Goal: Task Accomplishment & Management: Manage account settings

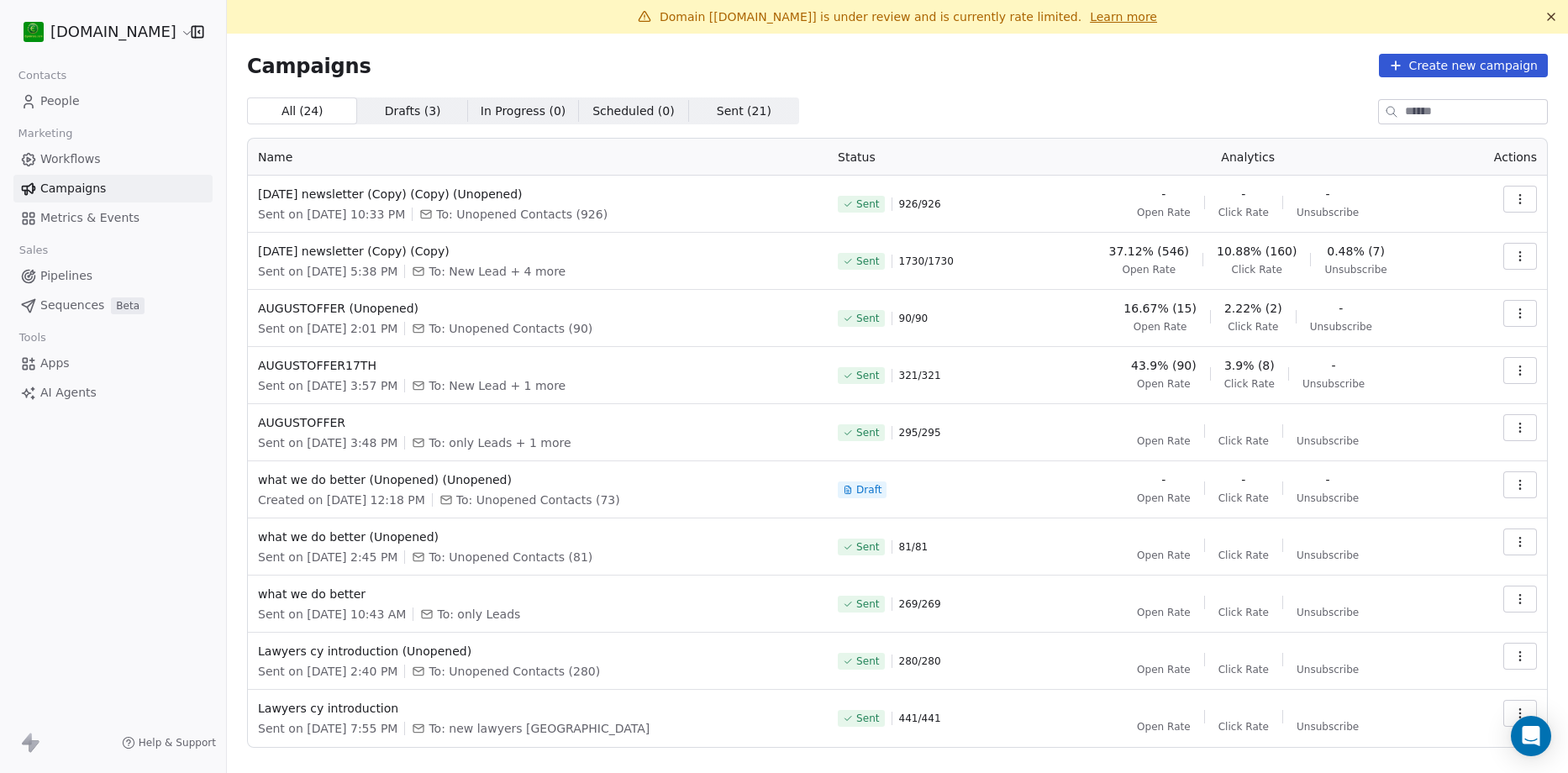
click at [1519, 199] on icon "button" at bounding box center [1519, 198] width 1 height 1
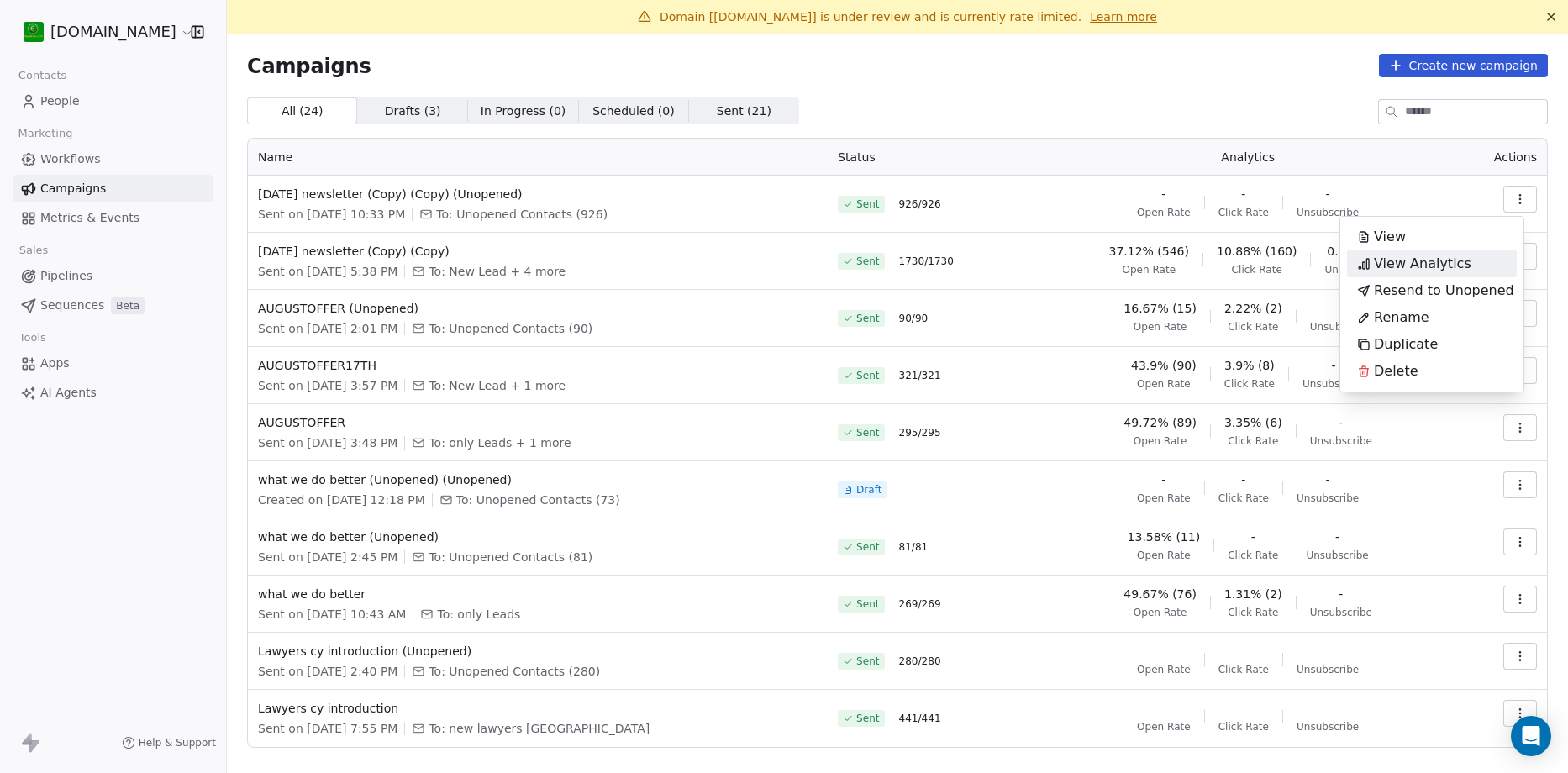
click at [1450, 262] on span "View Analytics" at bounding box center [1423, 264] width 98 height 20
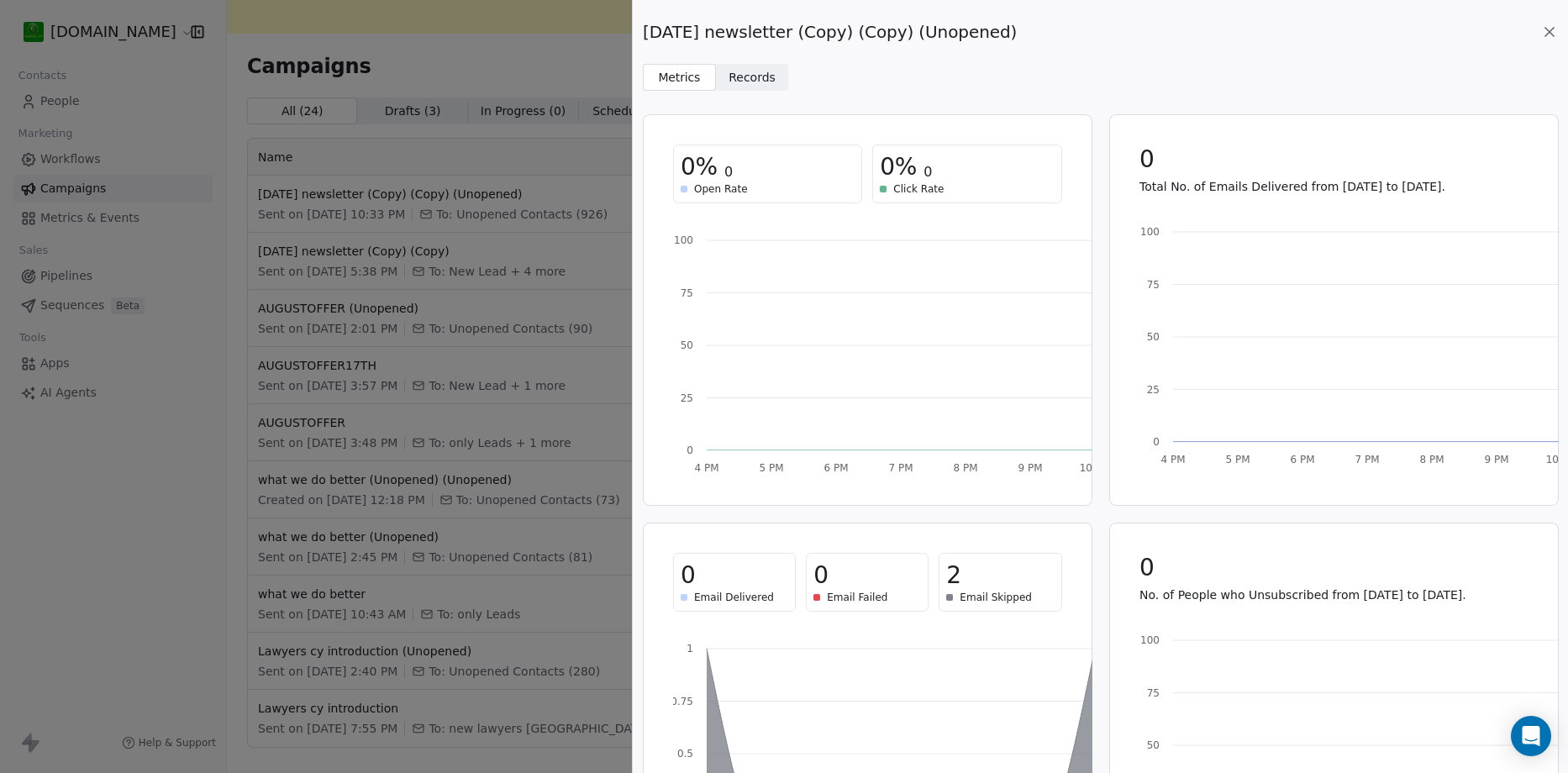
click at [763, 88] on span "Records Records" at bounding box center [752, 77] width 73 height 27
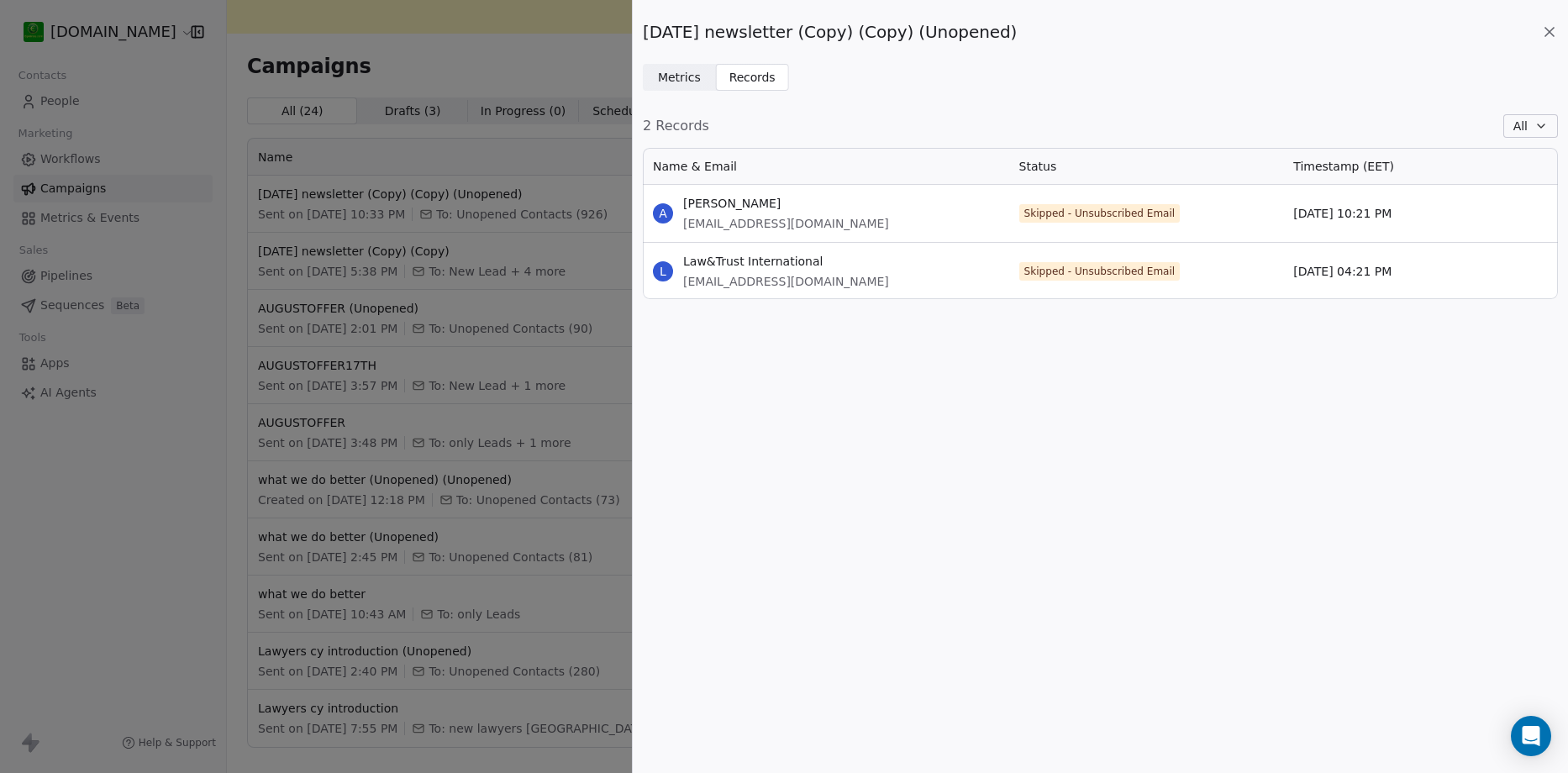
scroll to position [138, 902]
click at [674, 87] on span "Metrics Metrics" at bounding box center [679, 77] width 73 height 27
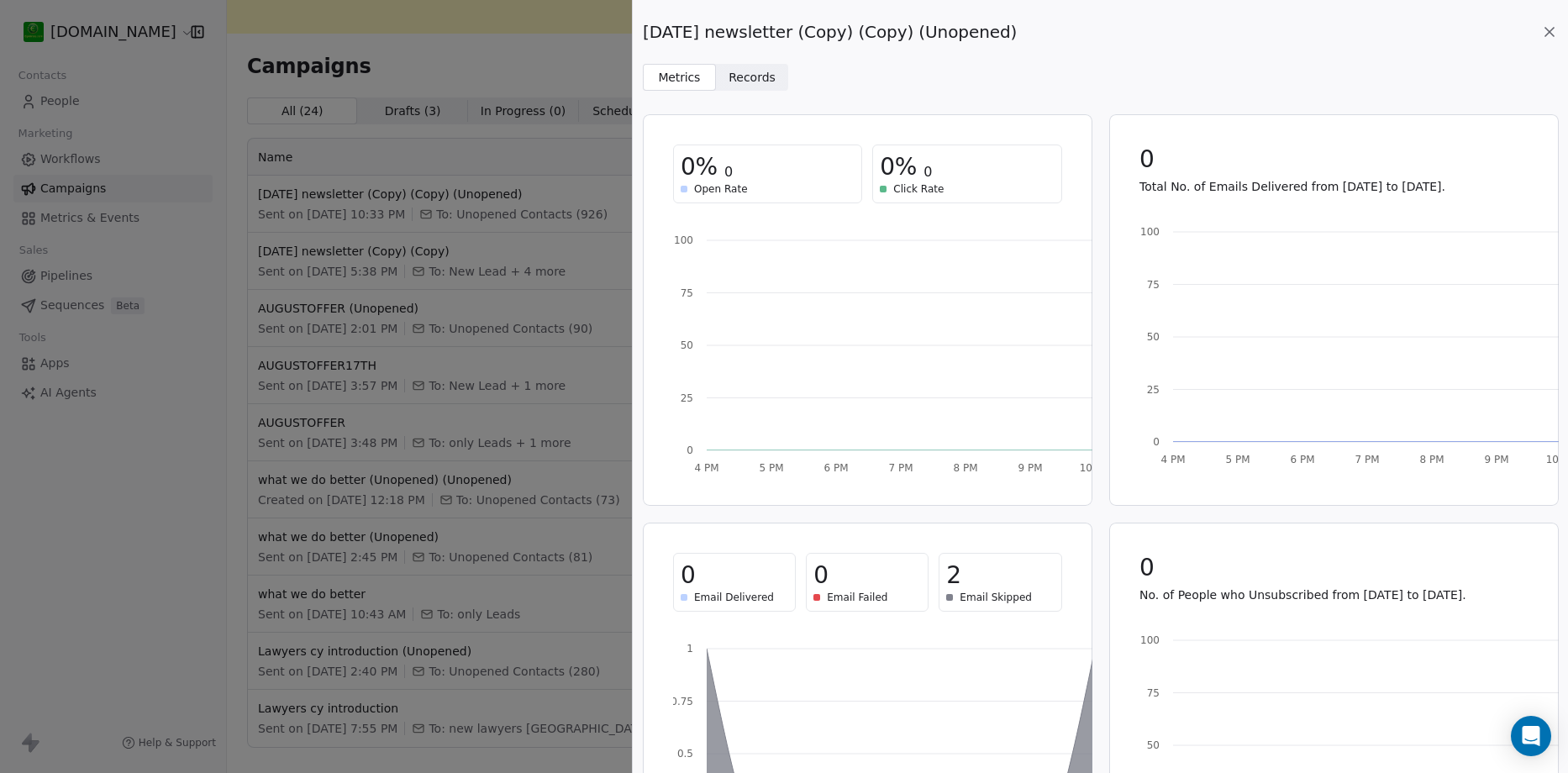
click at [498, 76] on div "[DATE] newsletter (Copy) (Copy) (Unopened) Metrics Metrics Records Records 0% 0…" at bounding box center [784, 386] width 1568 height 773
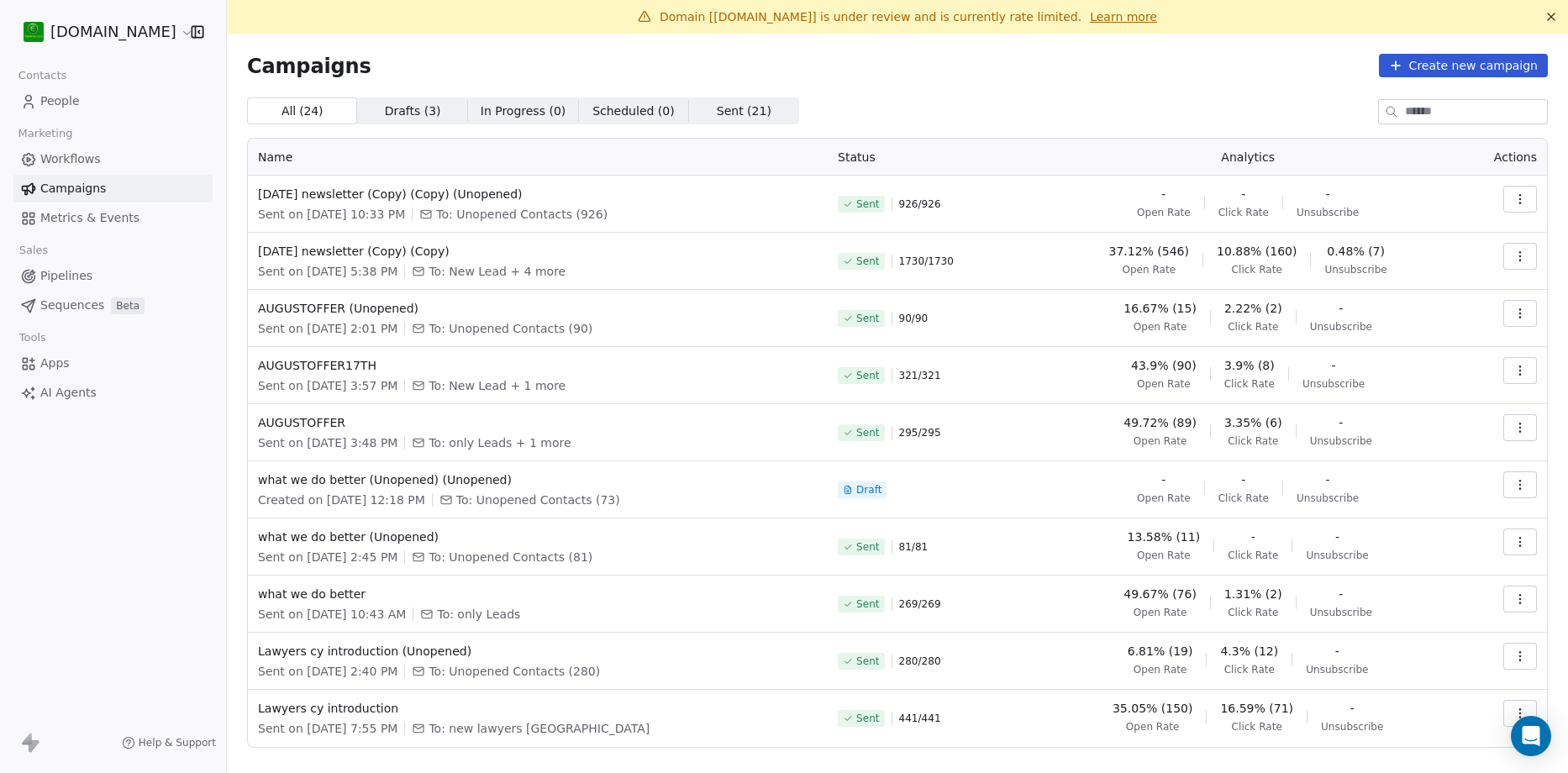
click at [1100, 19] on link "Learn more" at bounding box center [1123, 16] width 68 height 17
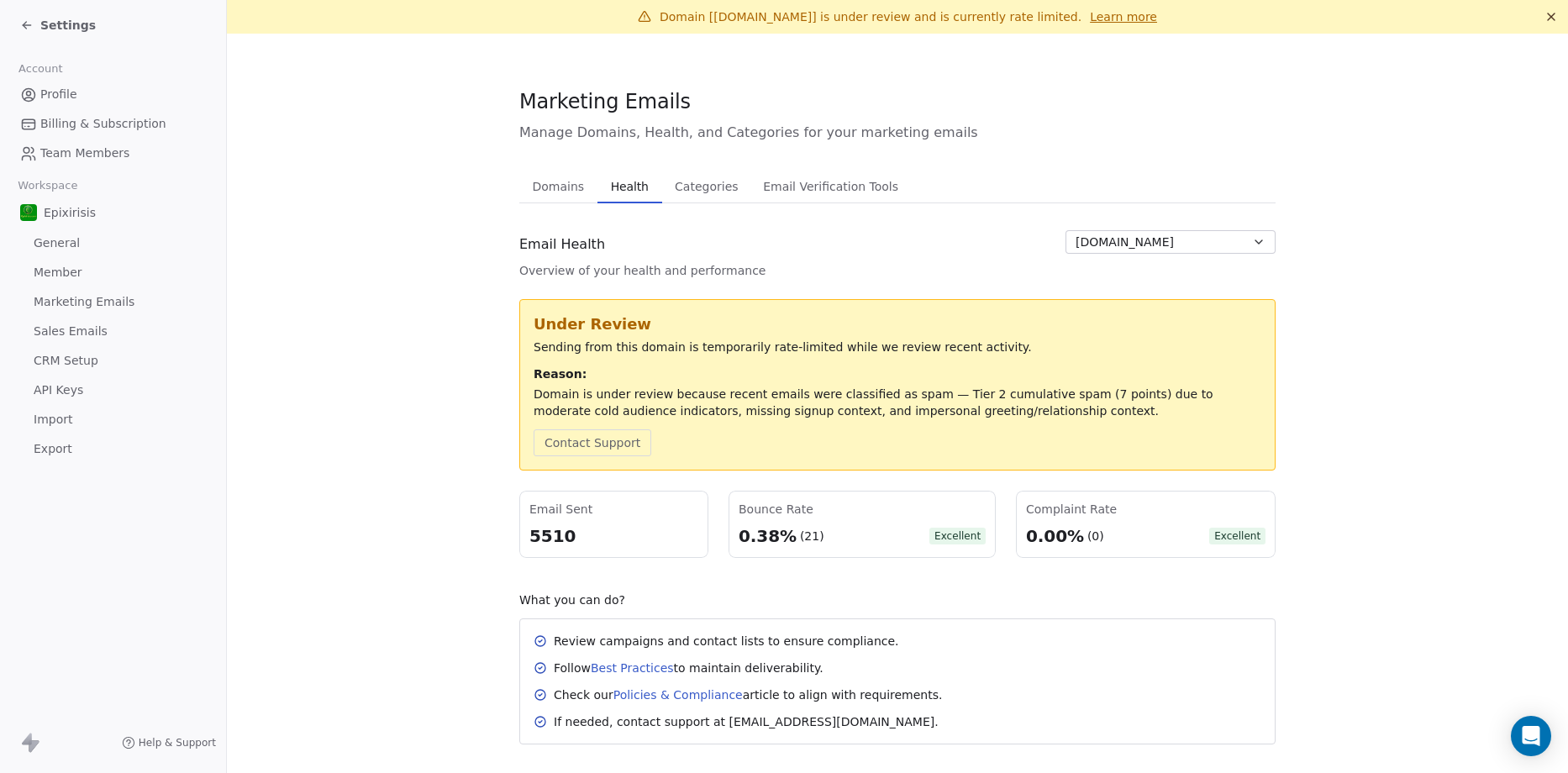
scroll to position [25, 0]
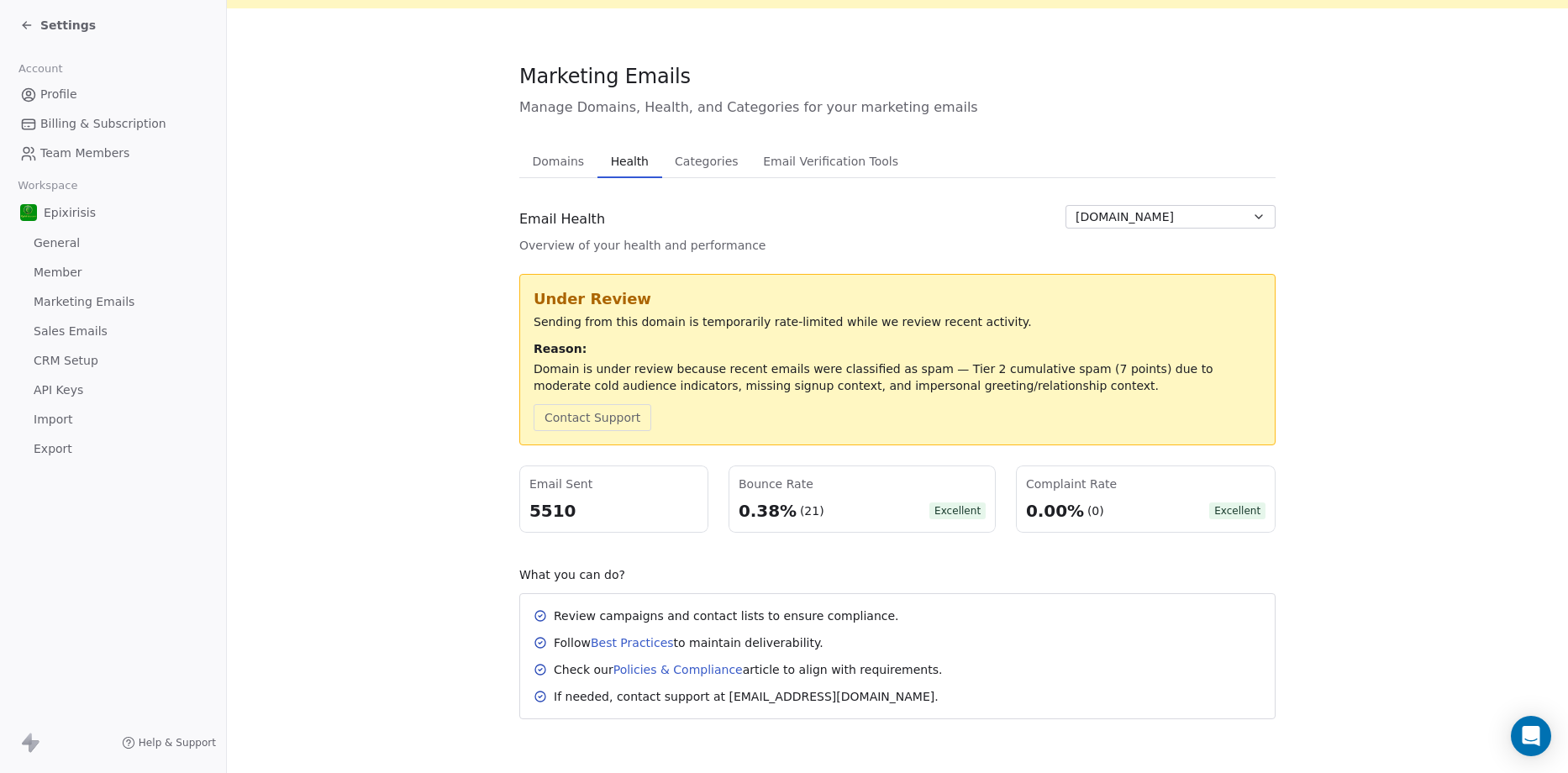
click at [24, 23] on icon at bounding box center [27, 26] width 14 height 14
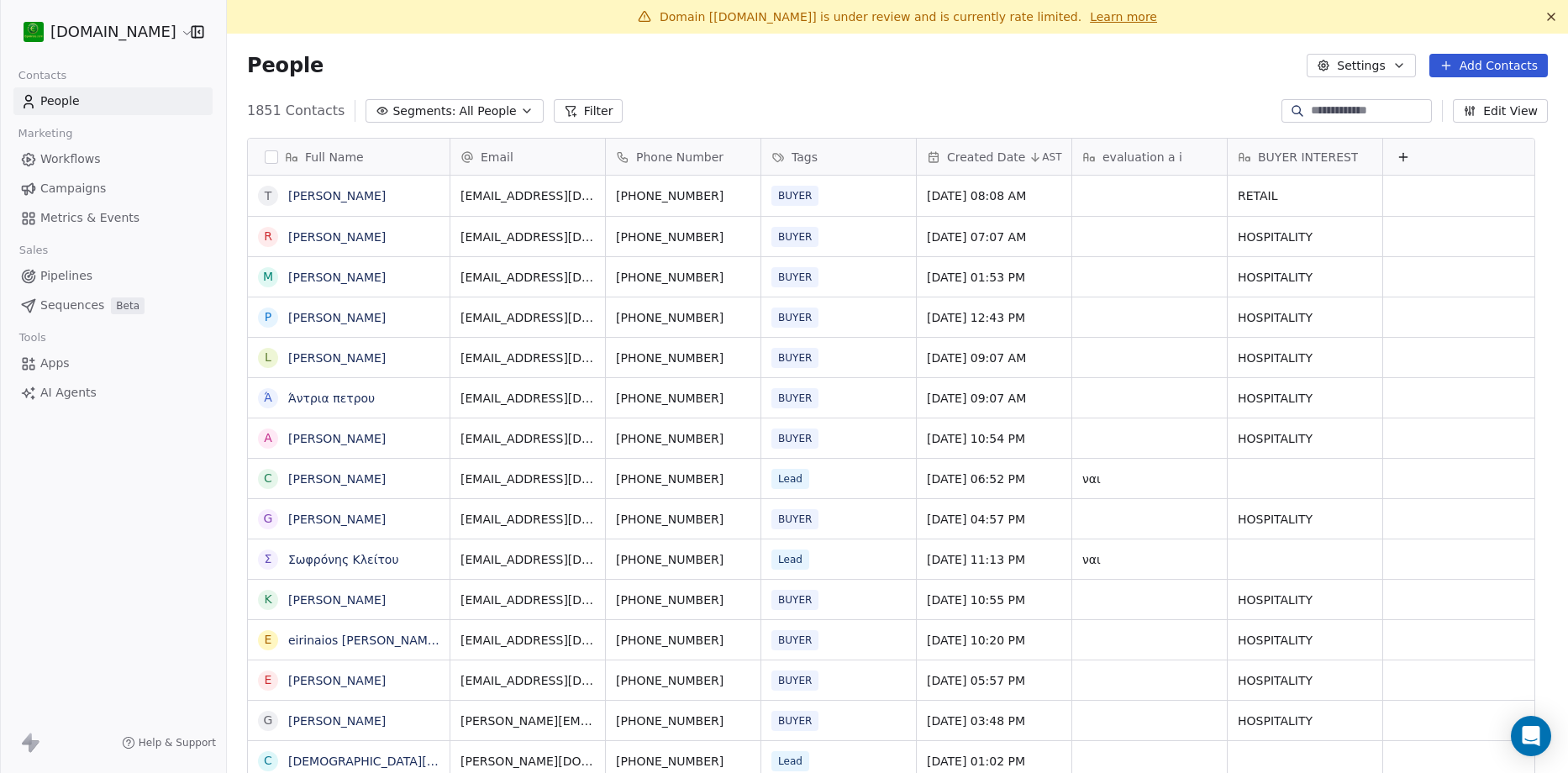
scroll to position [667, 1315]
click at [78, 158] on span "Workflows" at bounding box center [71, 159] width 61 height 18
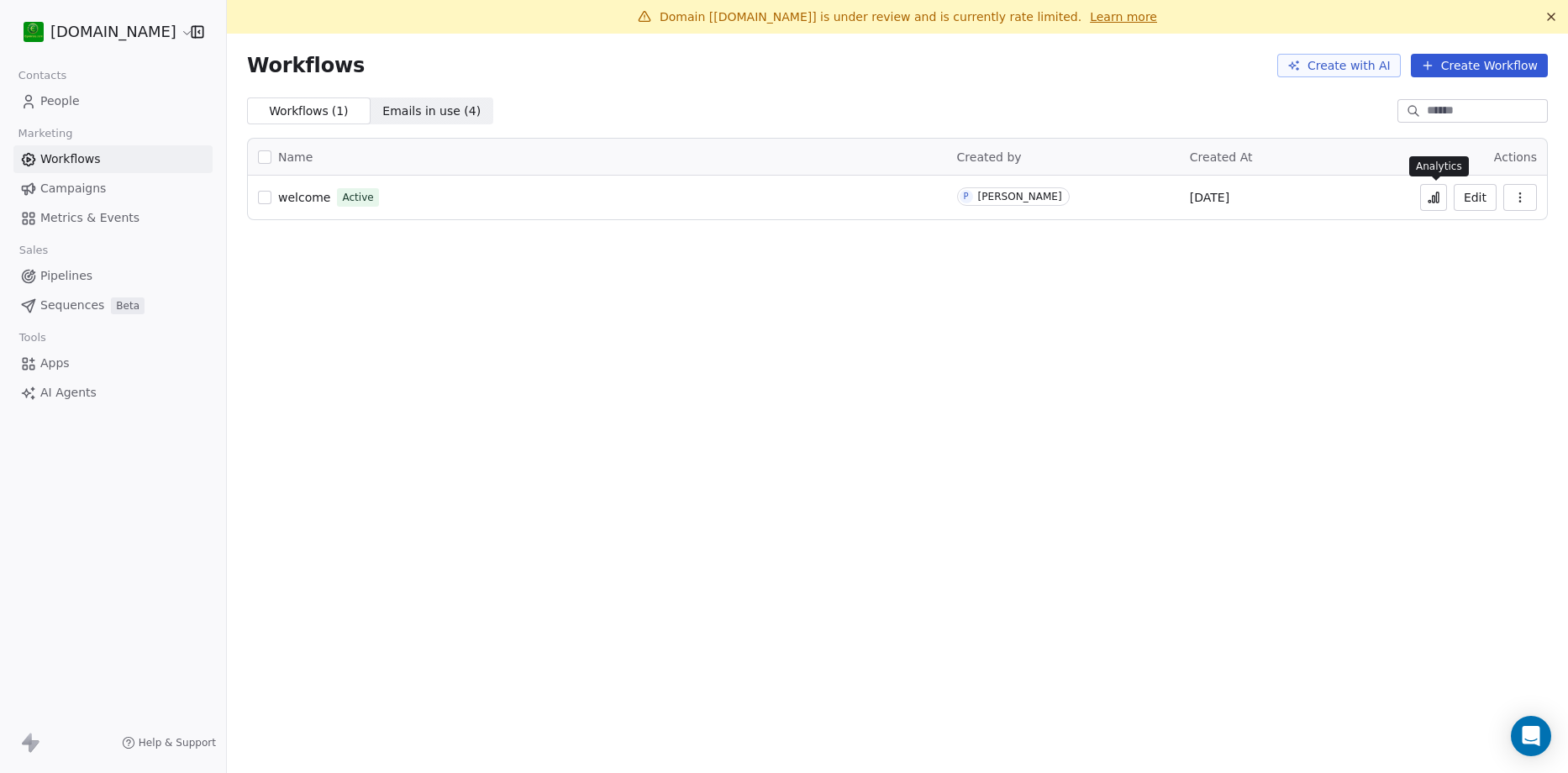
click at [1428, 202] on button at bounding box center [1433, 197] width 27 height 27
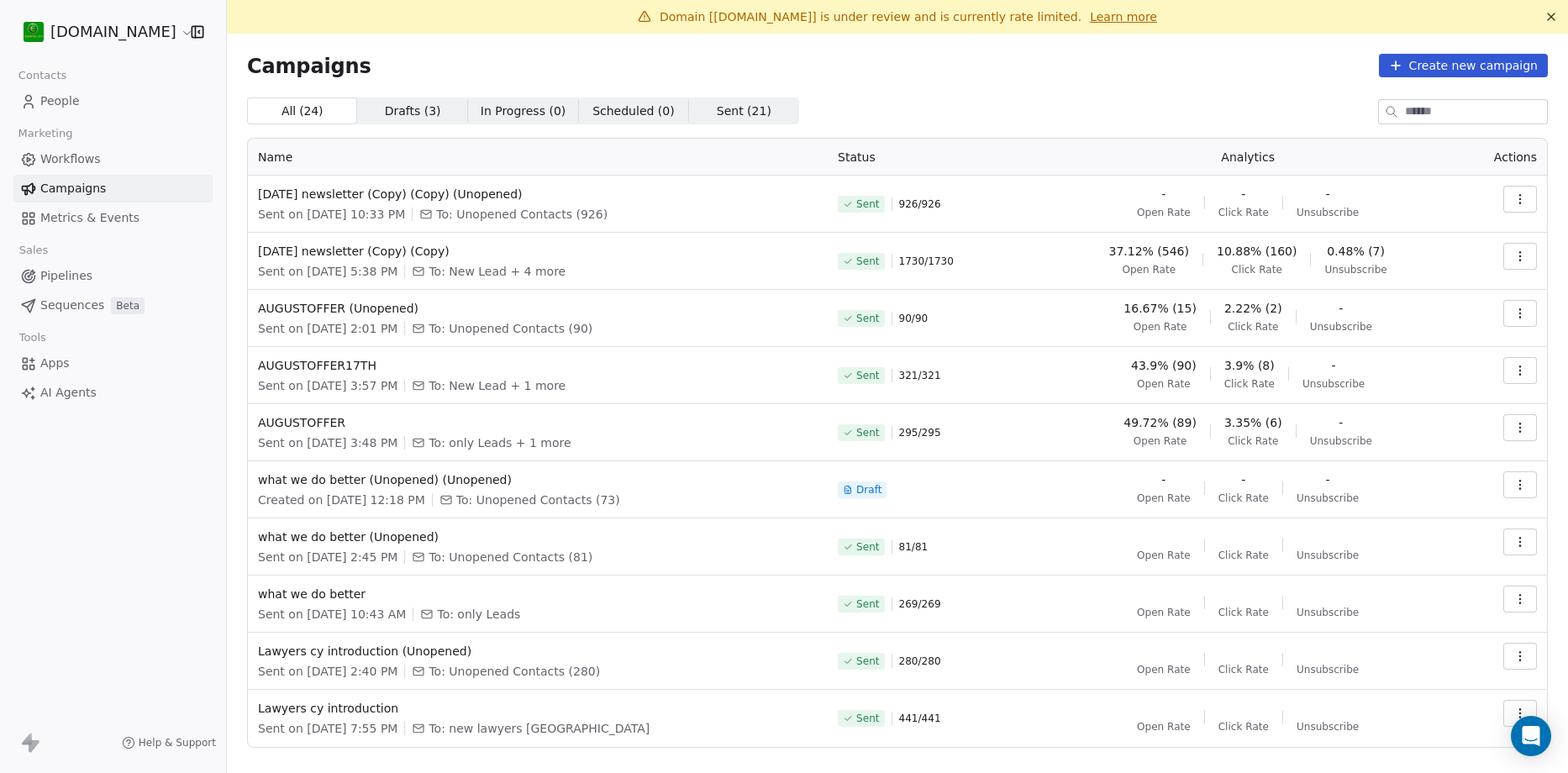
click at [1513, 201] on icon "button" at bounding box center [1520, 199] width 14 height 14
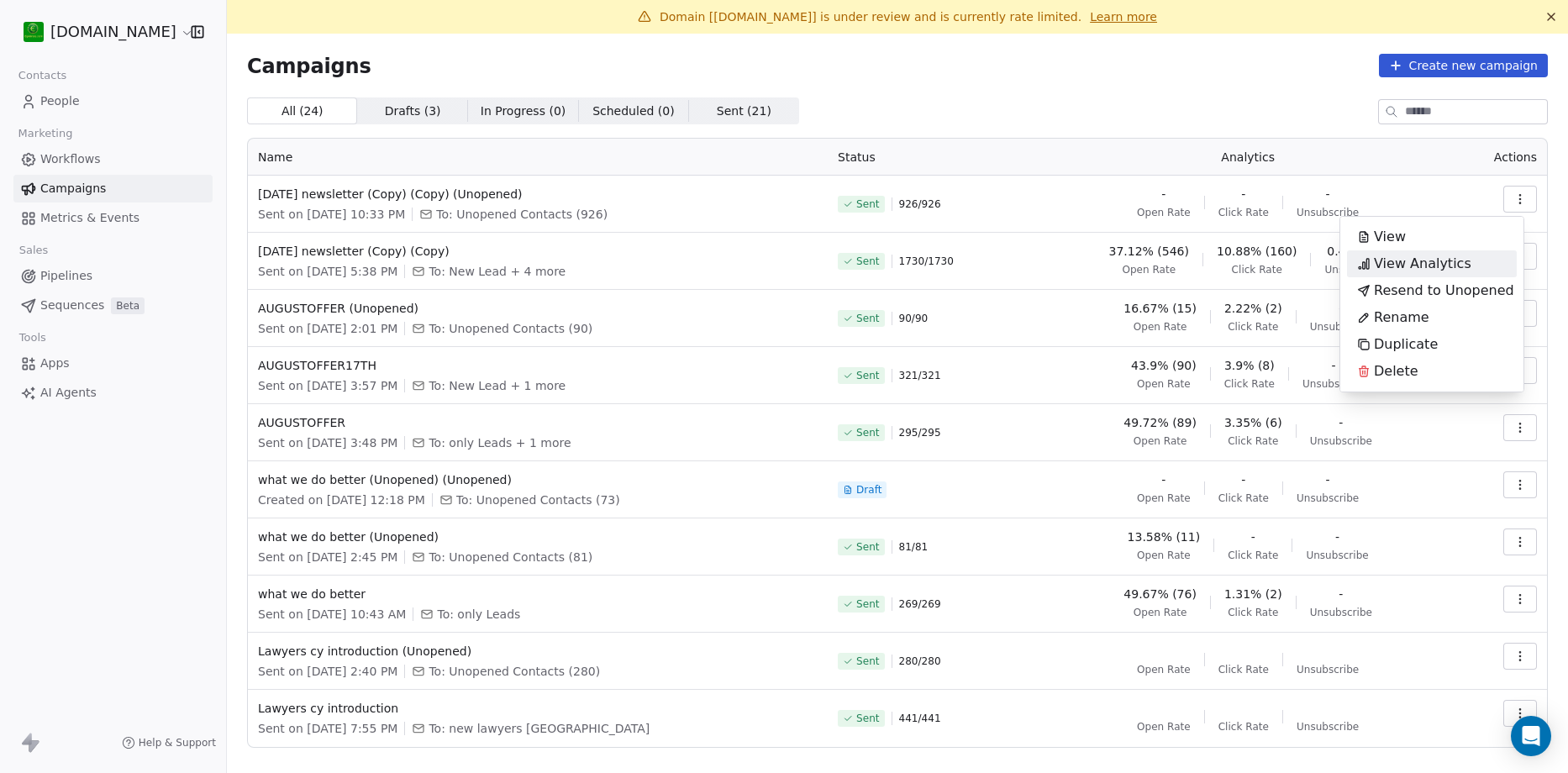
click at [1465, 266] on div "View Analytics" at bounding box center [1414, 263] width 134 height 27
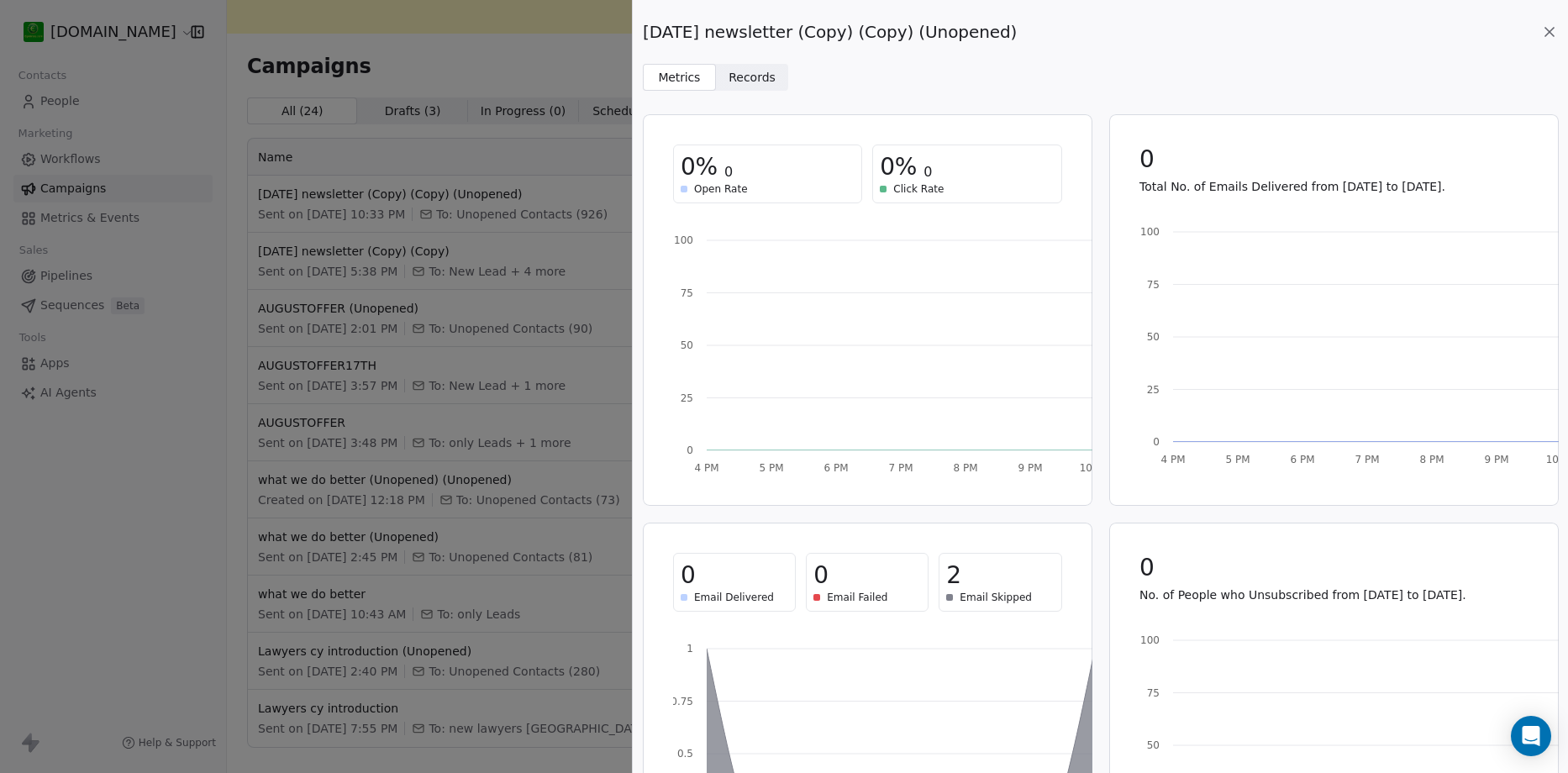
click at [768, 78] on span "Records Records" at bounding box center [752, 77] width 73 height 27
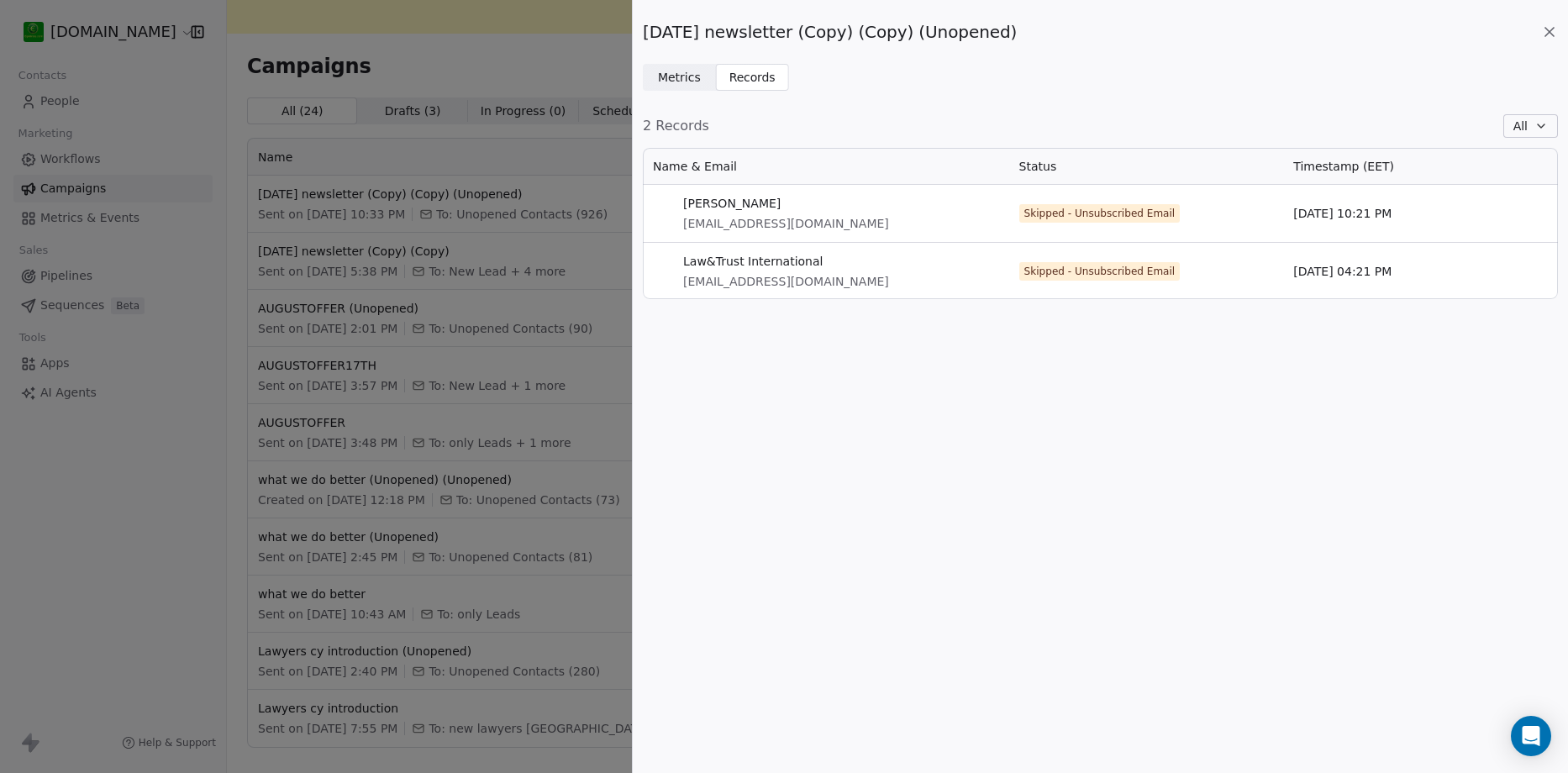
scroll to position [138, 902]
drag, startPoint x: 683, startPoint y: 200, endPoint x: 801, endPoint y: 210, distance: 118.4
click at [801, 210] on span "Andreas Savvides" at bounding box center [785, 203] width 206 height 17
copy span "Andreas Savvides"
click at [137, 151] on div "October1st newsletter (Copy) (Copy) (Unopened) Metrics Metrics Records Records …" at bounding box center [784, 386] width 1568 height 773
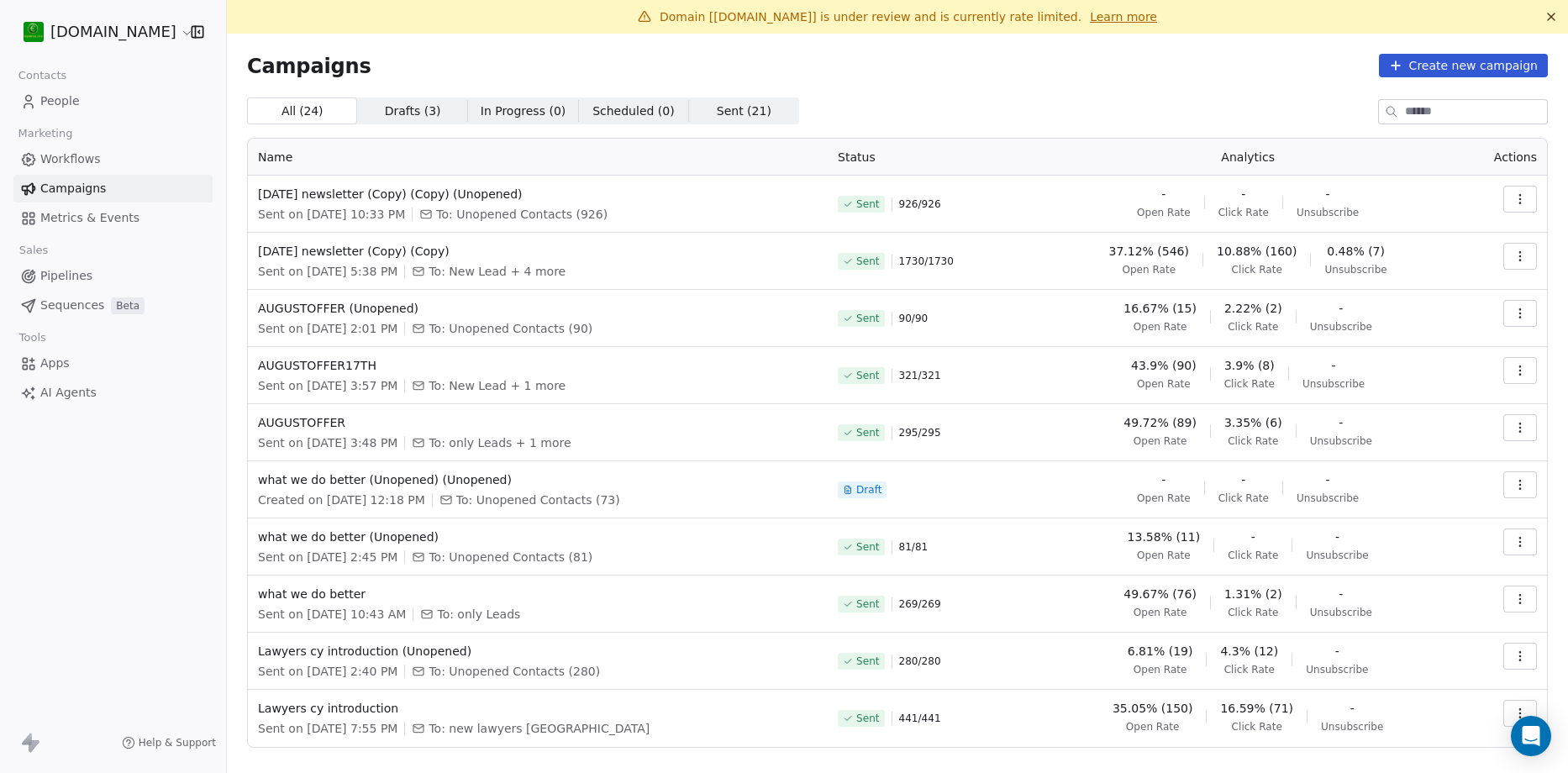
click at [48, 98] on span "People" at bounding box center [61, 102] width 40 height 18
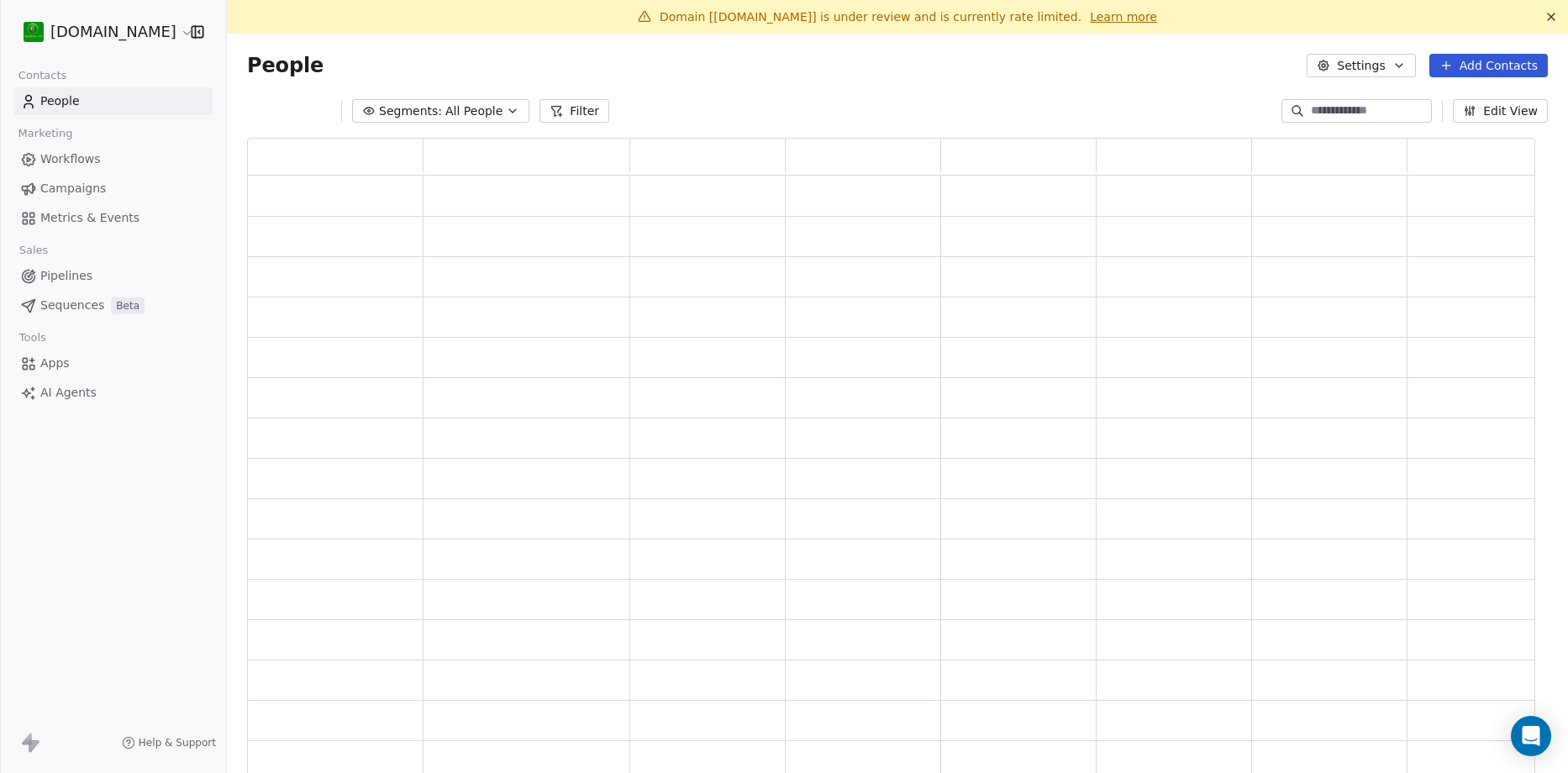
scroll to position [628, 1275]
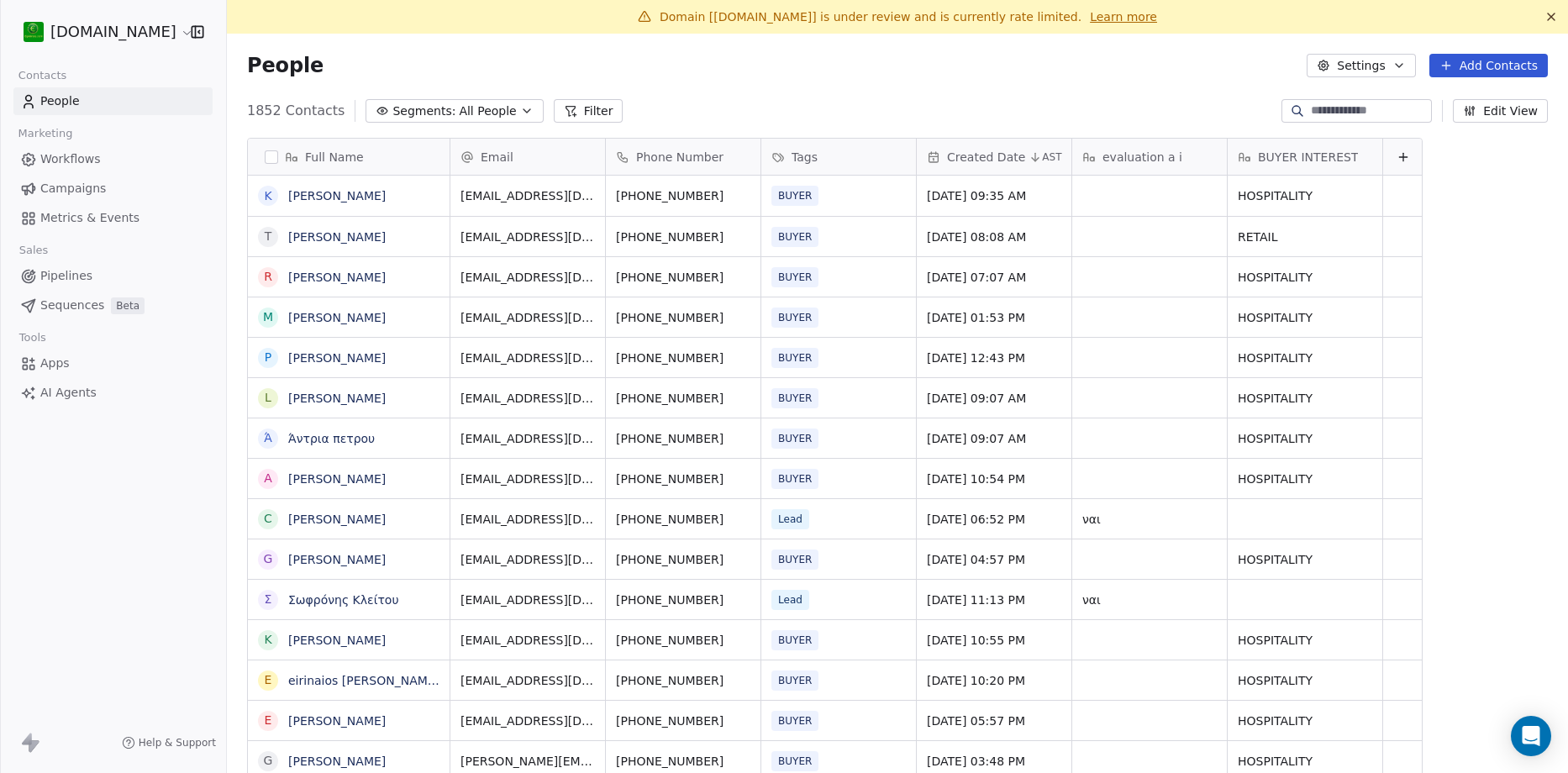
click at [1358, 111] on input at bounding box center [1369, 111] width 117 height 17
paste input "**********"
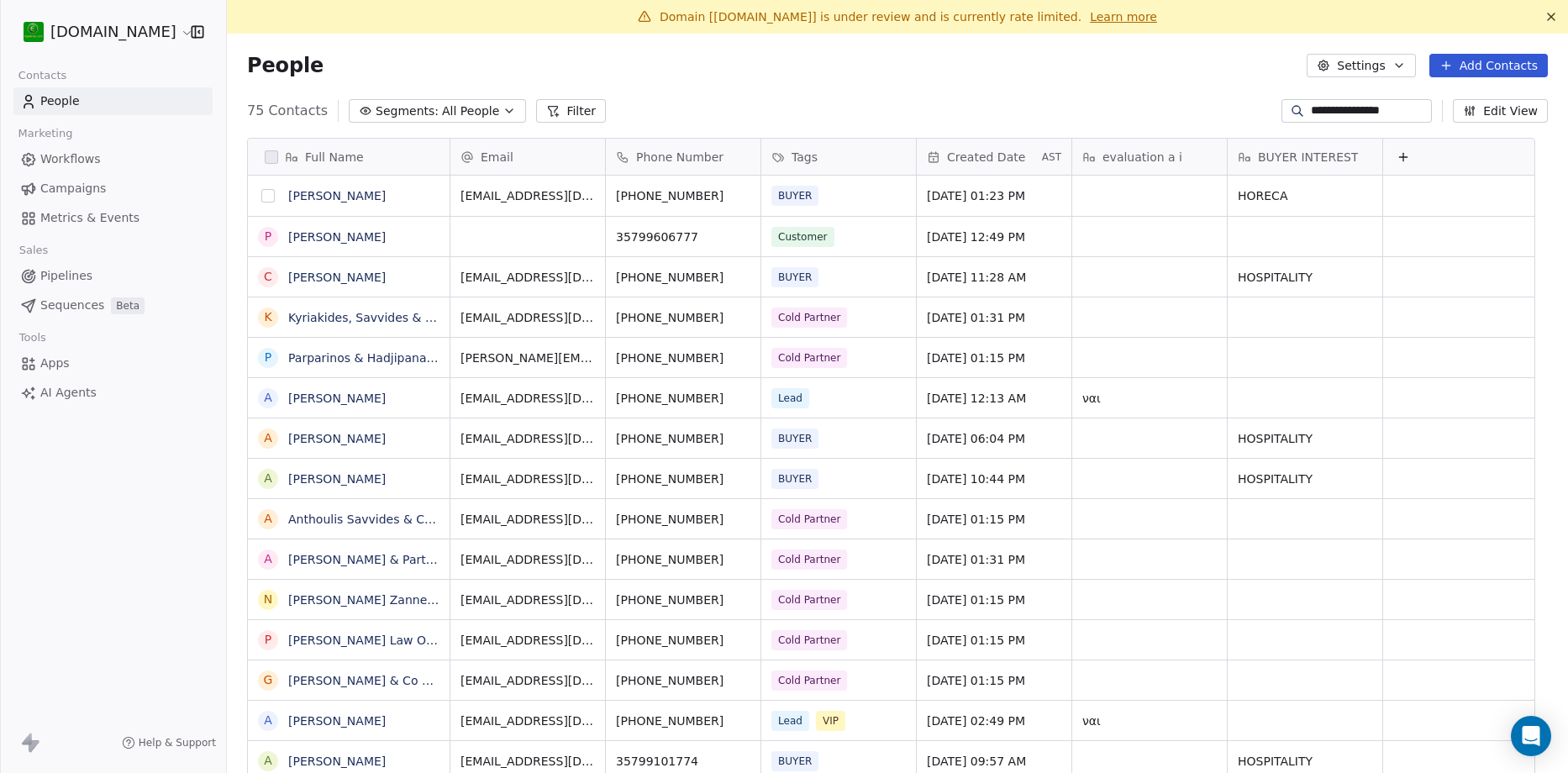
type input "**********"
click at [268, 190] on button "grid" at bounding box center [268, 196] width 14 height 14
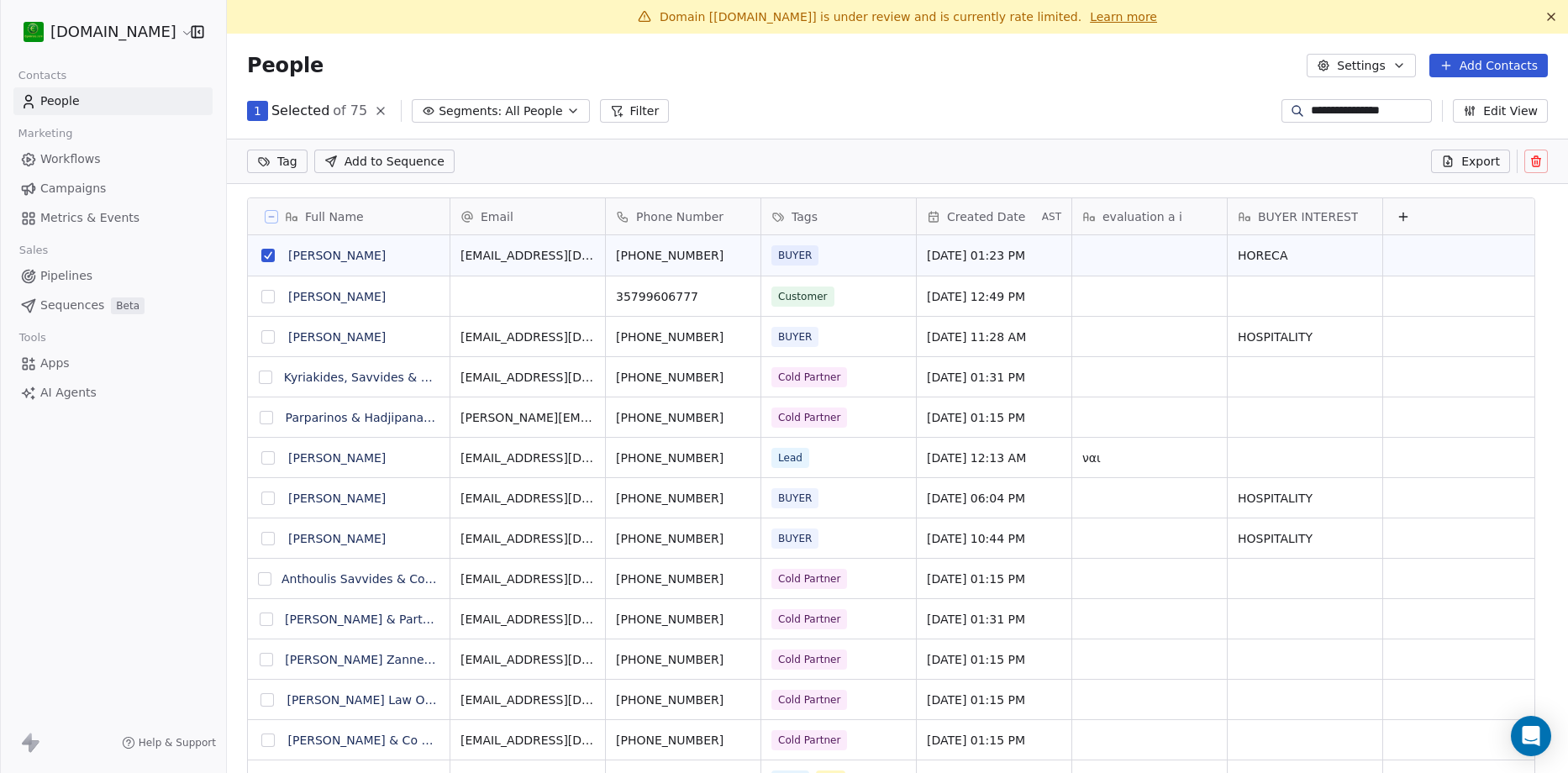
scroll to position [609, 1315]
click at [1531, 158] on icon at bounding box center [1535, 158] width 9 height 0
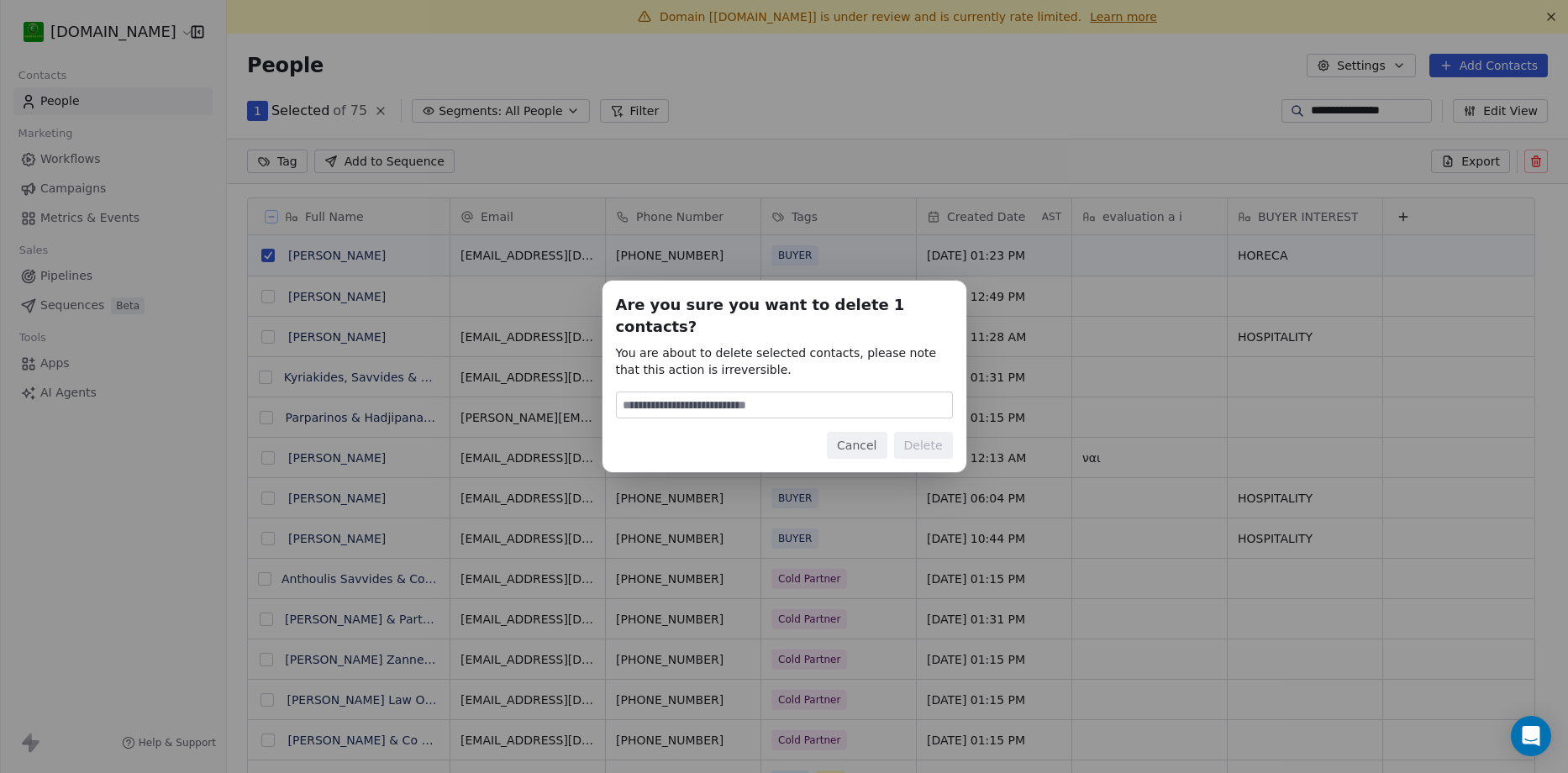
click at [785, 392] on input at bounding box center [784, 404] width 336 height 25
type input "******"
click at [929, 432] on button "Delete" at bounding box center [923, 445] width 59 height 27
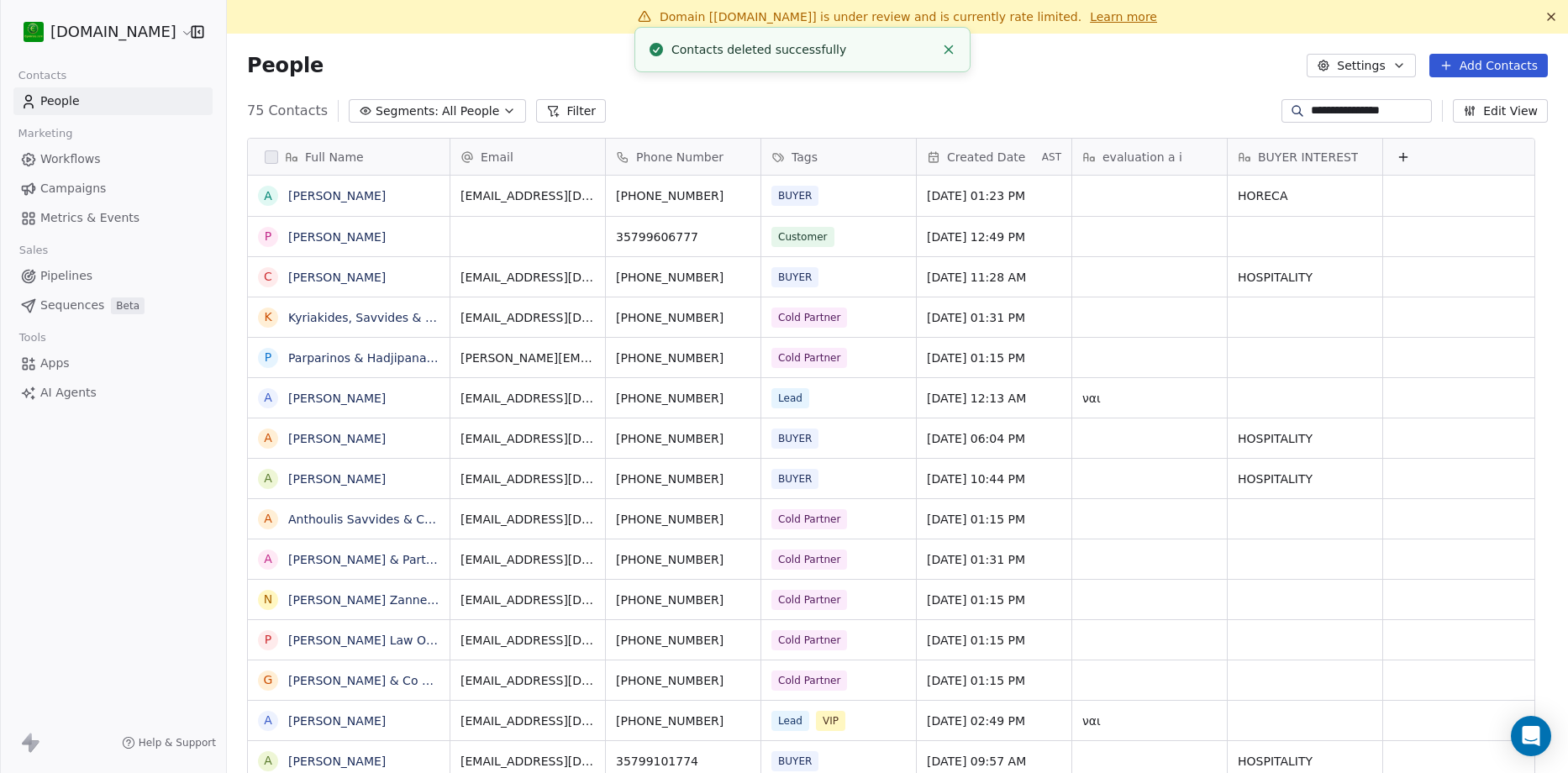
scroll to position [667, 1315]
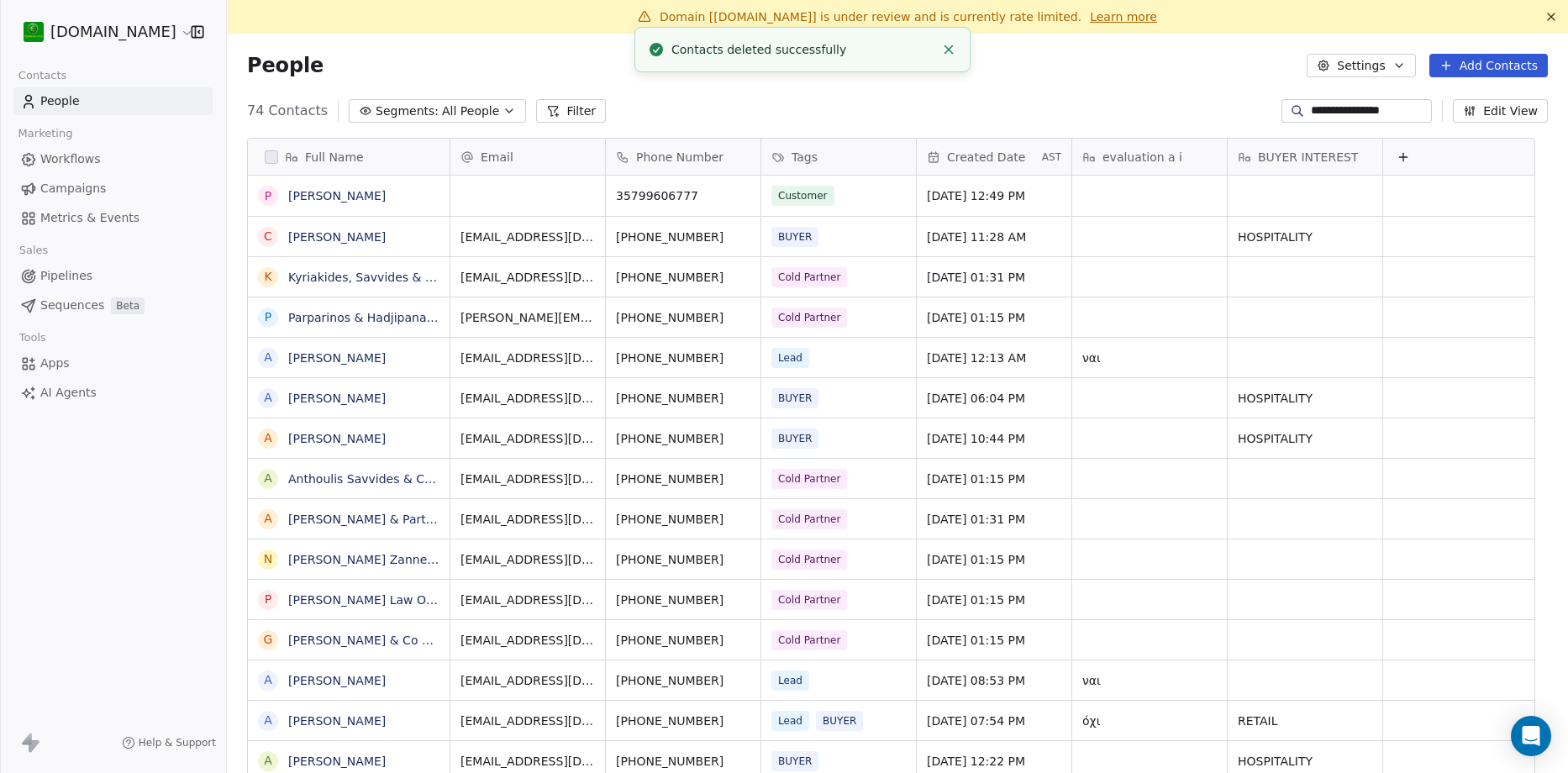
click at [83, 158] on span "Workflows" at bounding box center [71, 159] width 61 height 18
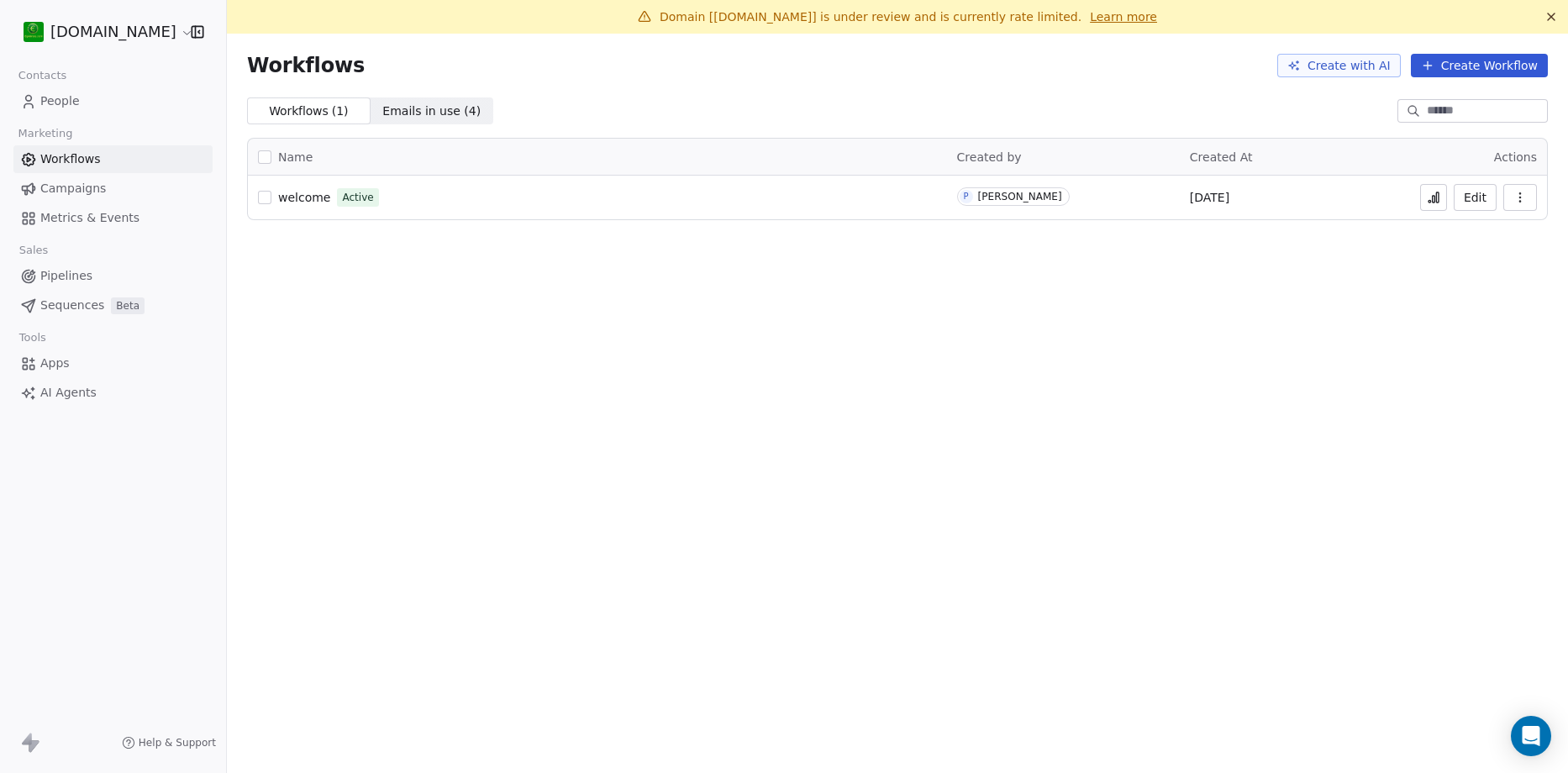
click at [1439, 193] on icon at bounding box center [1437, 197] width 3 height 10
click at [84, 183] on span "Campaigns" at bounding box center [74, 189] width 66 height 18
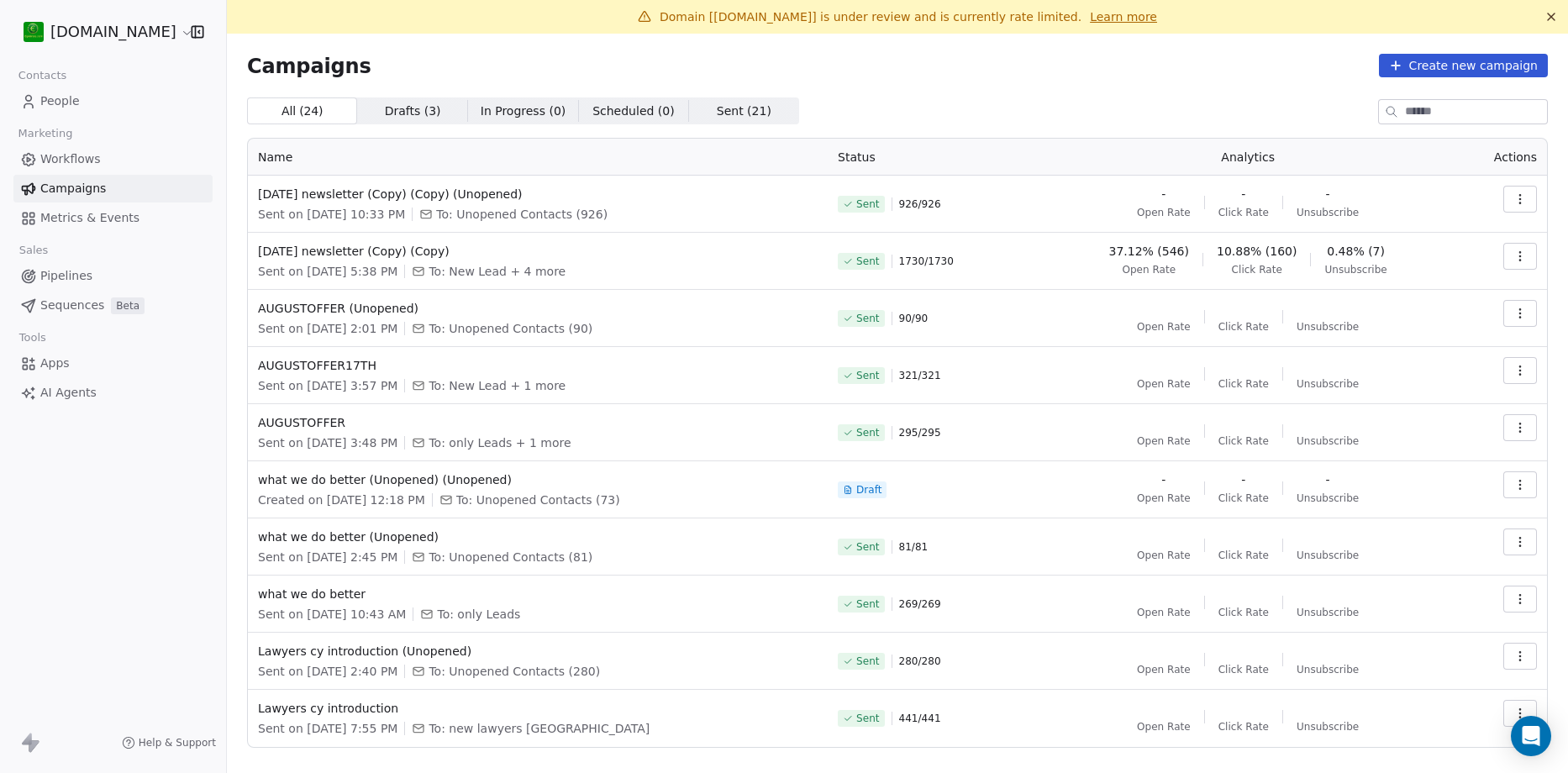
click at [1513, 204] on icon "button" at bounding box center [1520, 199] width 14 height 14
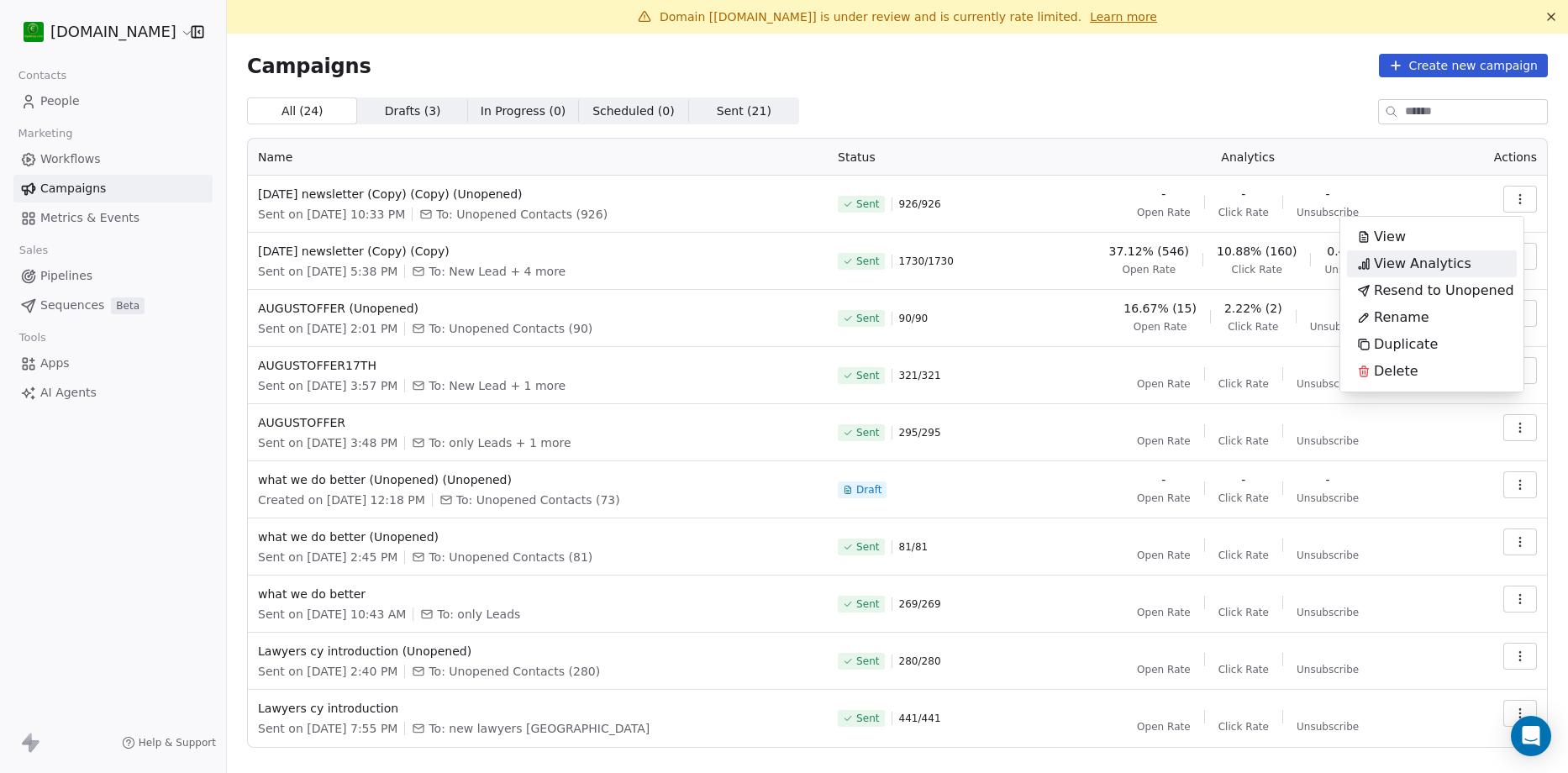
click at [1464, 254] on div "View Analytics" at bounding box center [1414, 263] width 134 height 27
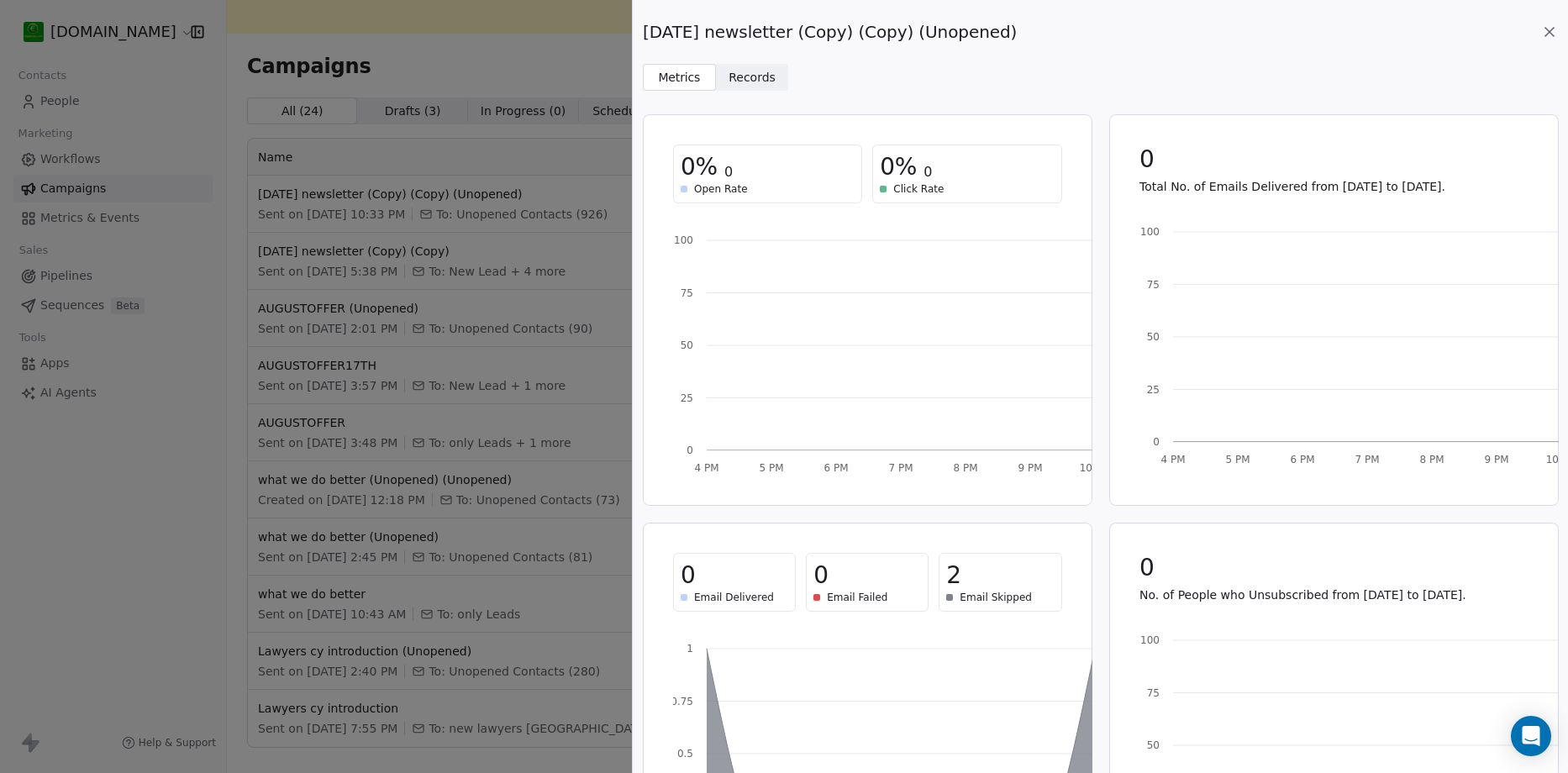
click at [764, 80] on span "Records" at bounding box center [752, 78] width 47 height 18
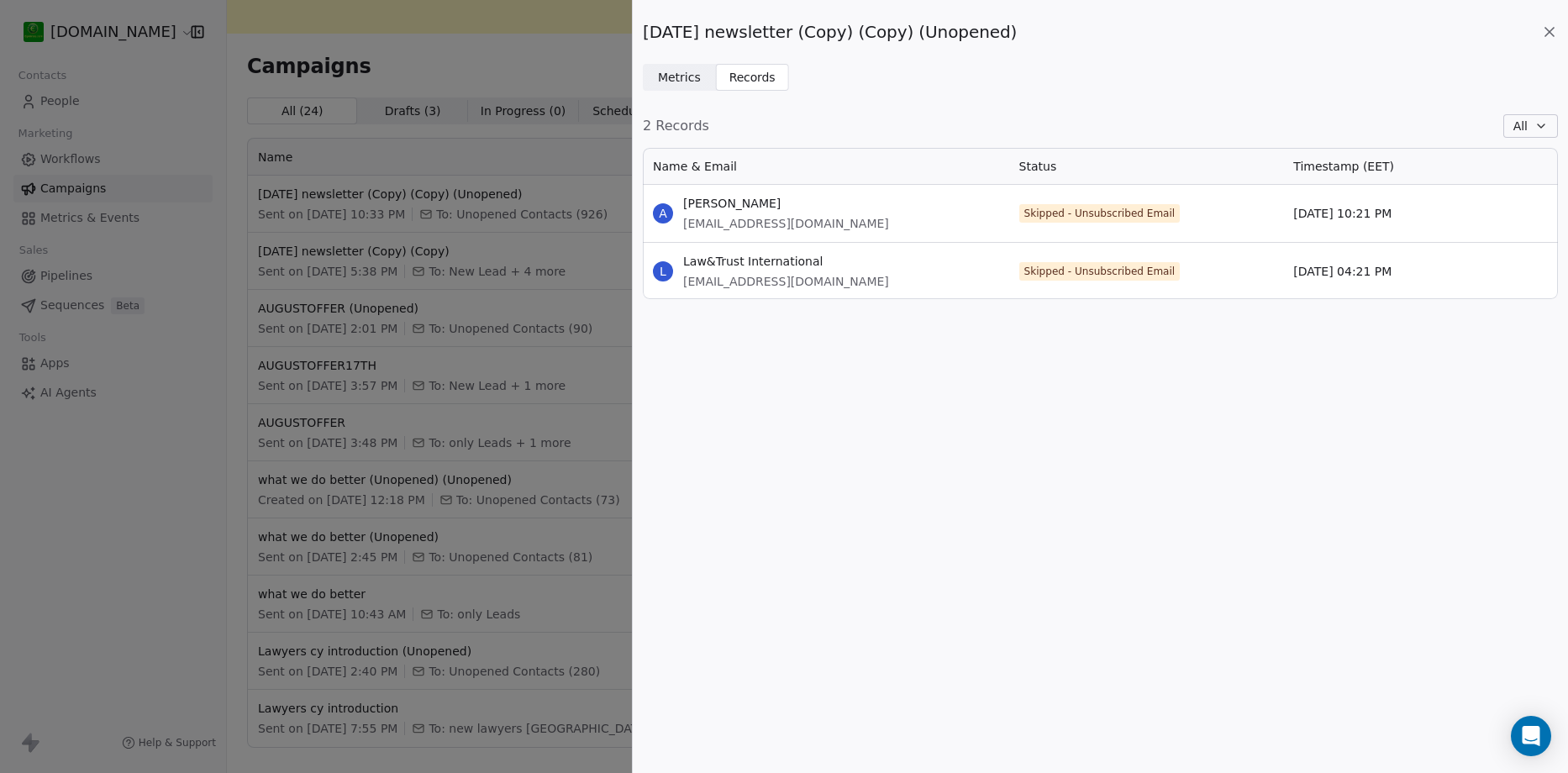
scroll to position [138, 902]
click at [821, 223] on div "A Andreas Savvides a_savvides@hotmail.com" at bounding box center [826, 213] width 366 height 57
drag, startPoint x: 817, startPoint y: 226, endPoint x: 685, endPoint y: 226, distance: 132.0
click at [685, 226] on div "A Andreas Savvides a_savvides@hotmail.com" at bounding box center [826, 213] width 366 height 57
copy span "a_savvides@hotmail.com"
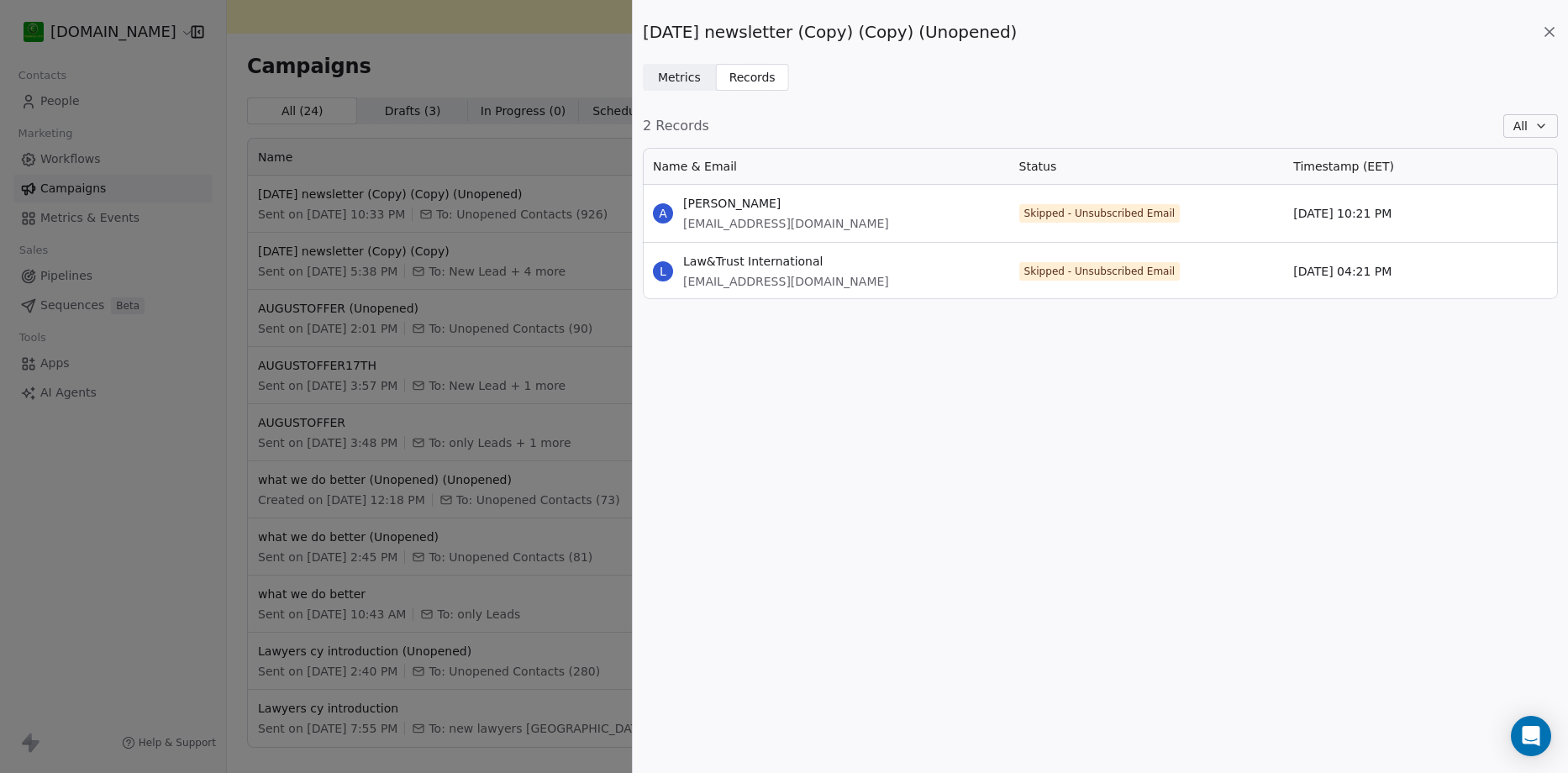
click at [512, 75] on div "October1st newsletter (Copy) (Copy) (Unopened) Metrics Metrics Records Records …" at bounding box center [784, 386] width 1568 height 773
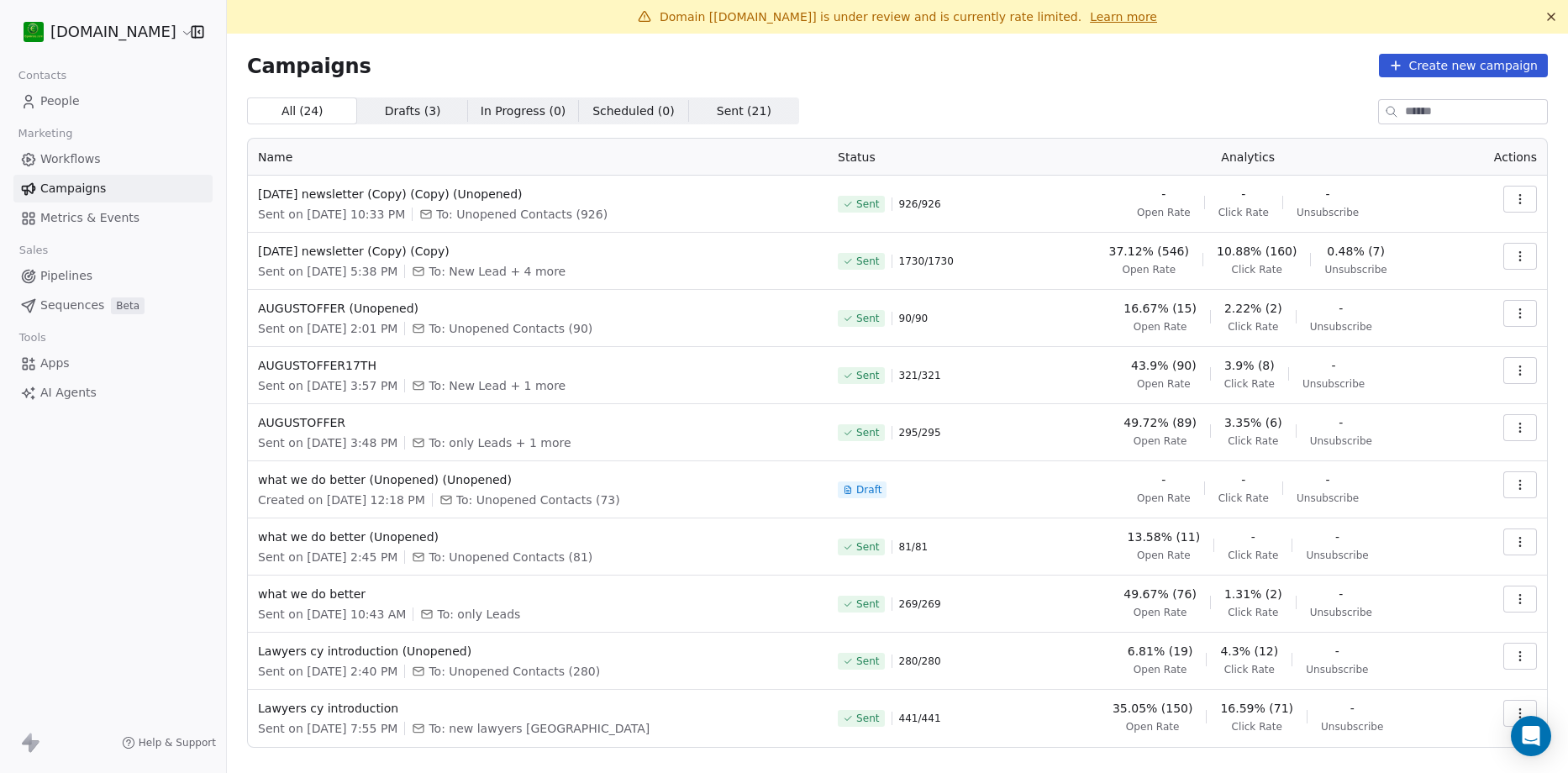
click at [49, 102] on span "People" at bounding box center [61, 102] width 40 height 18
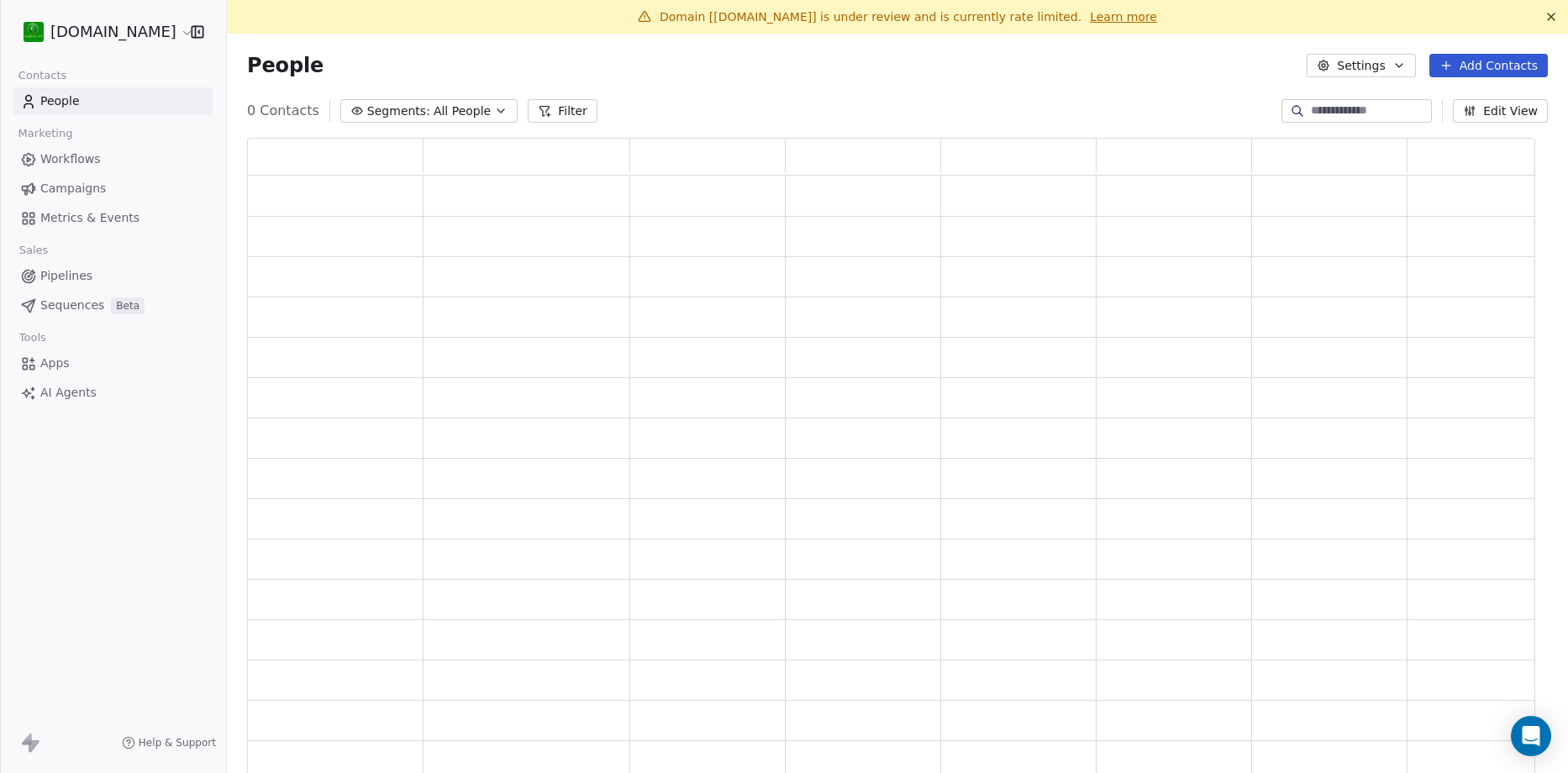
scroll to position [628, 1275]
click at [1362, 108] on input at bounding box center [1369, 111] width 117 height 17
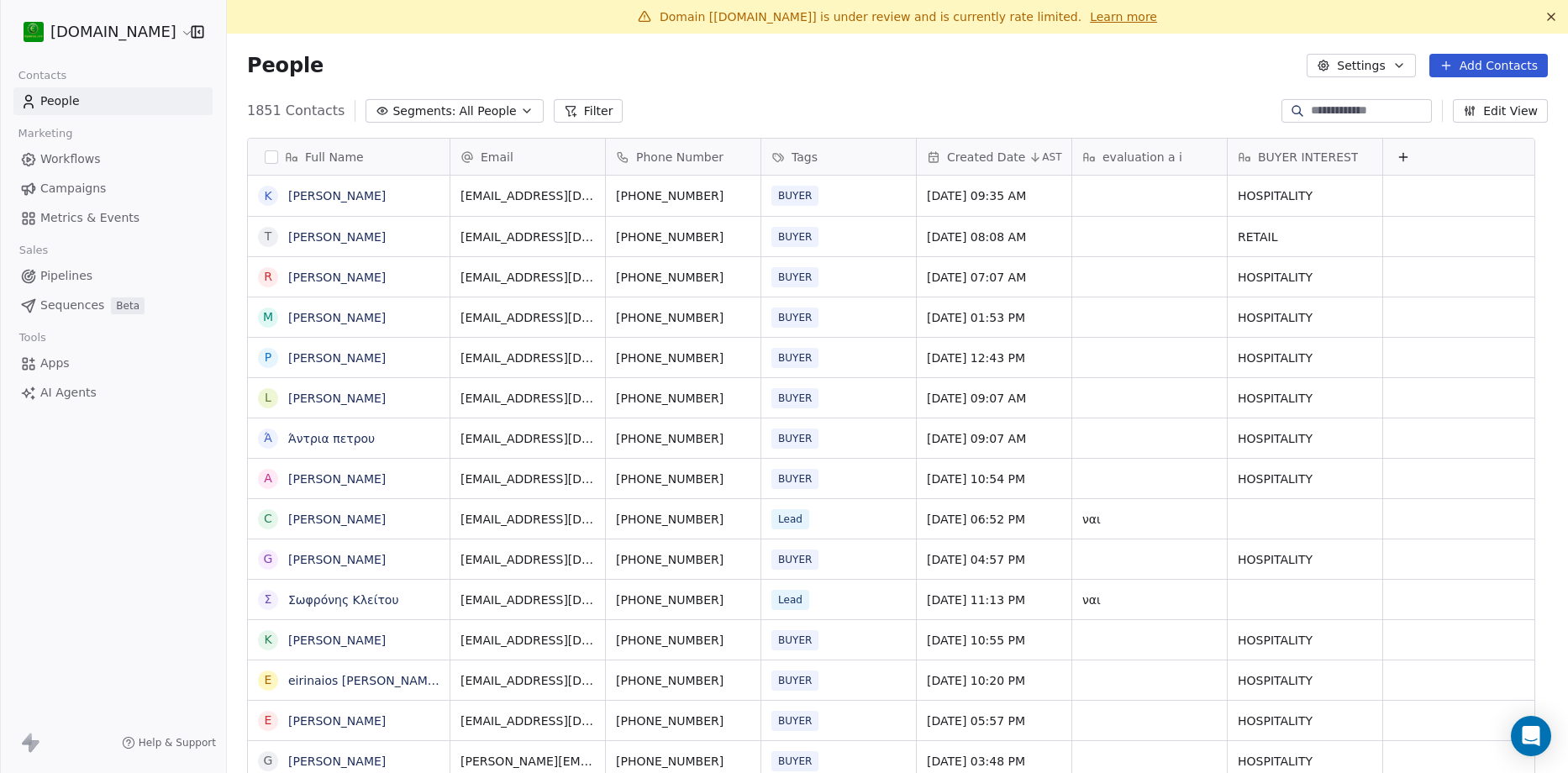
scroll to position [667, 1315]
paste input "**********"
type input "**********"
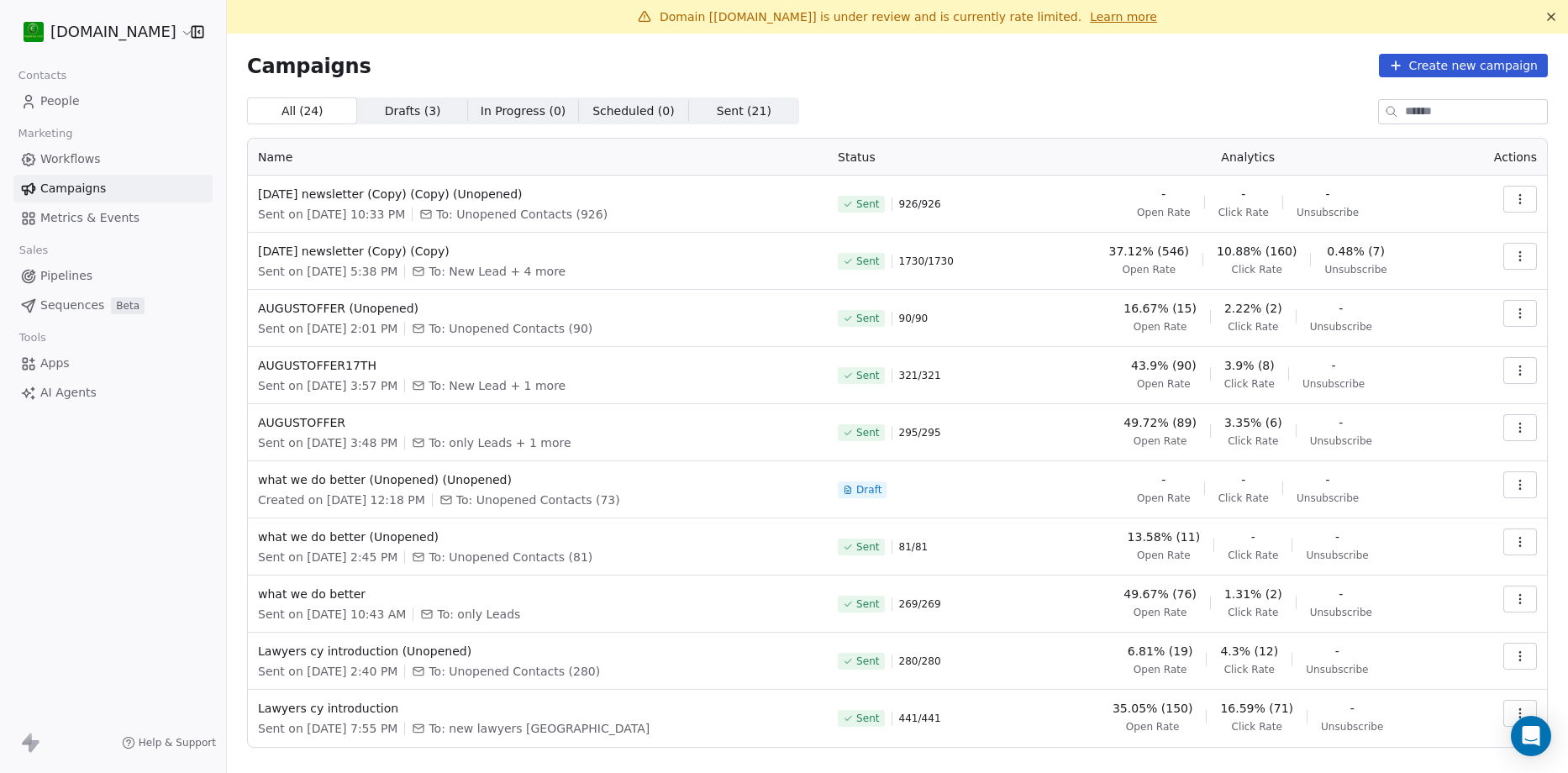
click at [1513, 201] on icon "button" at bounding box center [1520, 199] width 14 height 14
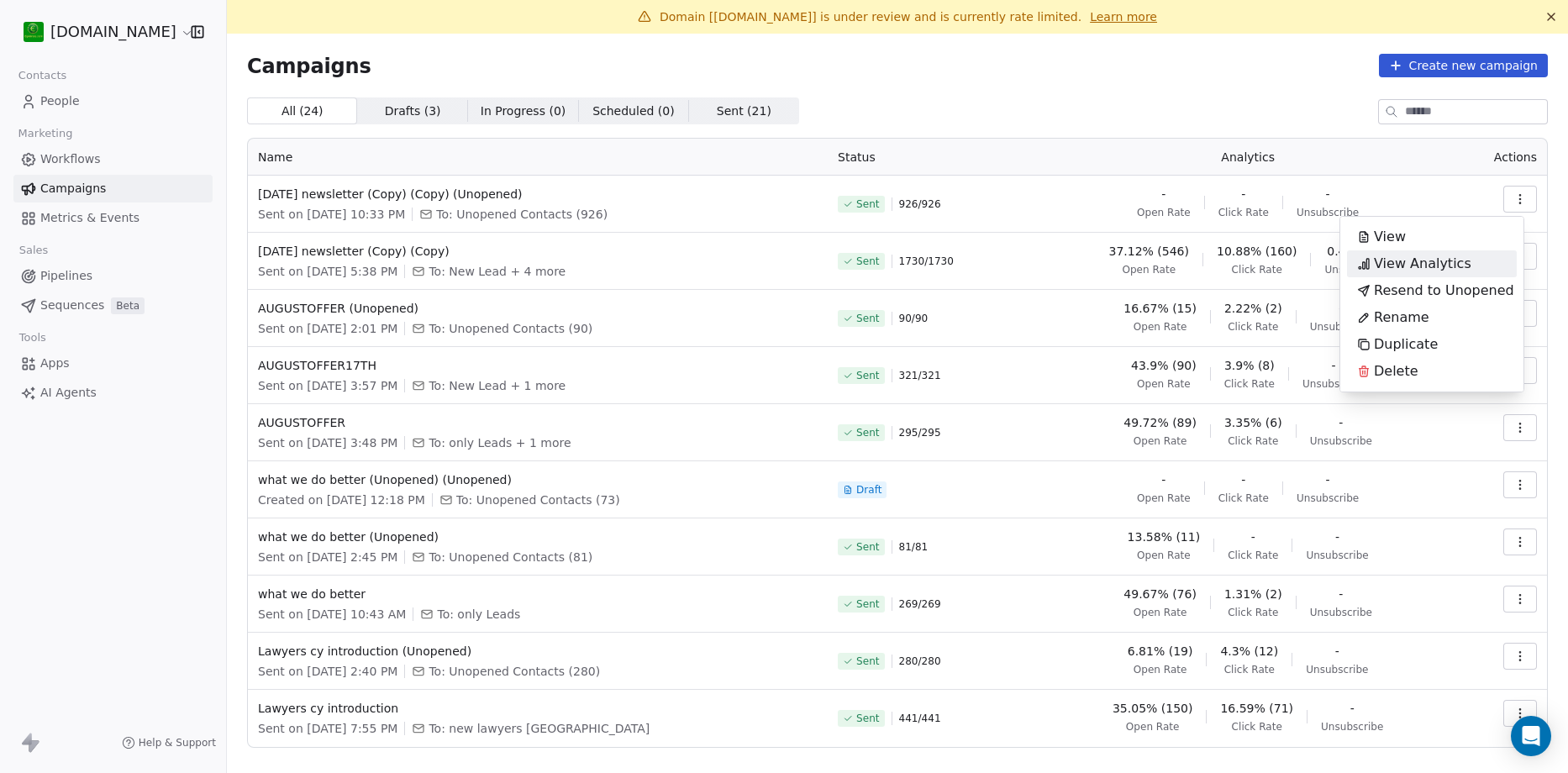
click at [1455, 262] on span "View Analytics" at bounding box center [1423, 264] width 98 height 20
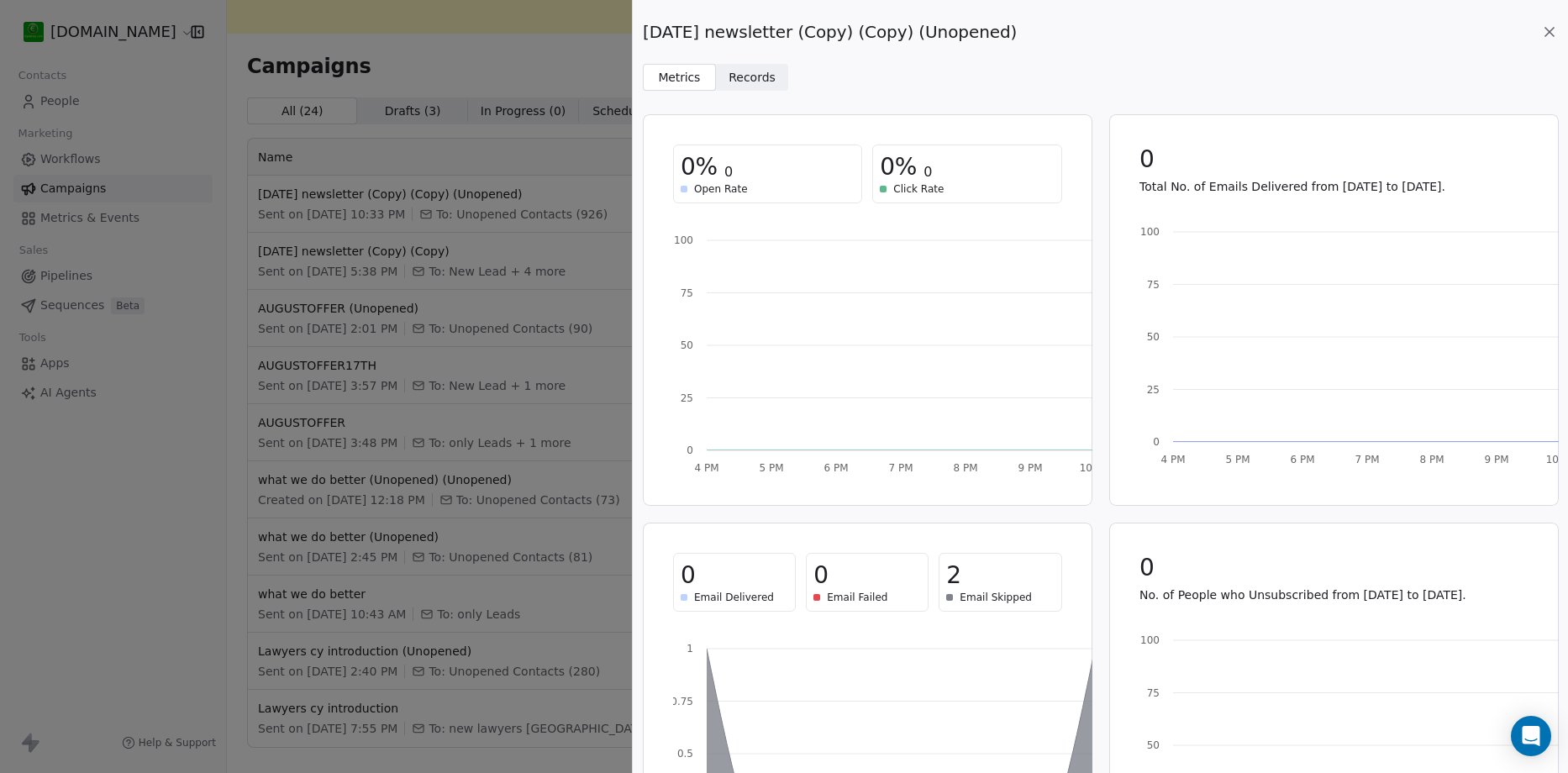
click at [760, 80] on span "Records" at bounding box center [752, 78] width 47 height 18
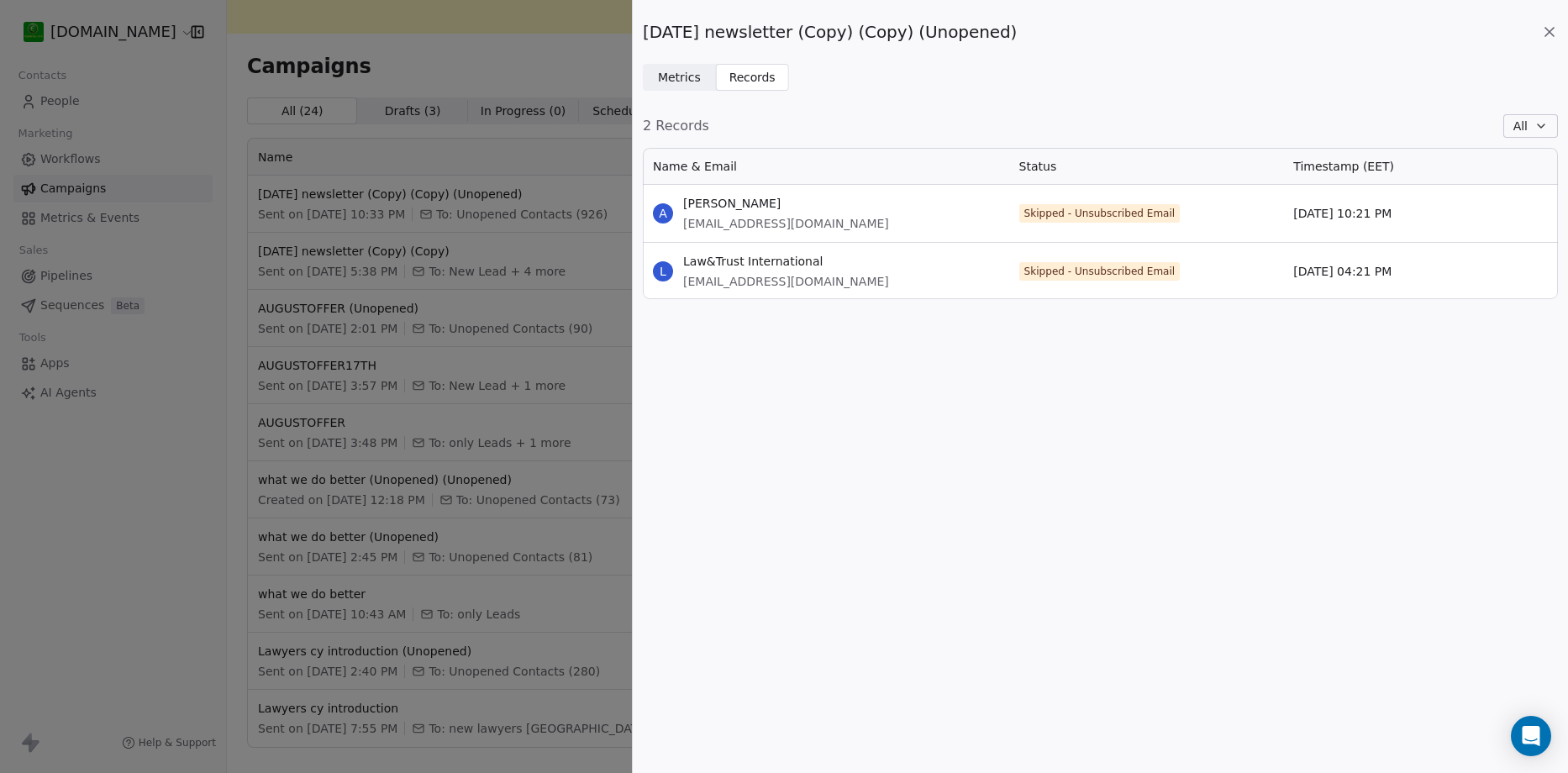
scroll to position [138, 902]
drag, startPoint x: 802, startPoint y: 284, endPoint x: 681, endPoint y: 294, distance: 121.4
click at [681, 294] on div "L Law&Trust International info@lawstrust.com" at bounding box center [826, 271] width 366 height 57
copy span "info@lawstrust.com"
drag, startPoint x: 117, startPoint y: 143, endPoint x: 112, endPoint y: 132, distance: 12.1
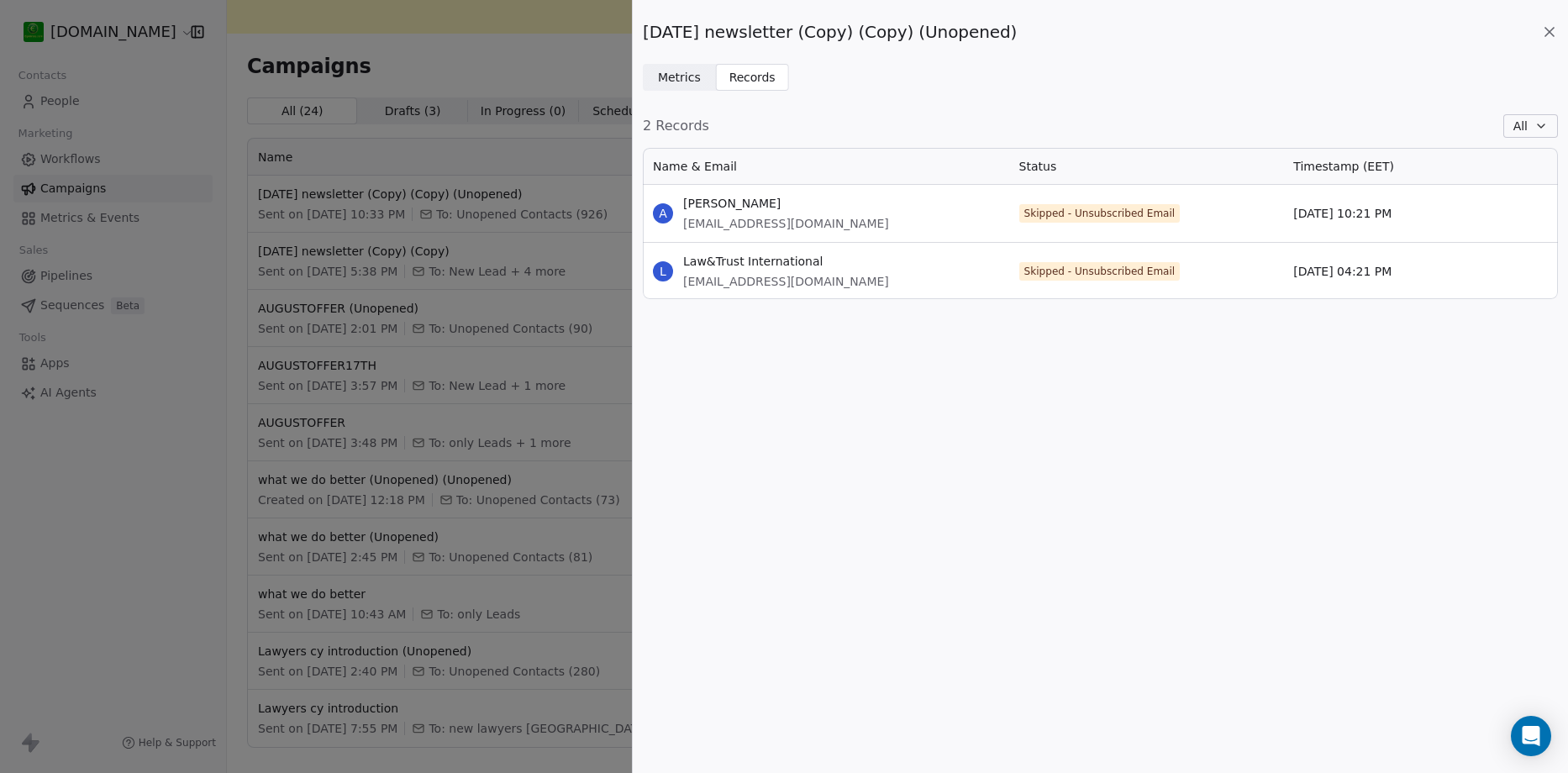
click at [118, 143] on div "October1st newsletter (Copy) (Copy) (Unopened) Metrics Metrics Records Records …" at bounding box center [784, 386] width 1568 height 773
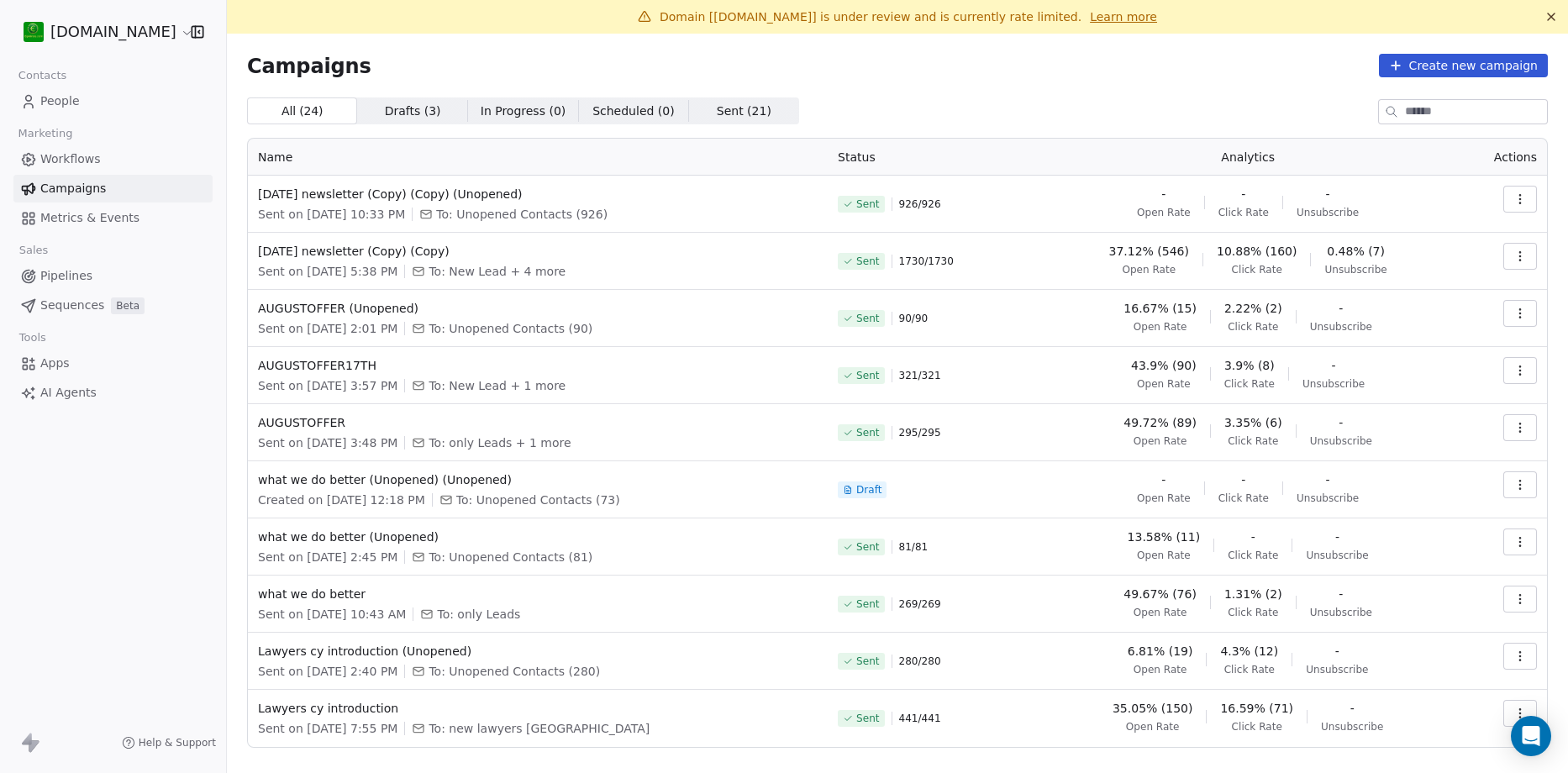
click at [88, 101] on link "People" at bounding box center [113, 102] width 199 height 28
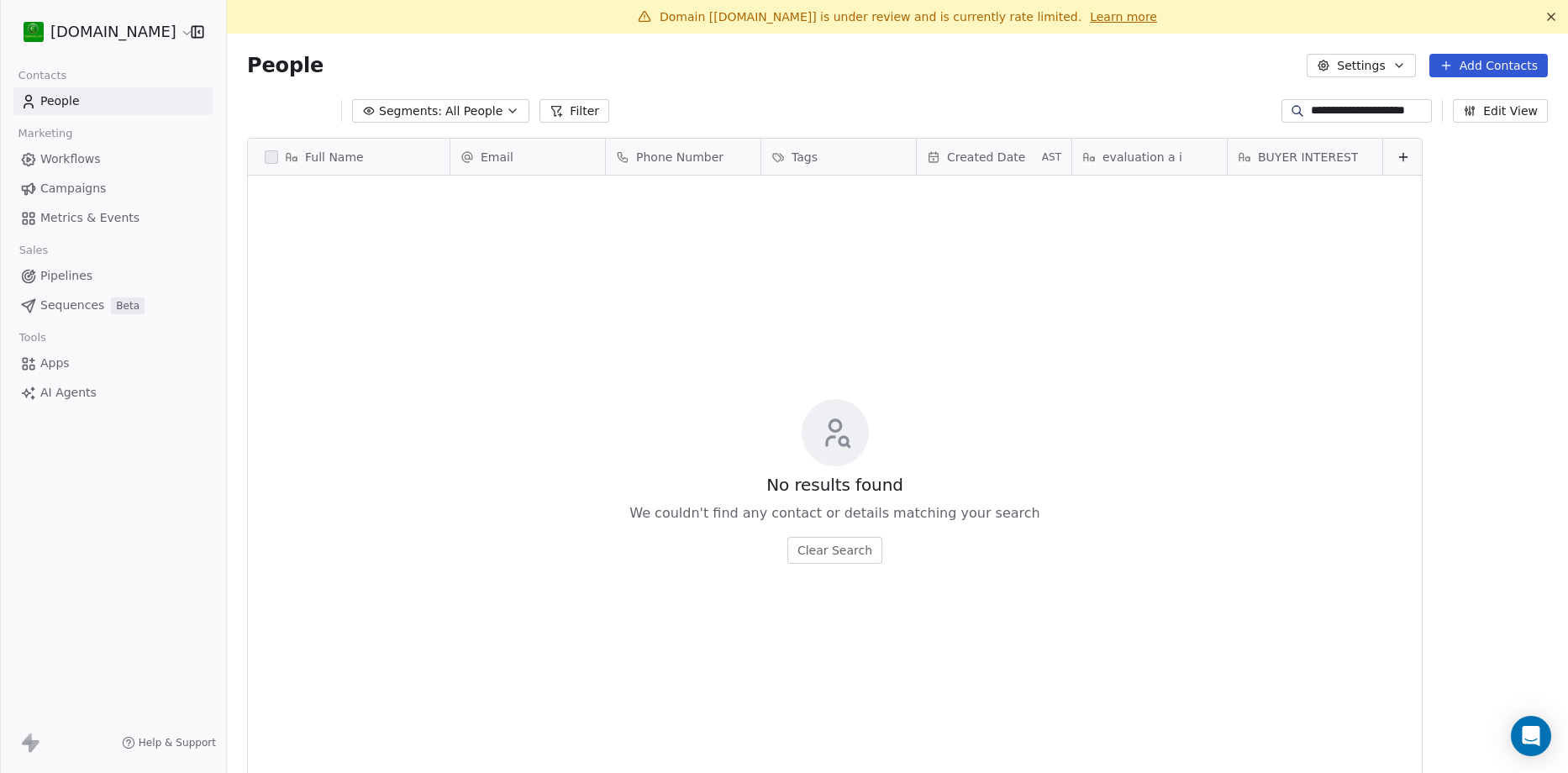
scroll to position [667, 1315]
click at [1348, 106] on input "**********" at bounding box center [1369, 111] width 117 height 17
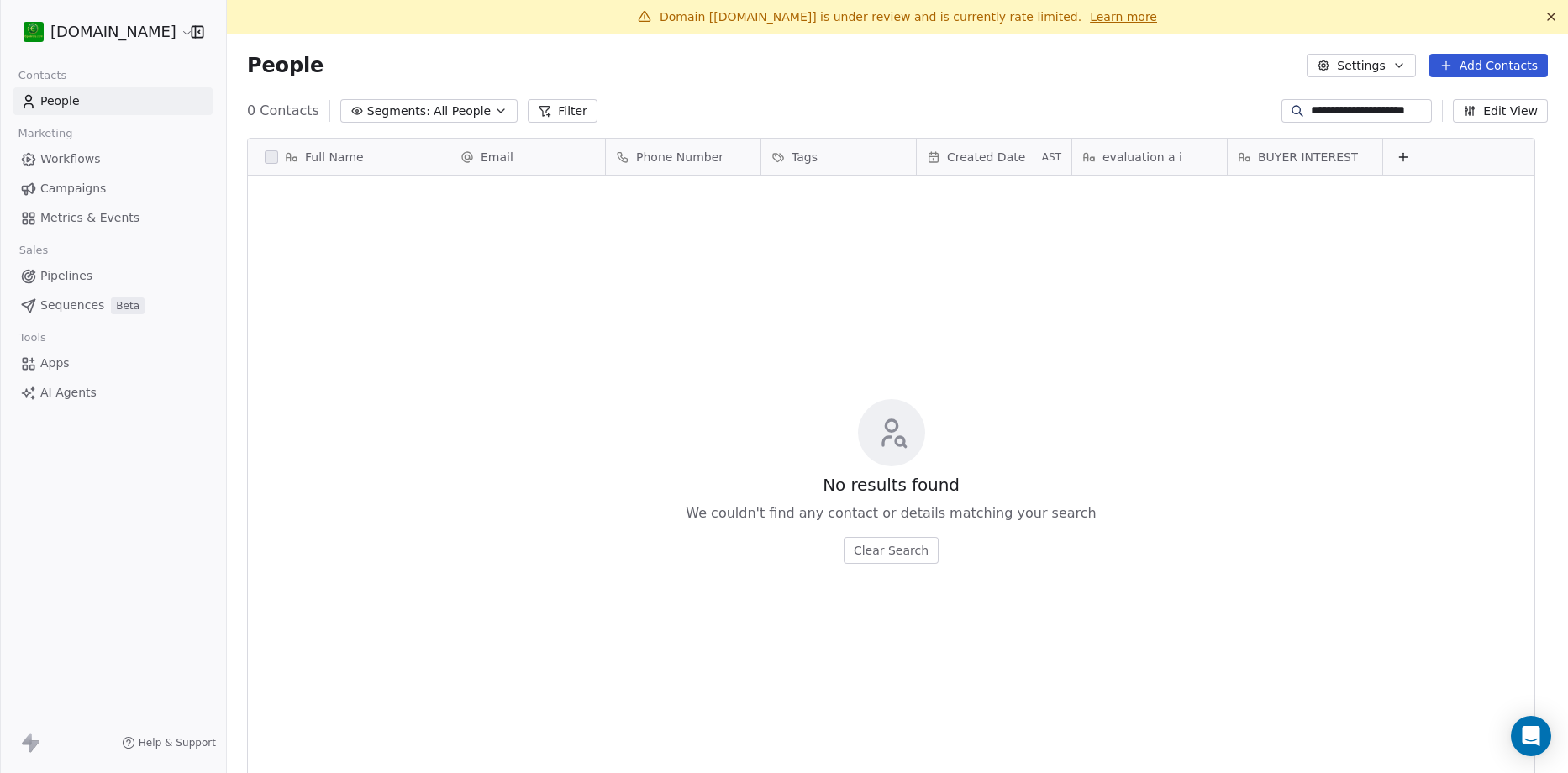
paste input
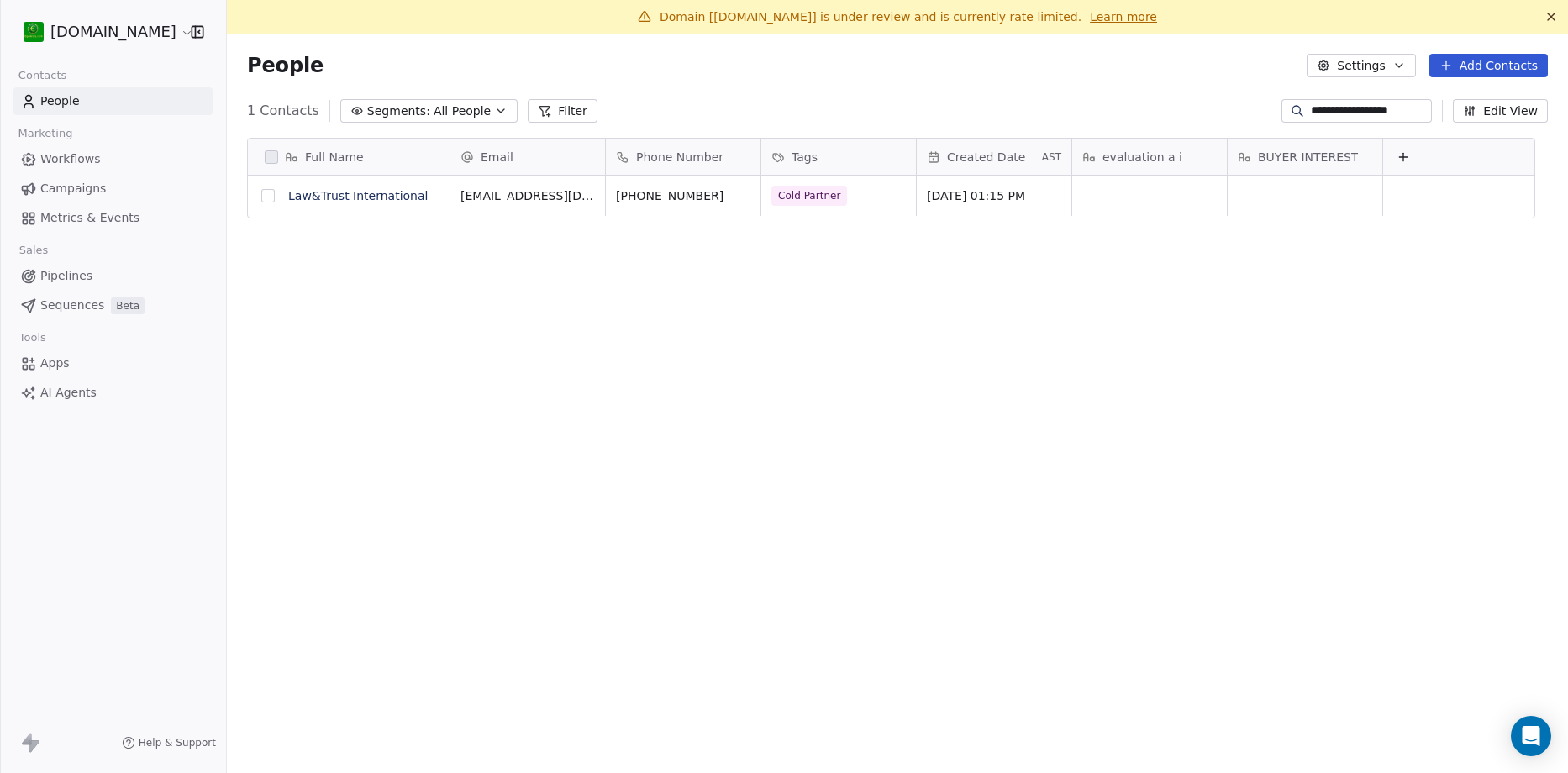
type input "**********"
click at [270, 198] on button "grid" at bounding box center [268, 196] width 14 height 14
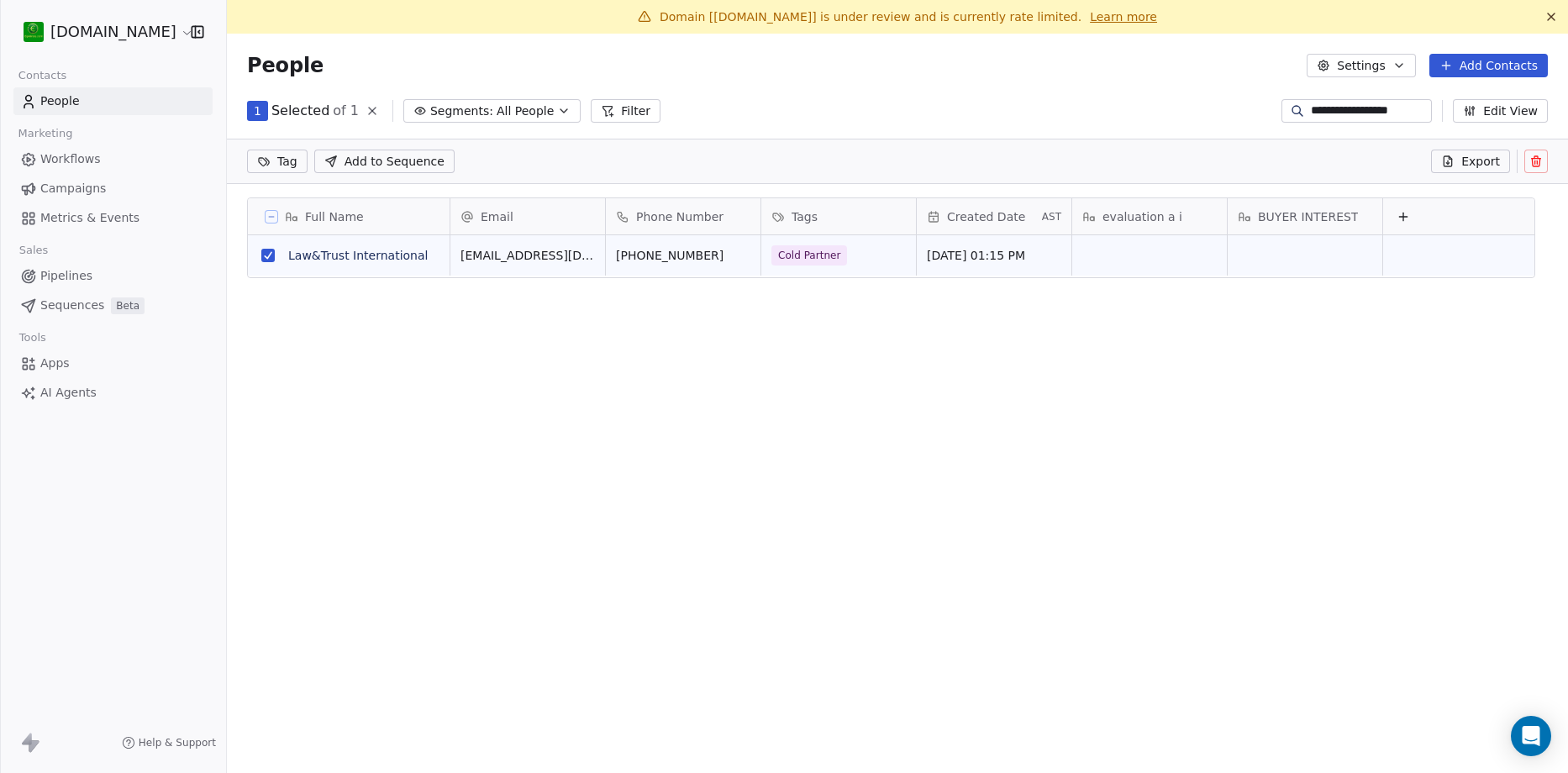
scroll to position [609, 1315]
click at [1534, 158] on icon at bounding box center [1535, 157] width 3 height 3
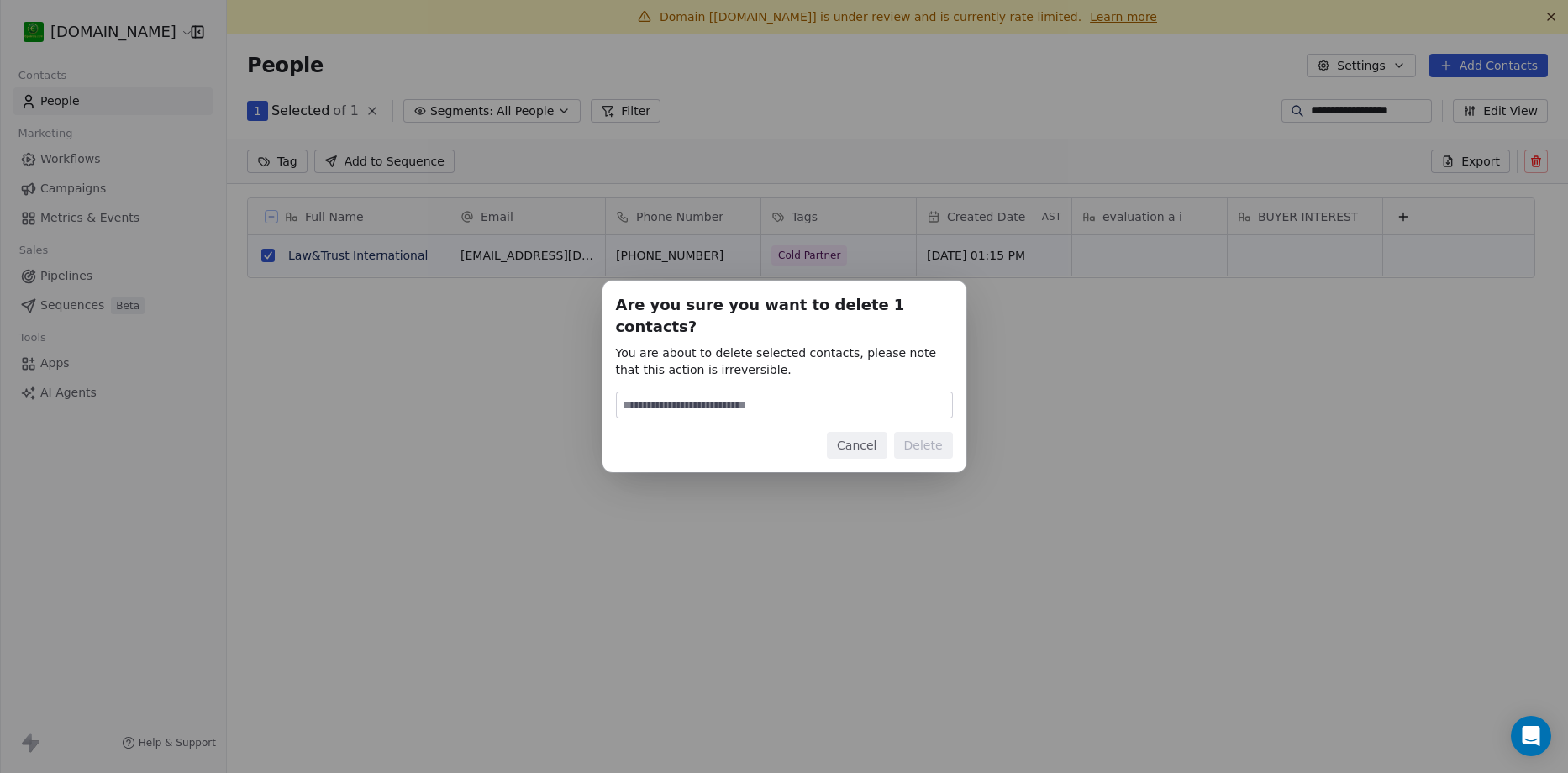
click at [839, 392] on input at bounding box center [784, 404] width 336 height 25
type input "******"
click at [937, 432] on button "Delete" at bounding box center [923, 445] width 59 height 27
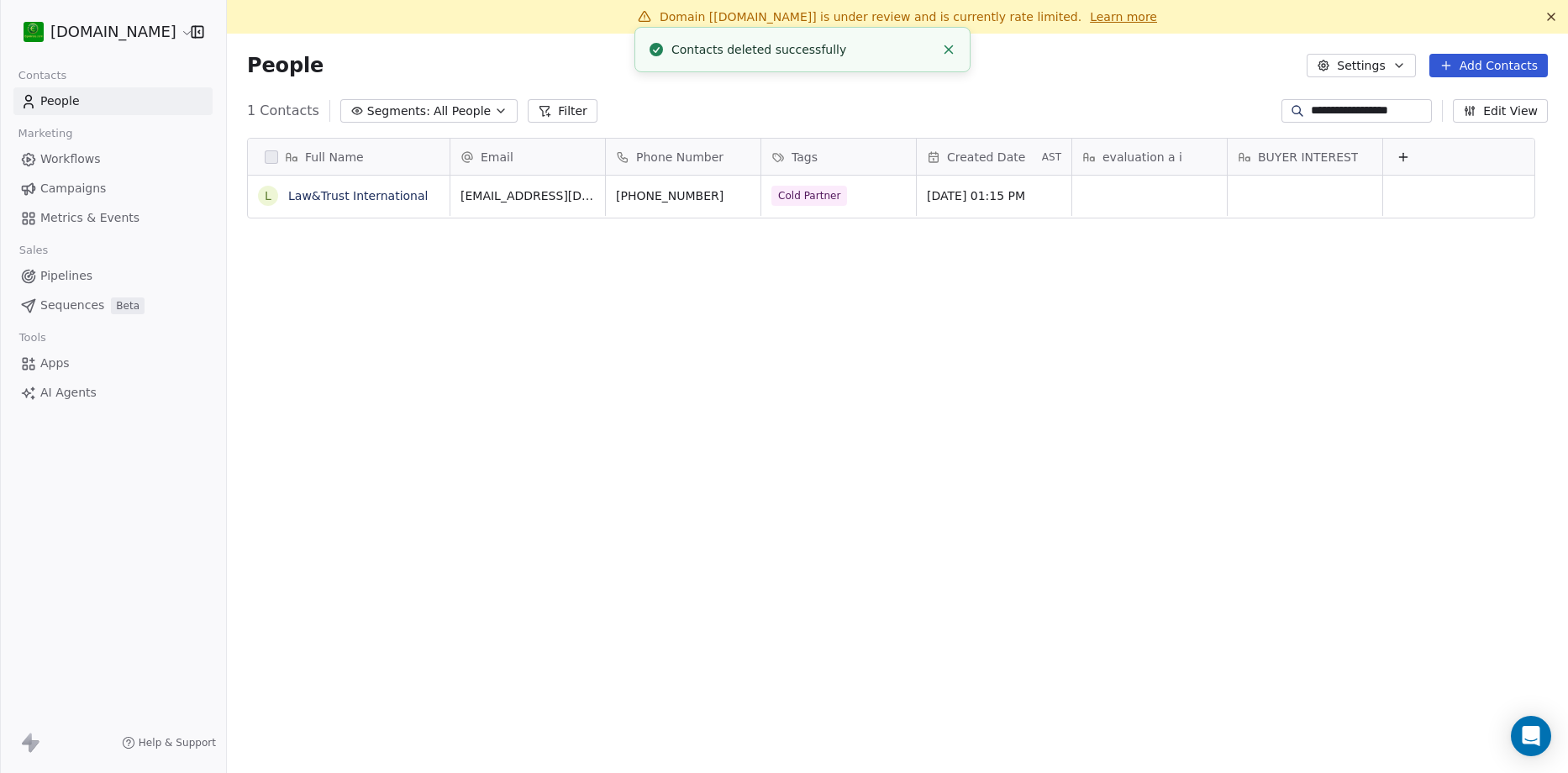
scroll to position [667, 1315]
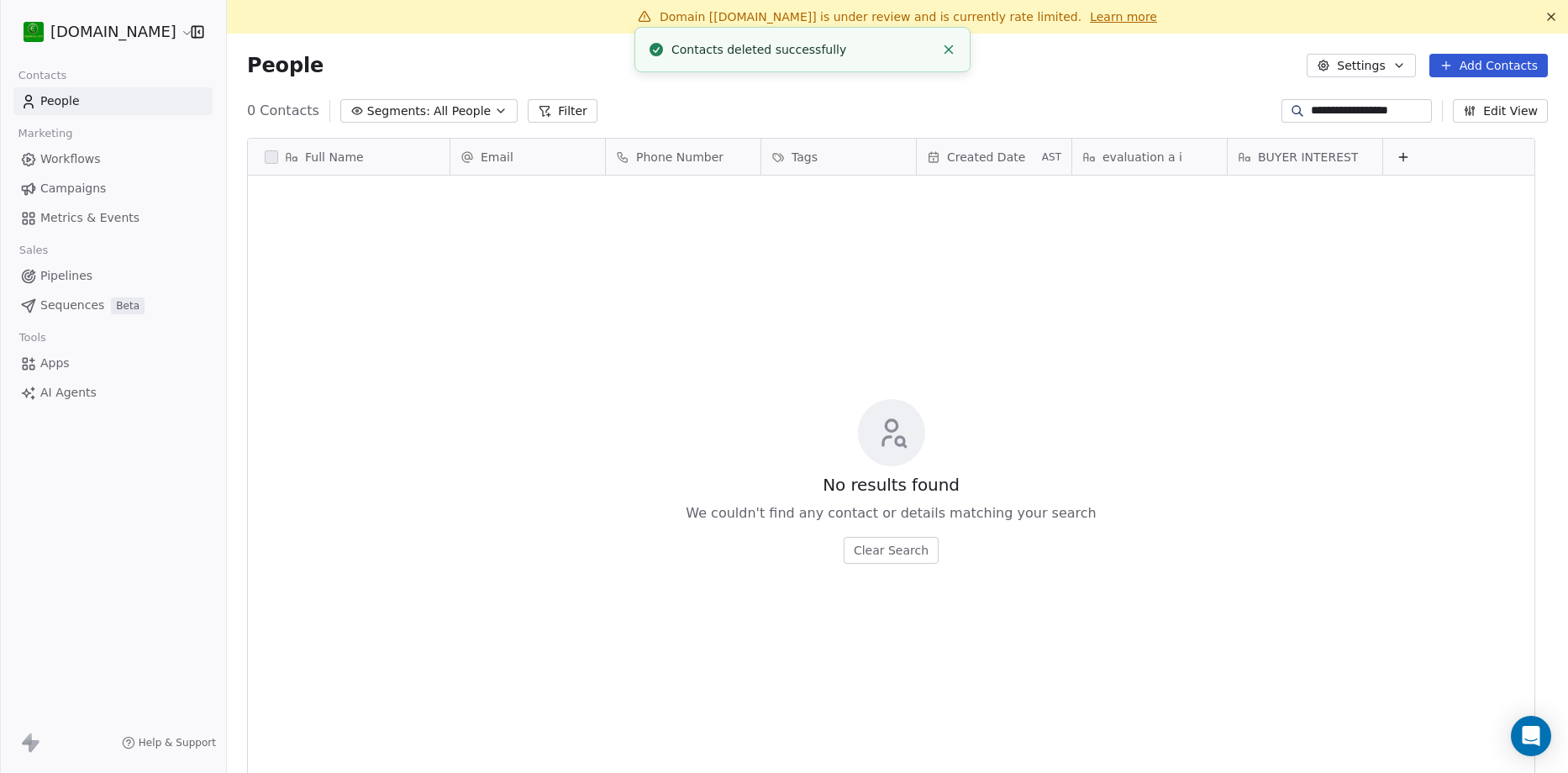
click at [90, 95] on link "People" at bounding box center [113, 102] width 199 height 28
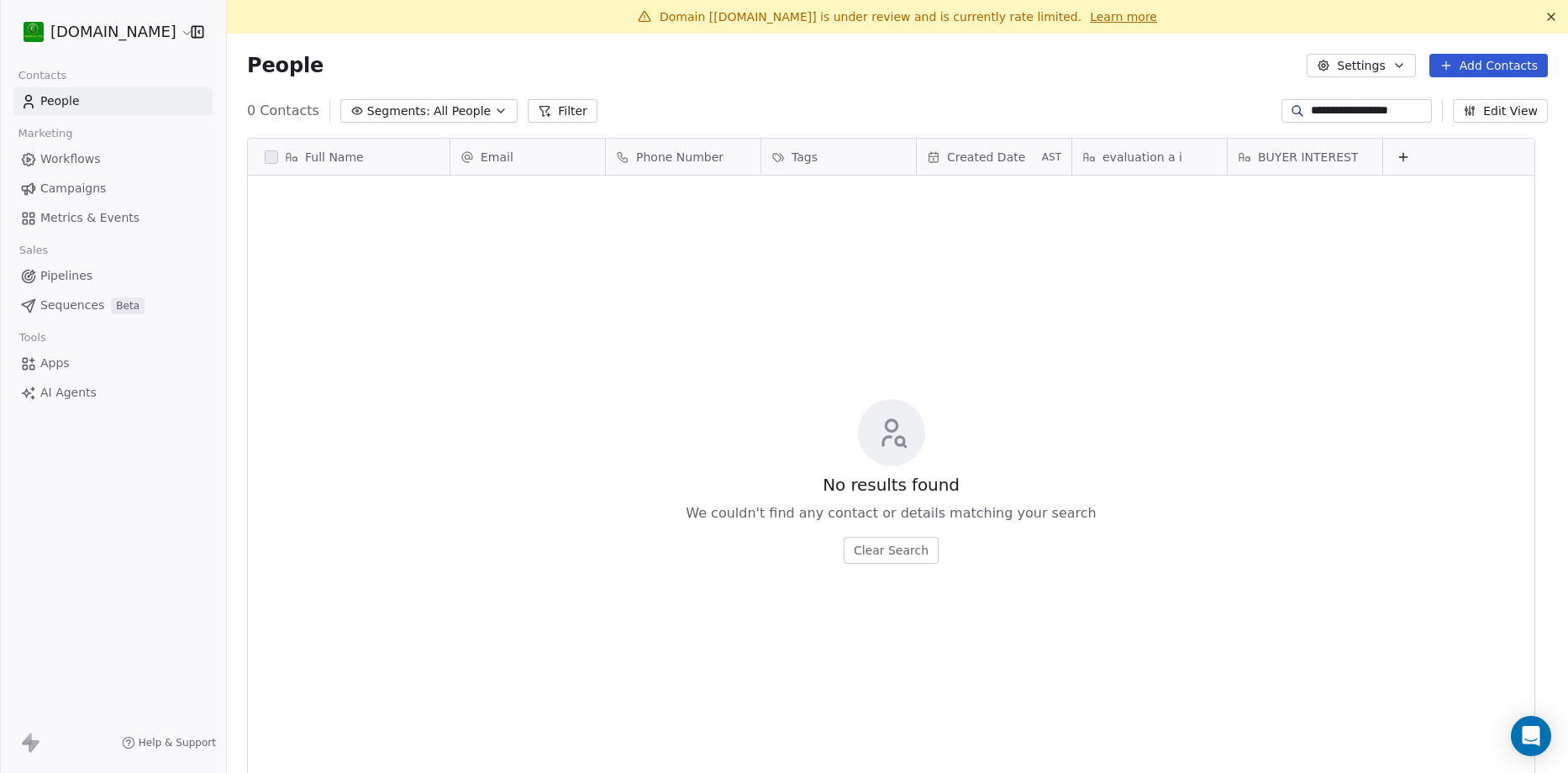
click at [1398, 113] on input "**********" at bounding box center [1369, 111] width 117 height 17
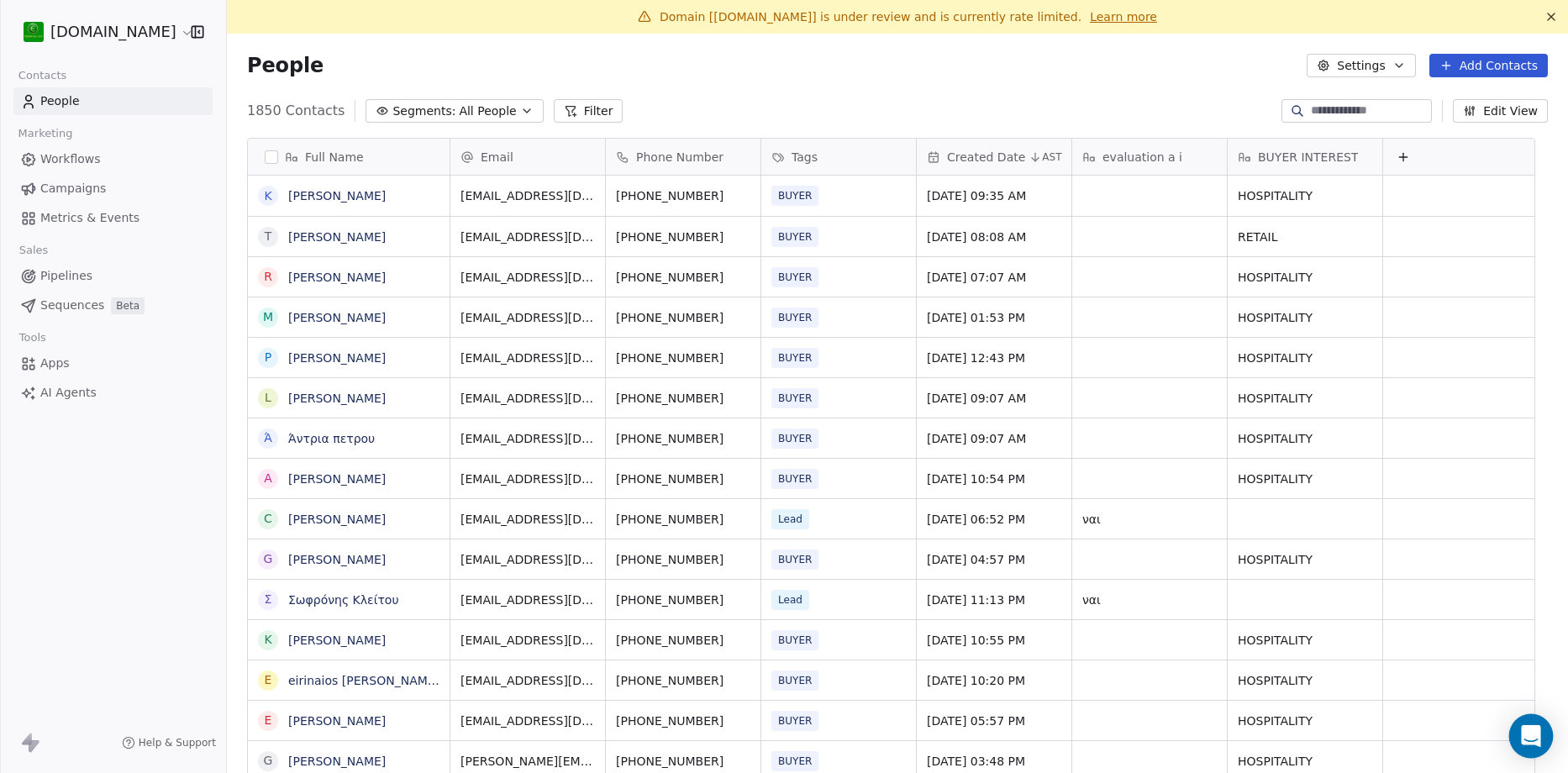
click at [1530, 734] on icon "Open Intercom Messenger" at bounding box center [1529, 736] width 19 height 22
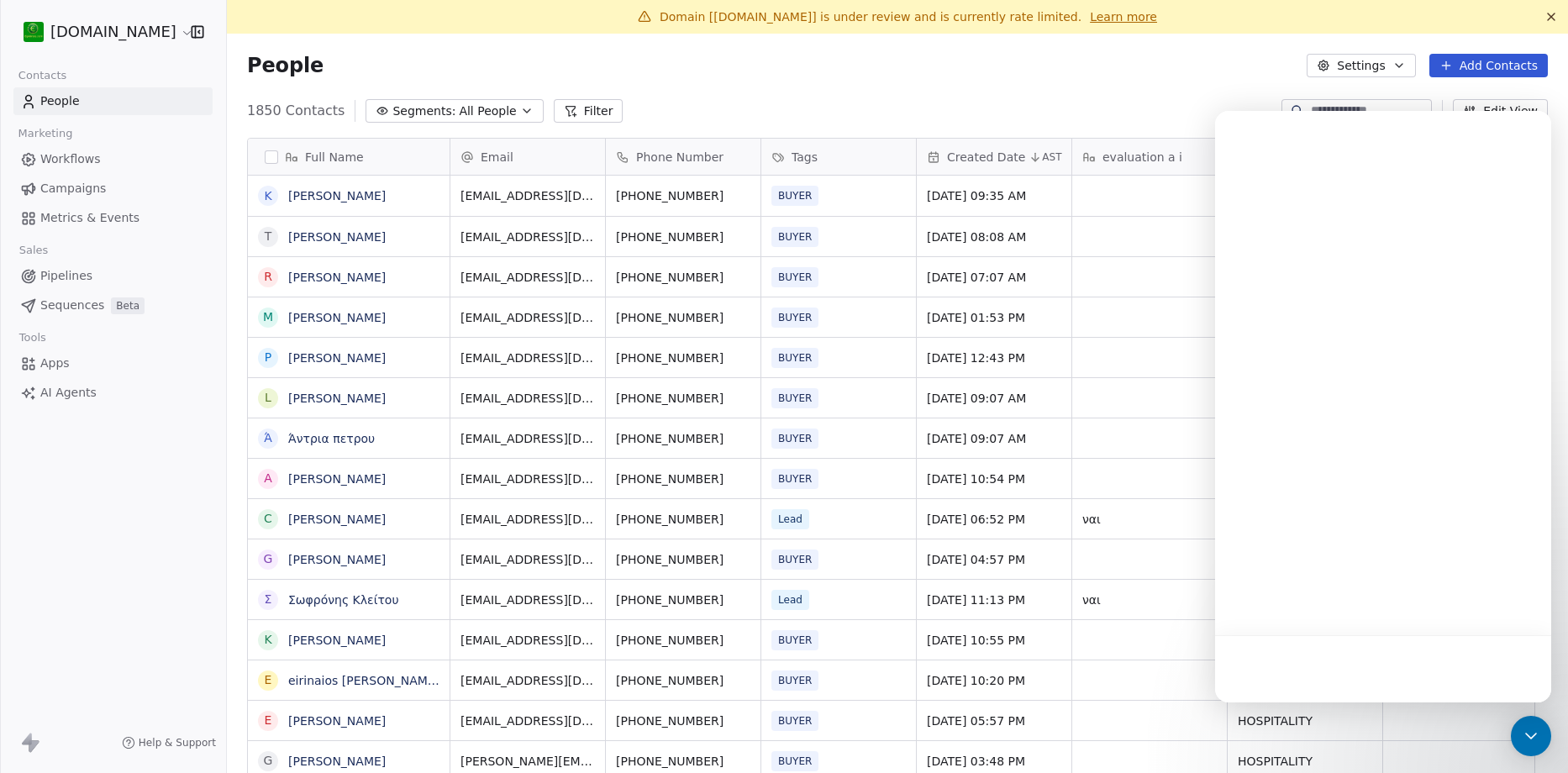
click at [987, 104] on div "1850 Contacts Segments: All People Filter Edit View" at bounding box center [897, 111] width 1341 height 27
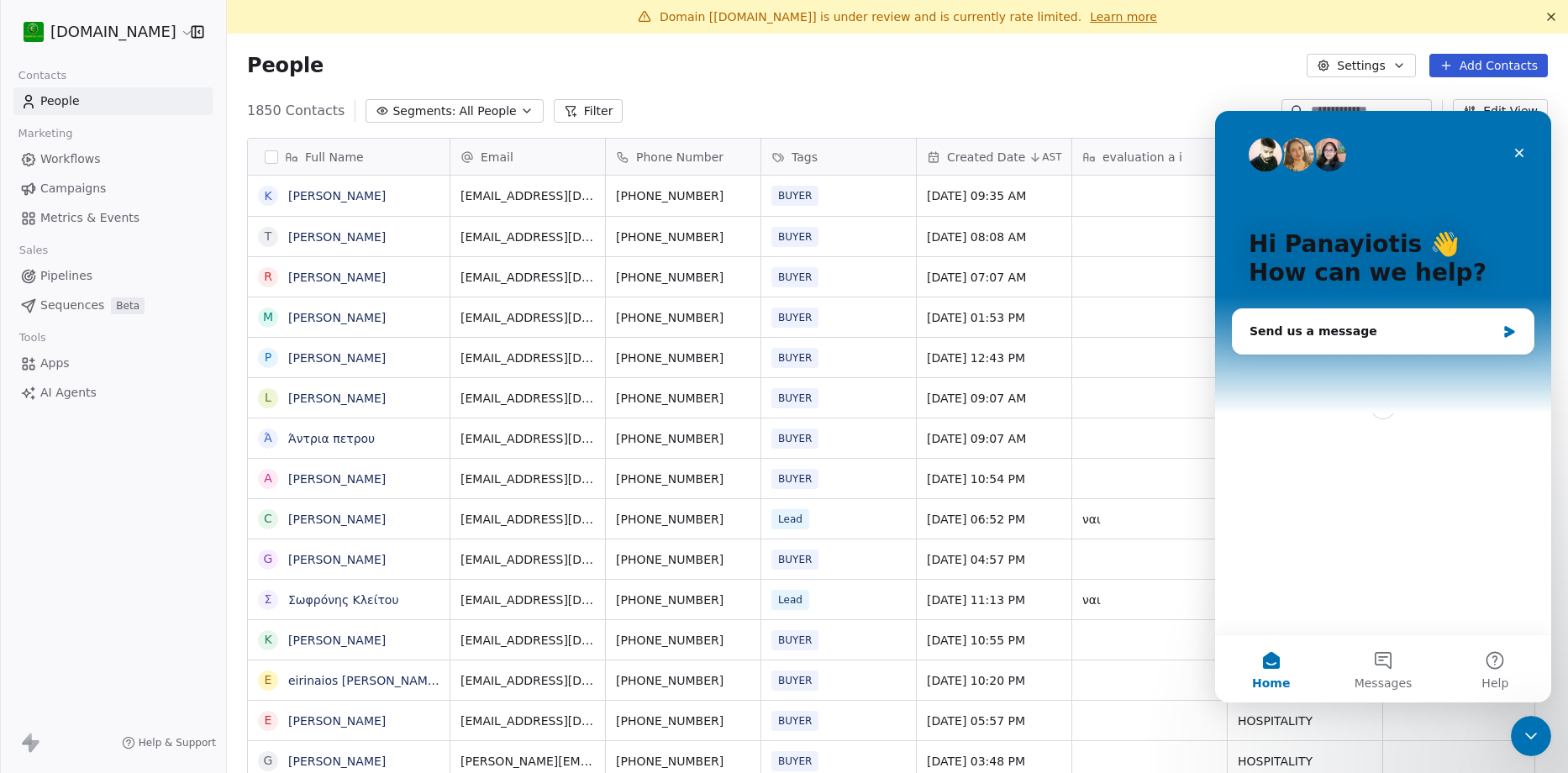
scroll to position [0, 0]
click at [107, 158] on link "Workflows" at bounding box center [113, 159] width 199 height 28
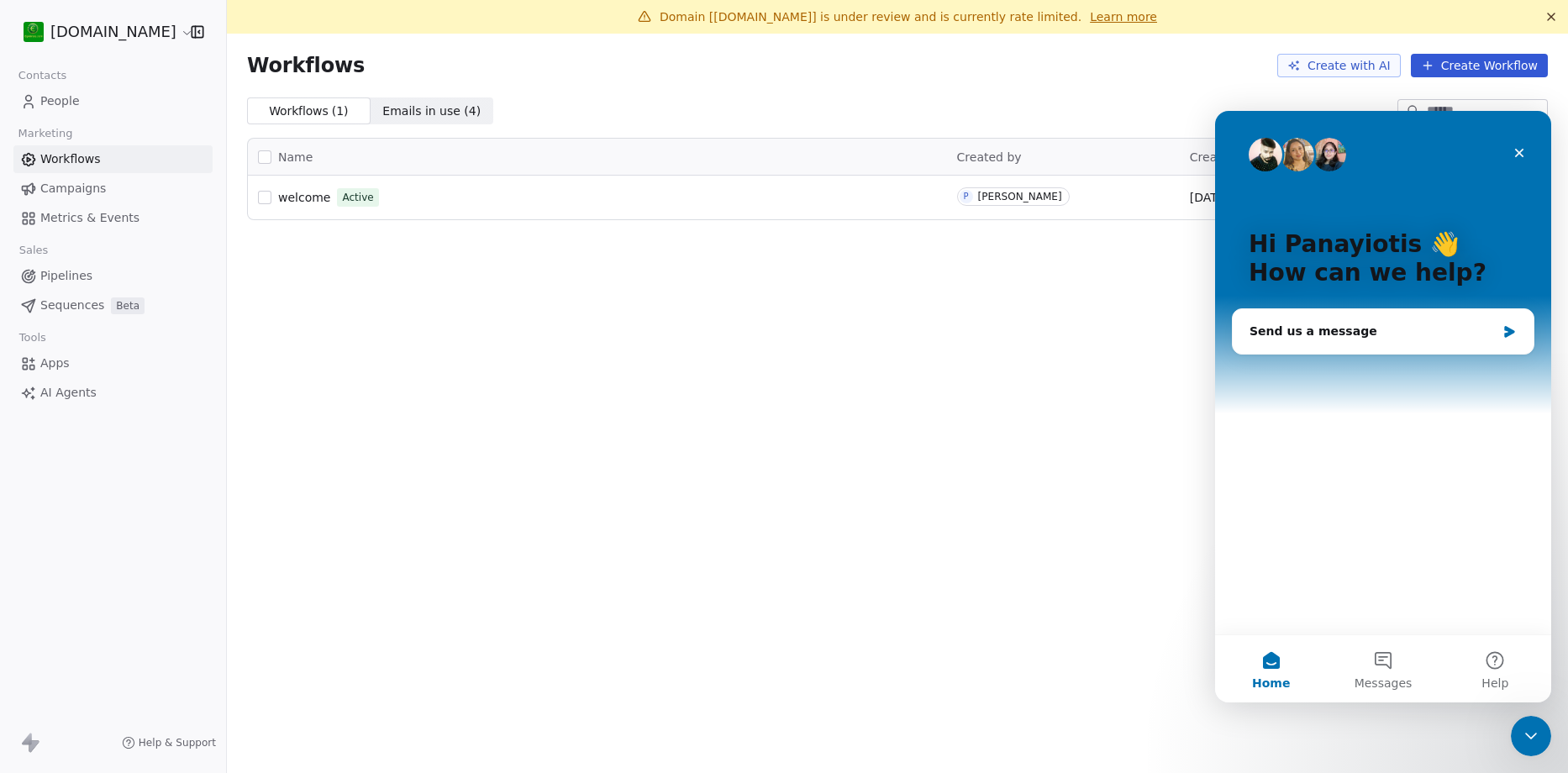
click at [988, 305] on div "Domain [epixirisis.com] is under review and is currently rate limited. Learn mo…" at bounding box center [897, 386] width 1341 height 773
click at [1514, 156] on icon "Close" at bounding box center [1518, 152] width 9 height 9
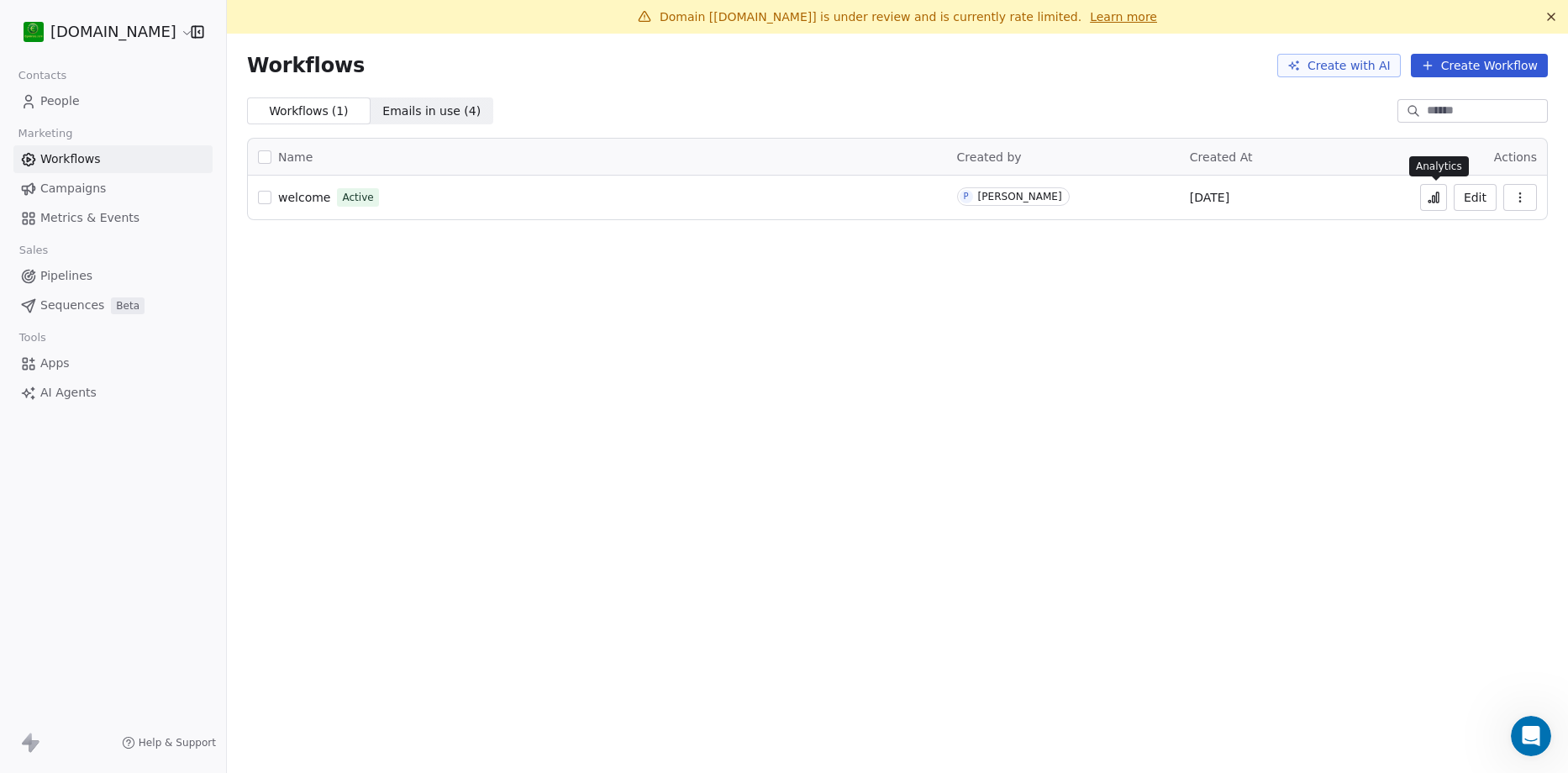
click at [1434, 201] on icon at bounding box center [1434, 199] width 3 height 7
click at [1518, 196] on icon "button" at bounding box center [1520, 198] width 14 height 14
click at [81, 184] on span "Campaigns" at bounding box center [74, 189] width 66 height 18
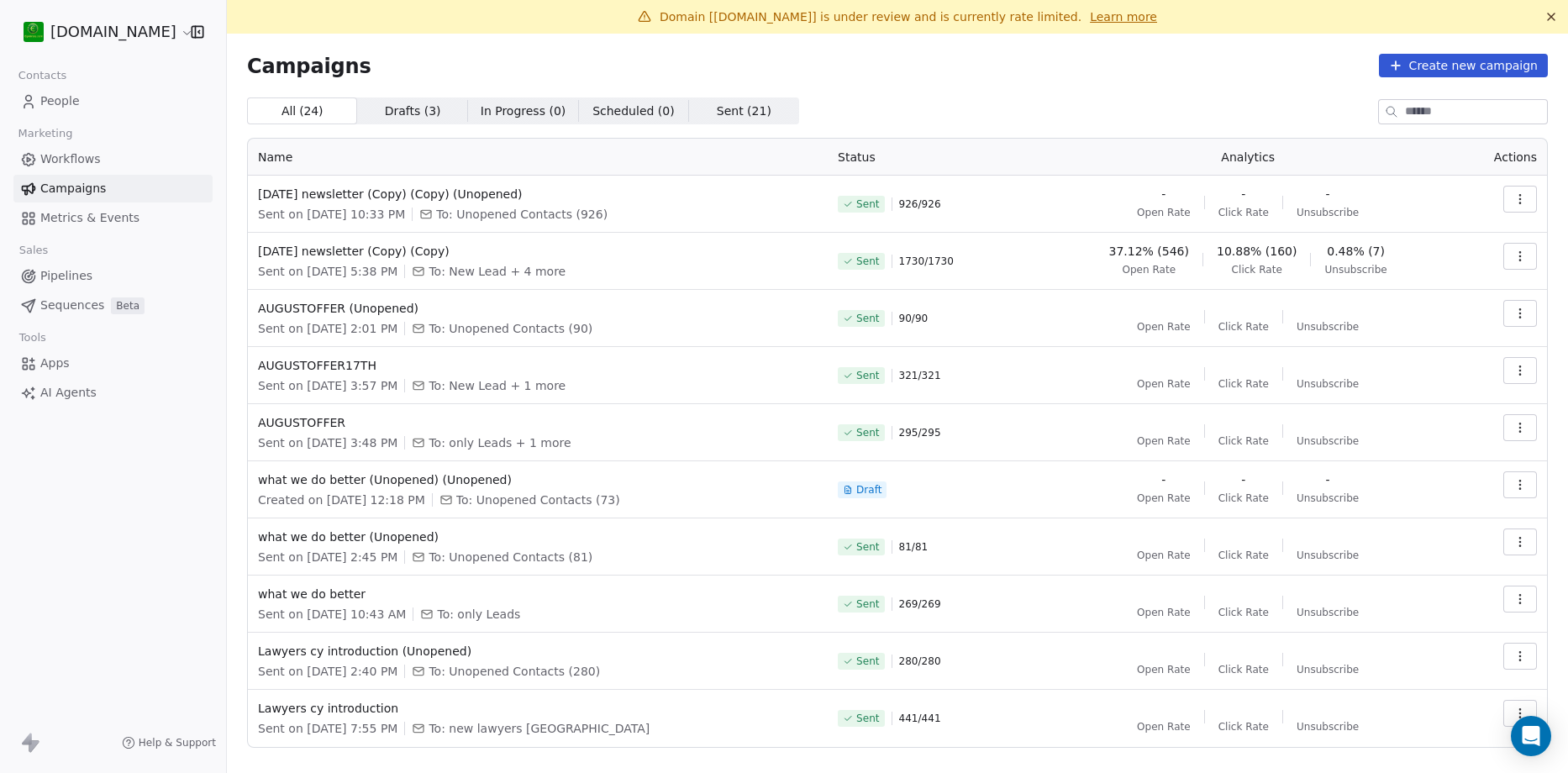
click at [1513, 205] on icon "button" at bounding box center [1520, 199] width 14 height 14
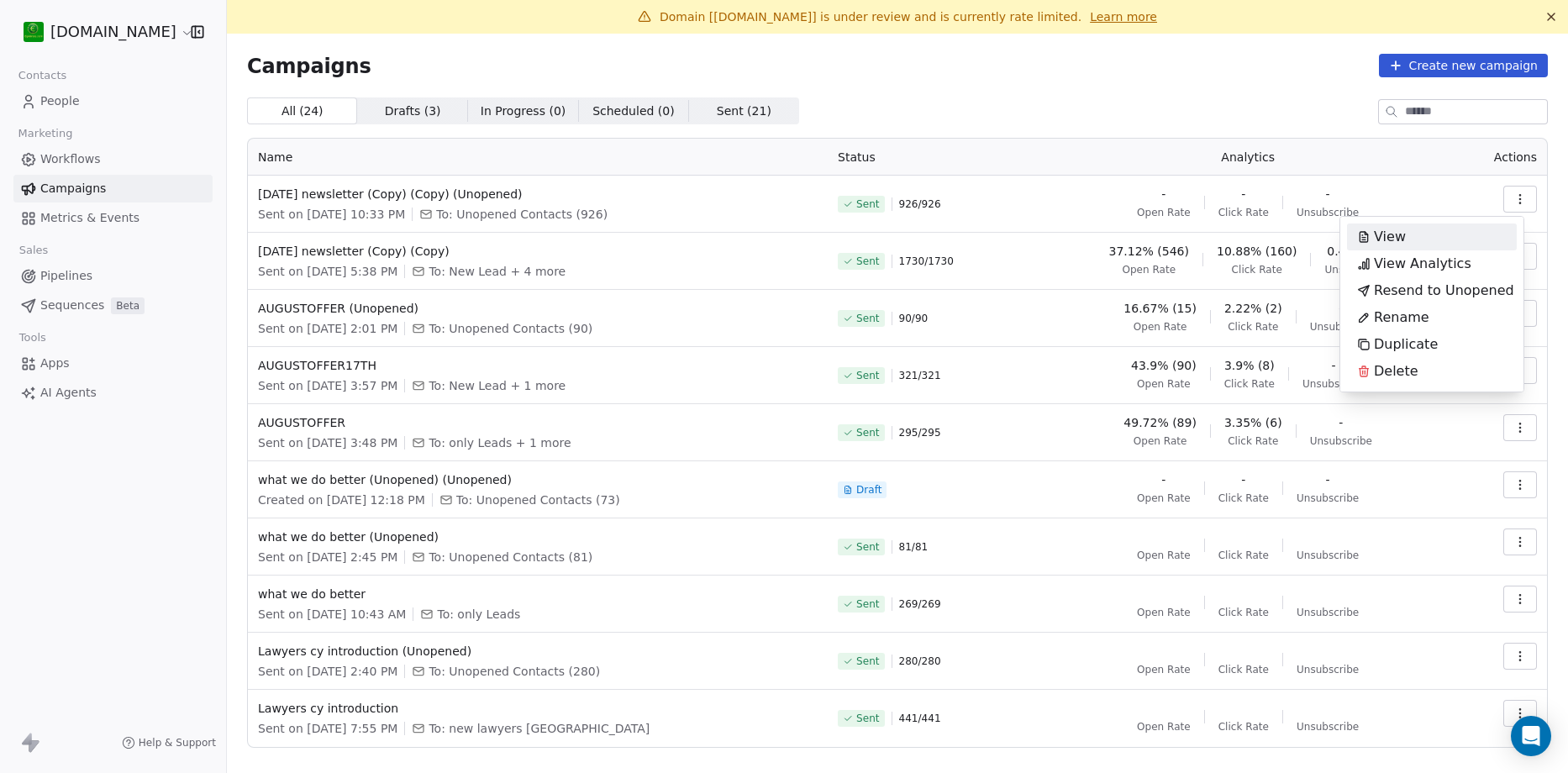
click at [1405, 236] on div "View" at bounding box center [1381, 236] width 69 height 27
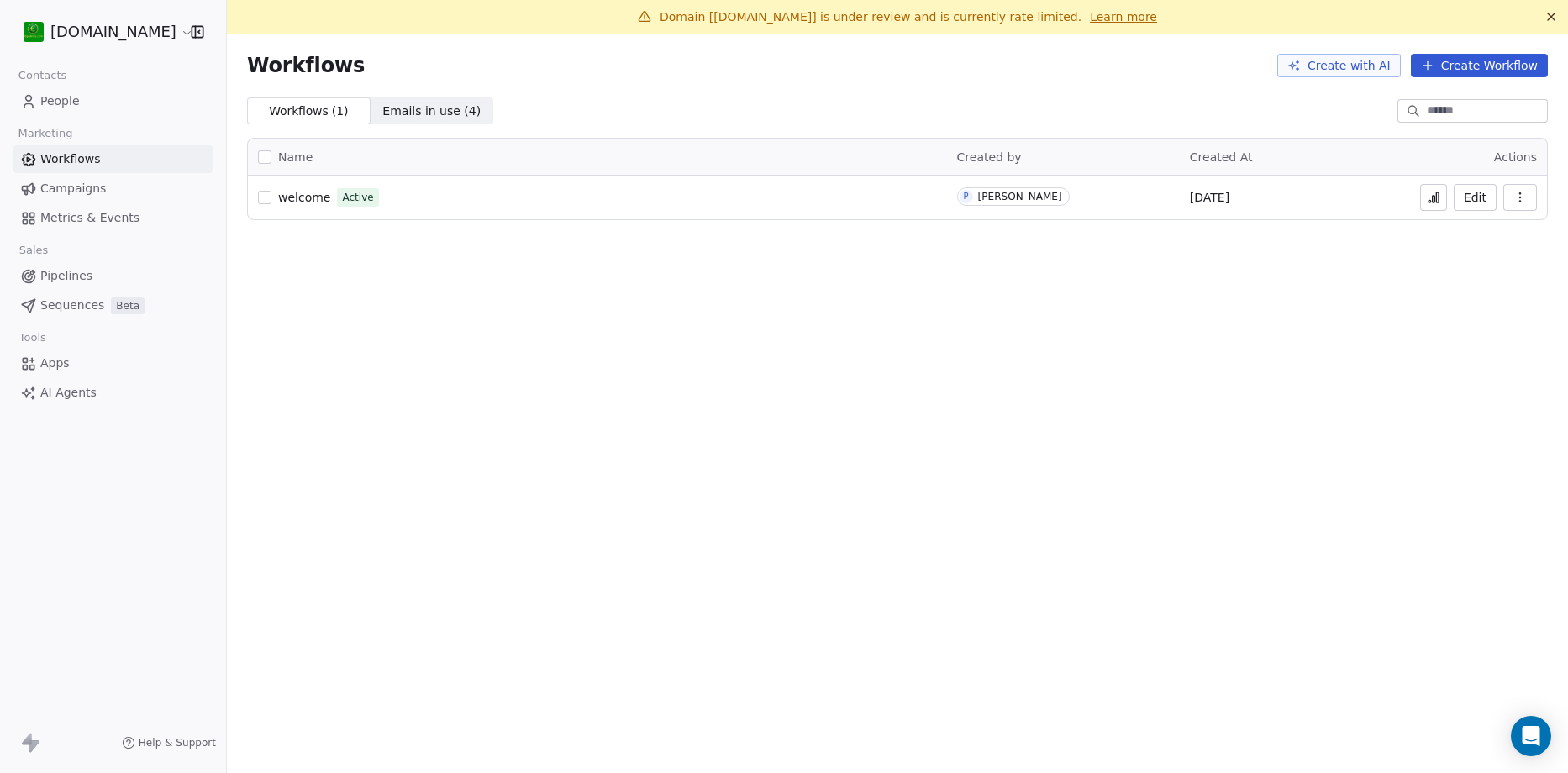
click at [100, 191] on link "Campaigns" at bounding box center [113, 189] width 199 height 28
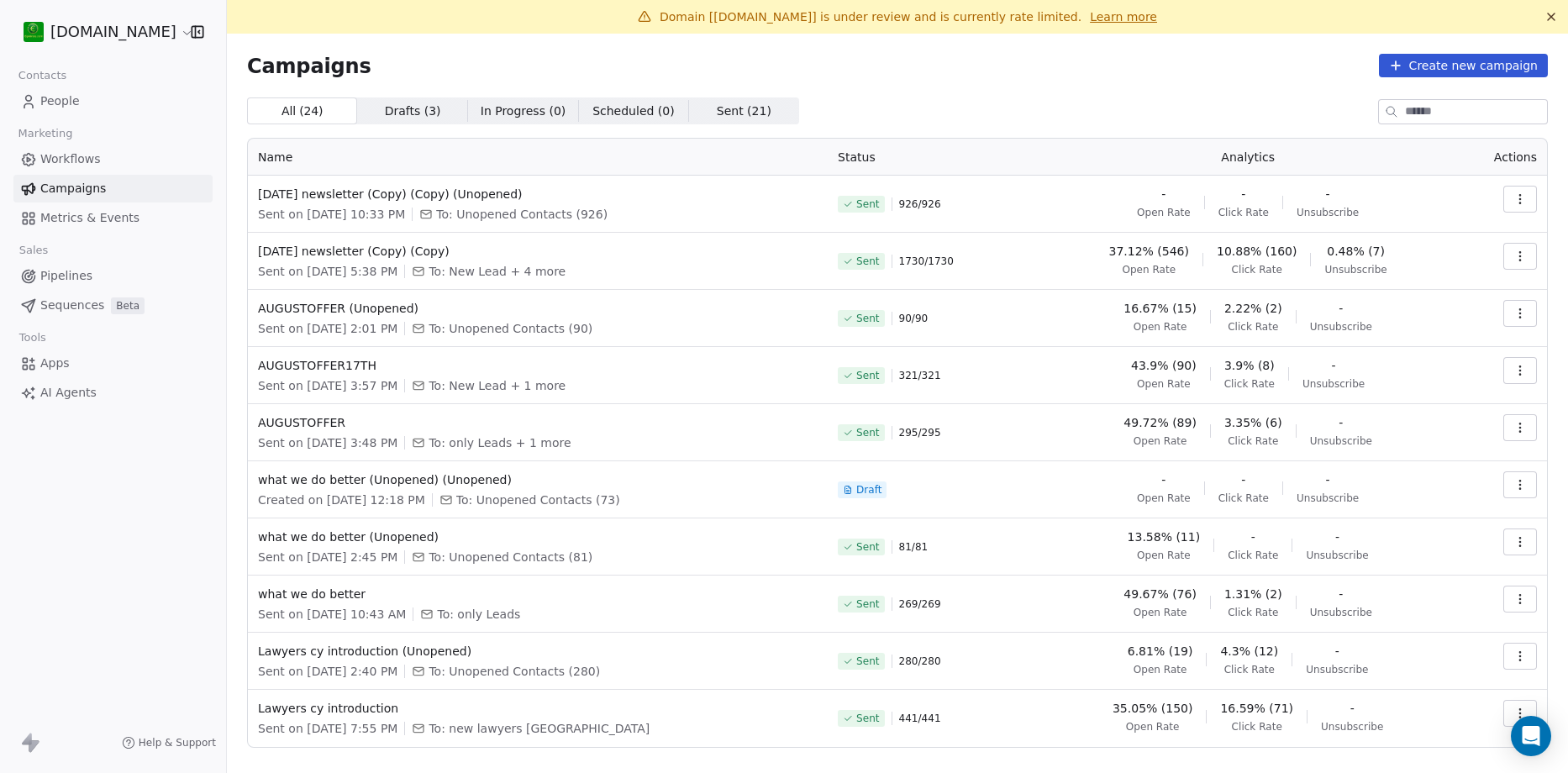
click at [1513, 196] on icon "button" at bounding box center [1520, 199] width 14 height 14
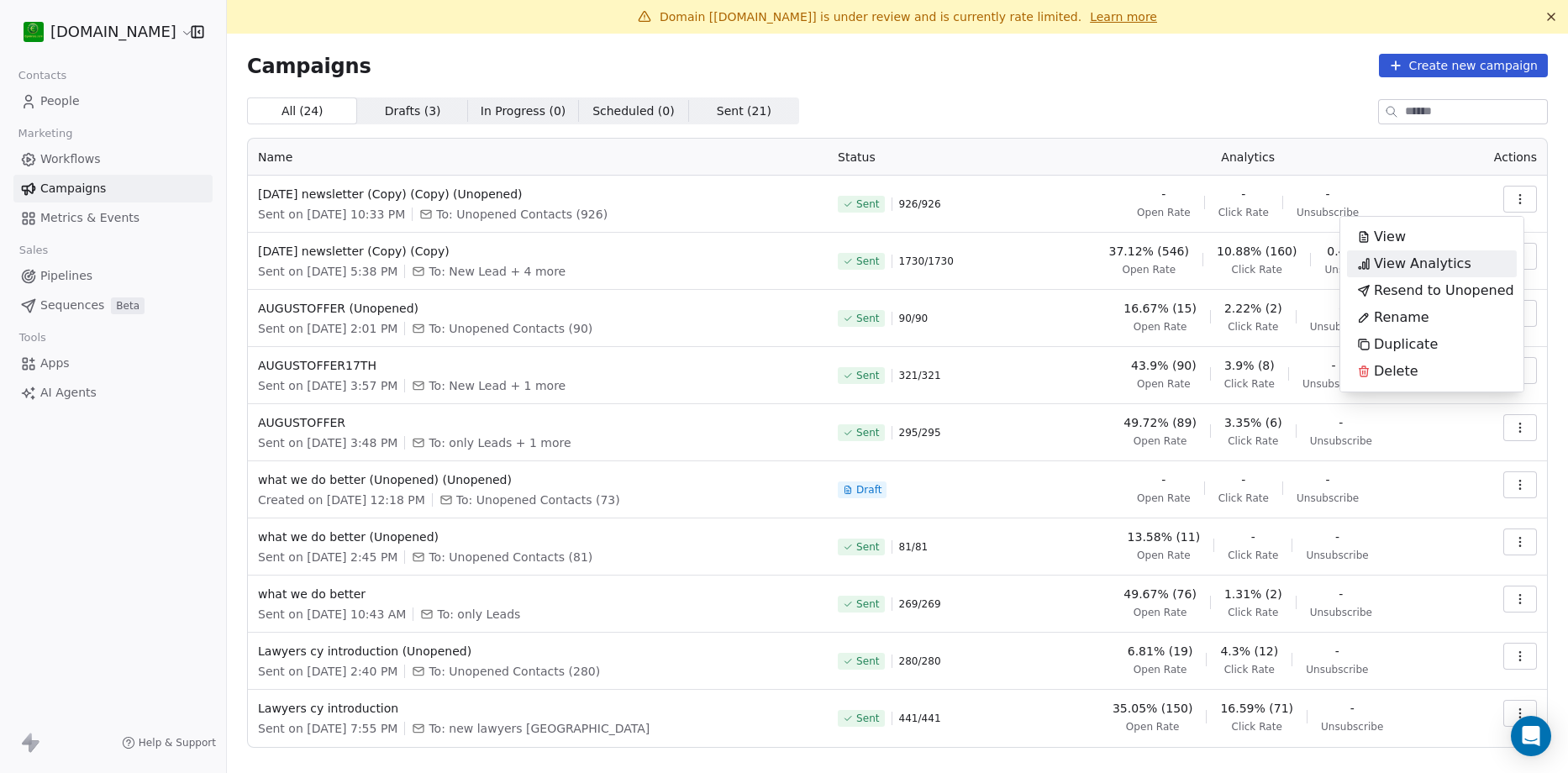
click at [1408, 265] on span "View Analytics" at bounding box center [1423, 264] width 98 height 20
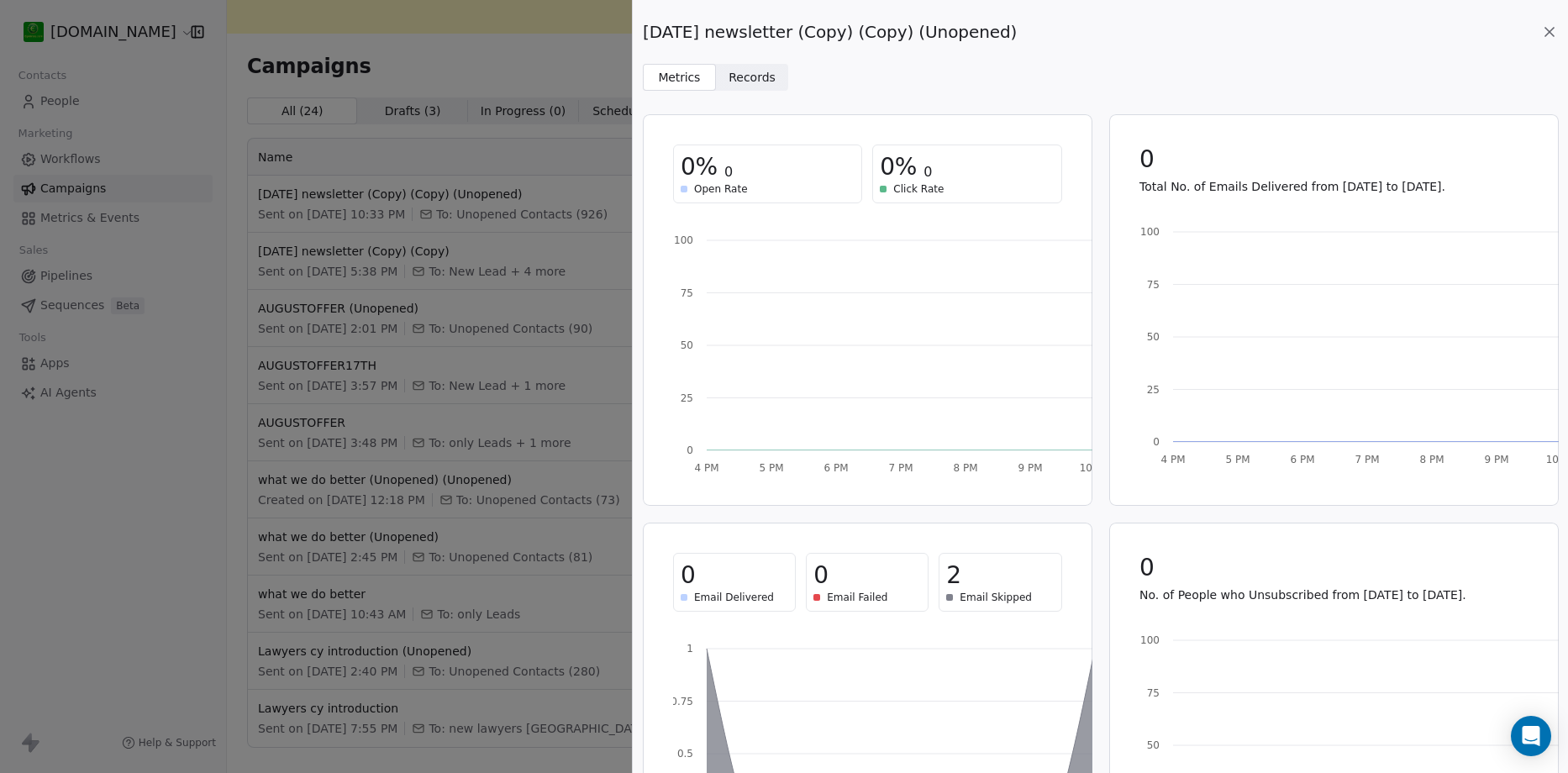
click at [486, 63] on div "[DATE] newsletter (Copy) (Copy) (Unopened) Metrics Metrics Records Records 0% 0…" at bounding box center [784, 386] width 1568 height 773
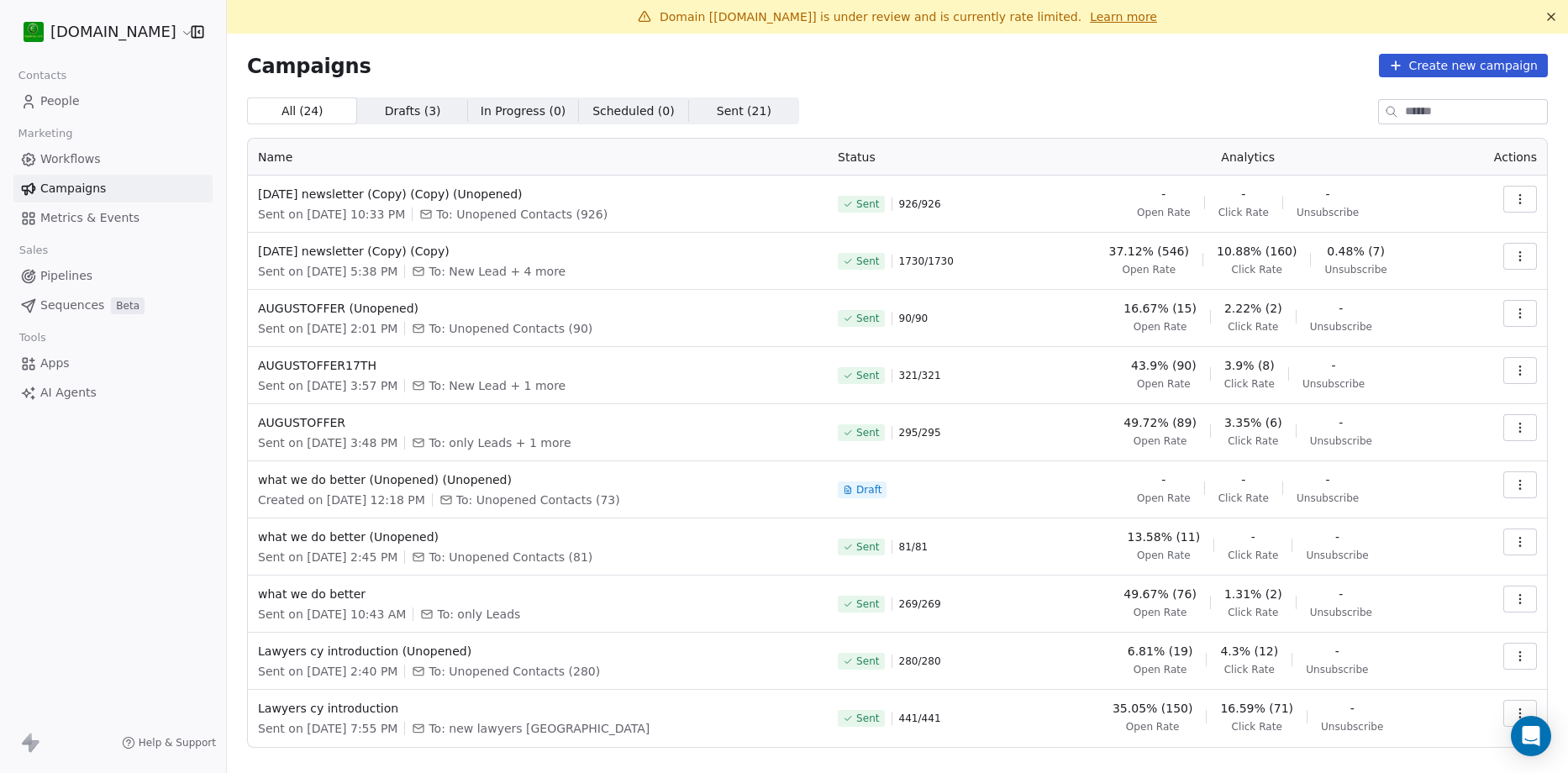
click at [54, 98] on span "People" at bounding box center [61, 102] width 40 height 18
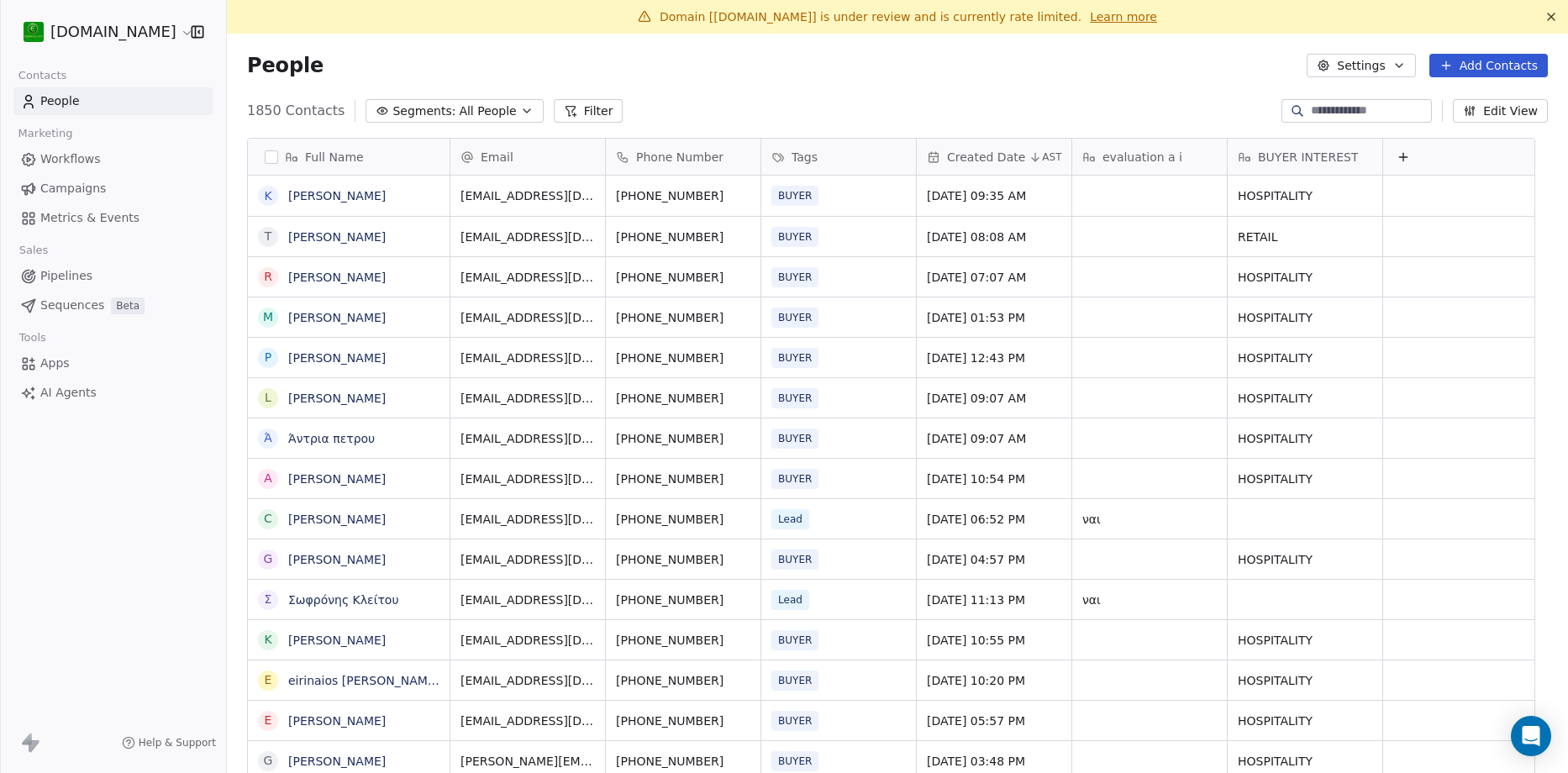
scroll to position [667, 1315]
click at [57, 158] on span "Workflows" at bounding box center [71, 159] width 61 height 18
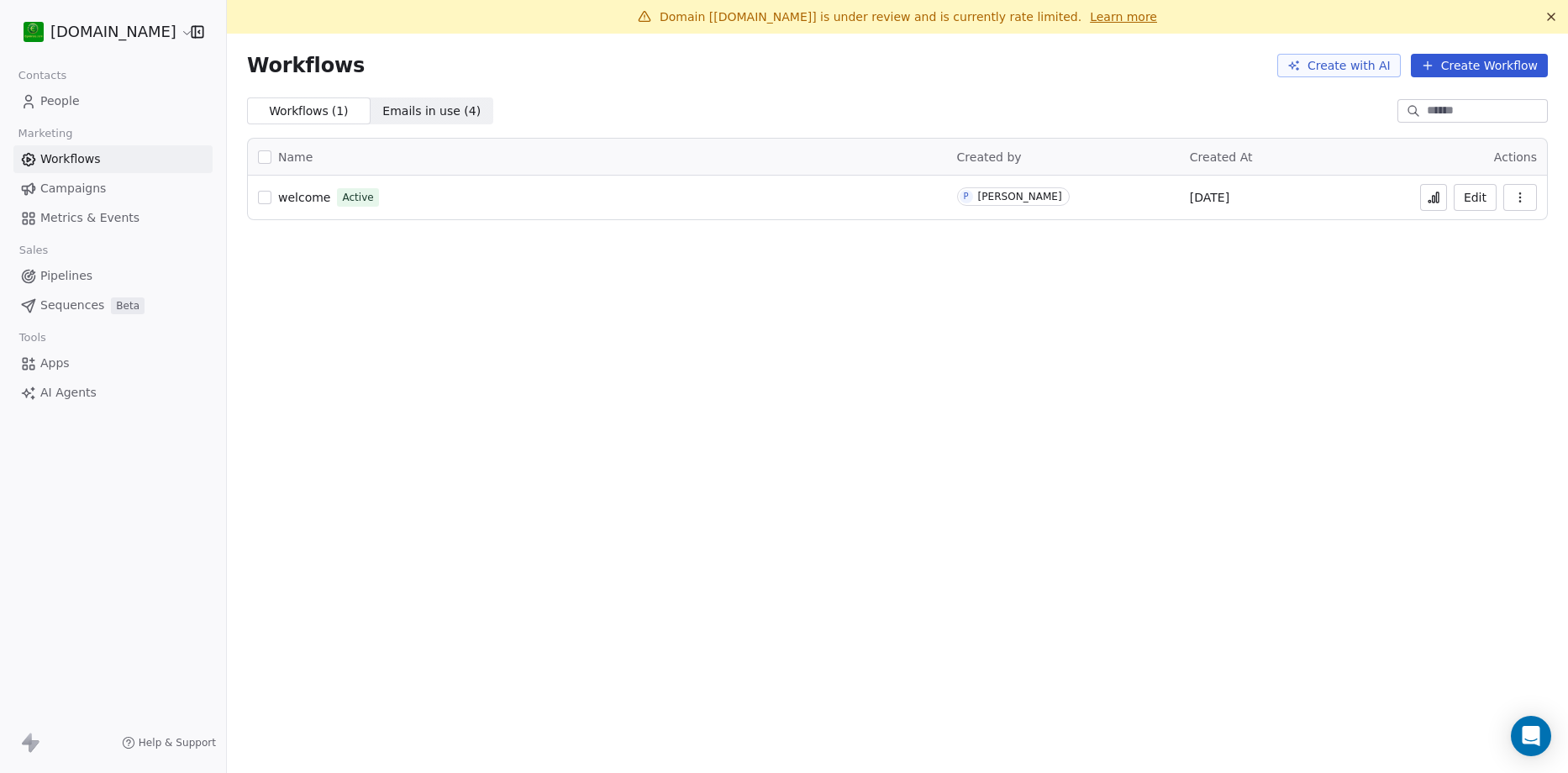
click at [1434, 197] on icon at bounding box center [1434, 198] width 14 height 14
click at [58, 98] on span "People" at bounding box center [61, 102] width 40 height 18
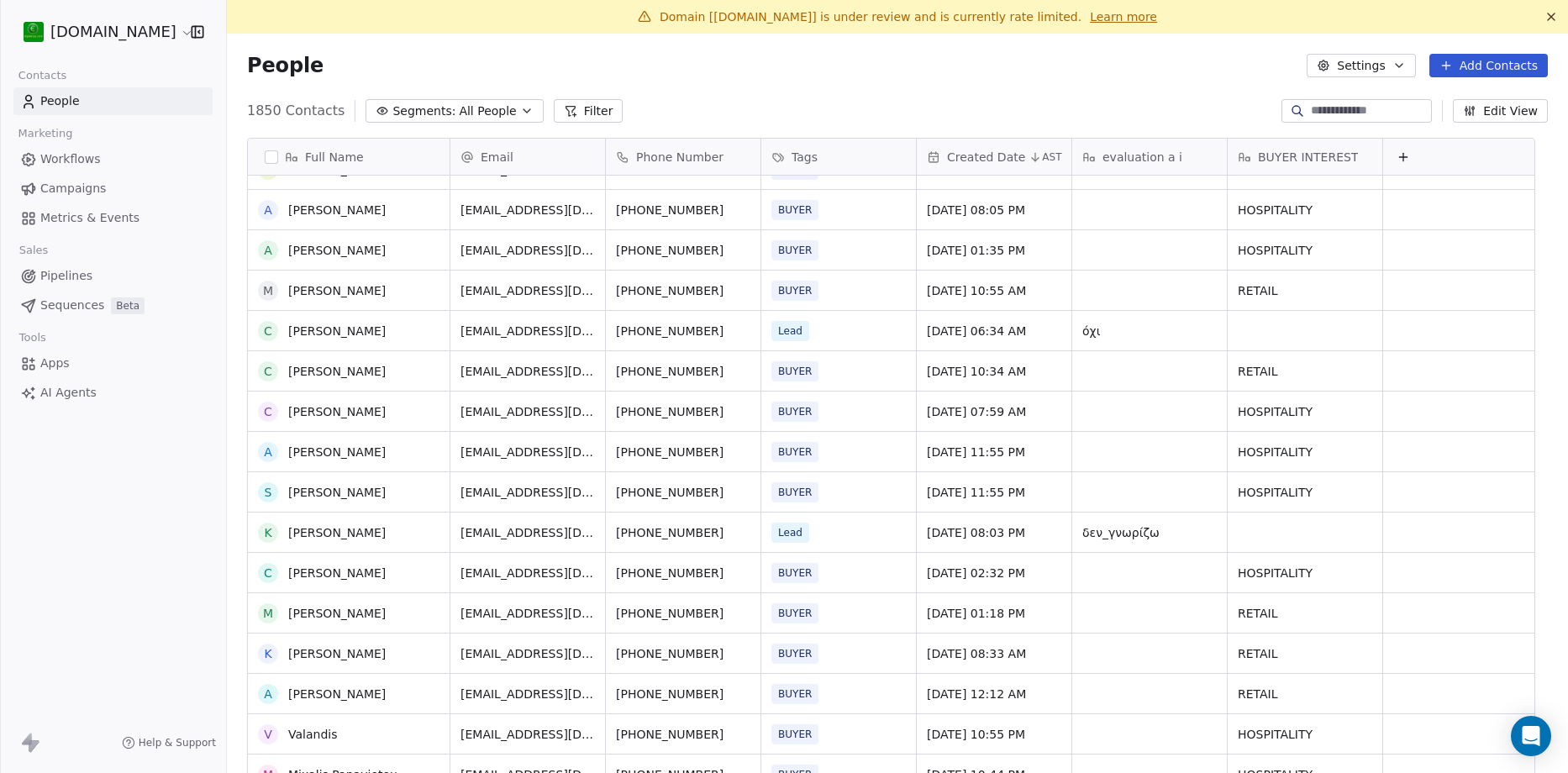
scroll to position [252, 0]
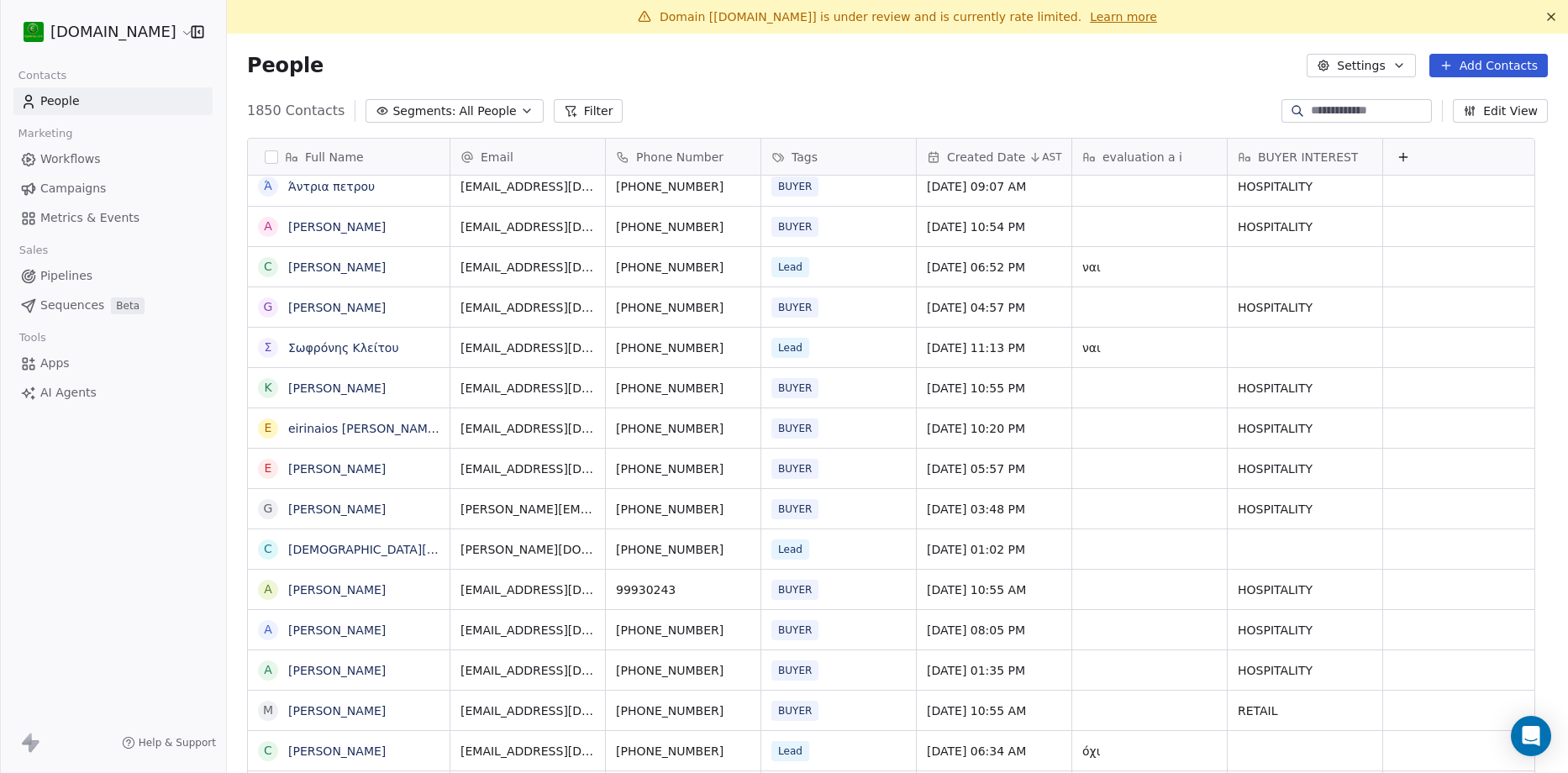
click at [1089, 18] on link "Learn more" at bounding box center [1123, 16] width 68 height 17
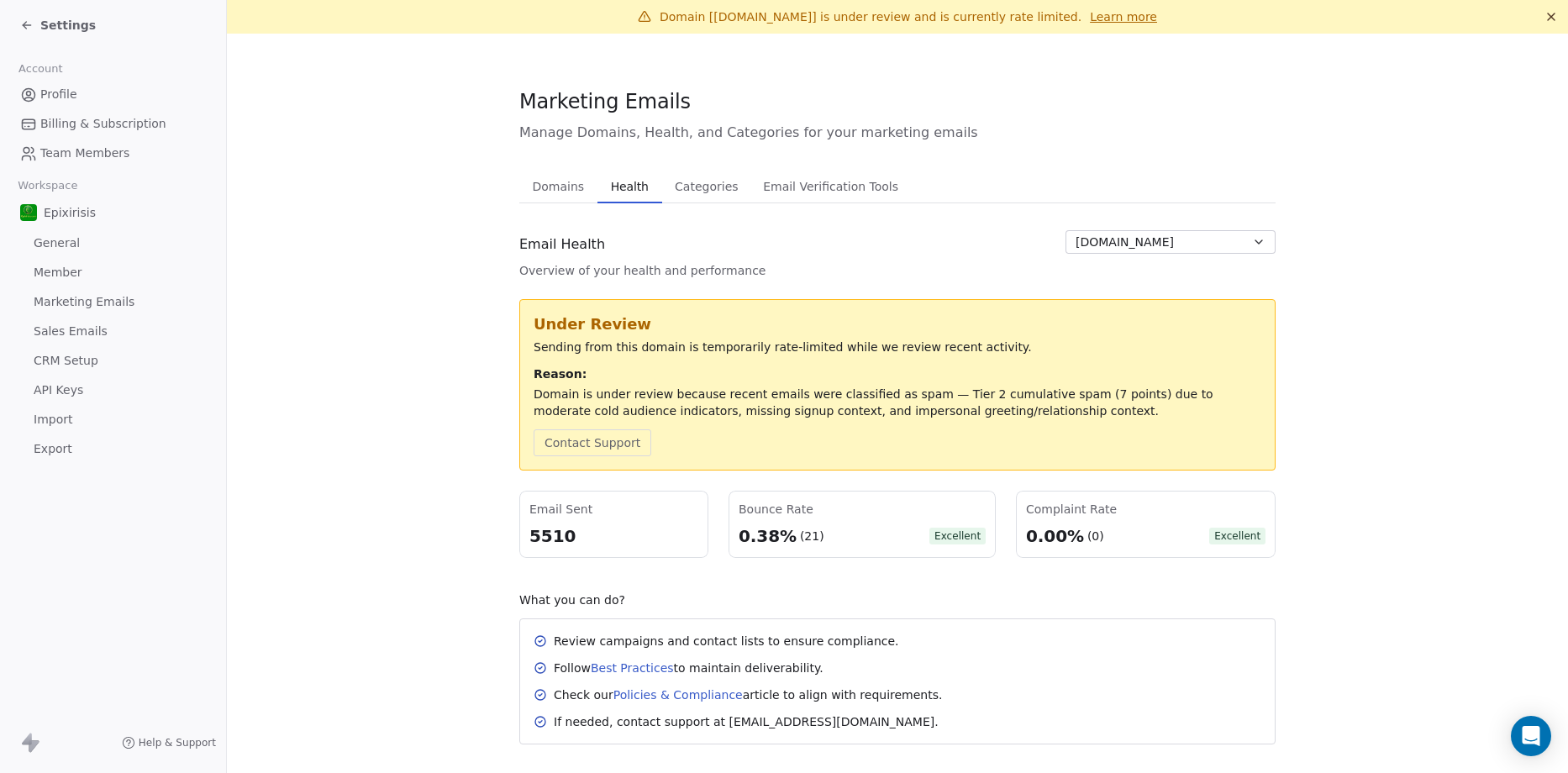
scroll to position [25, 0]
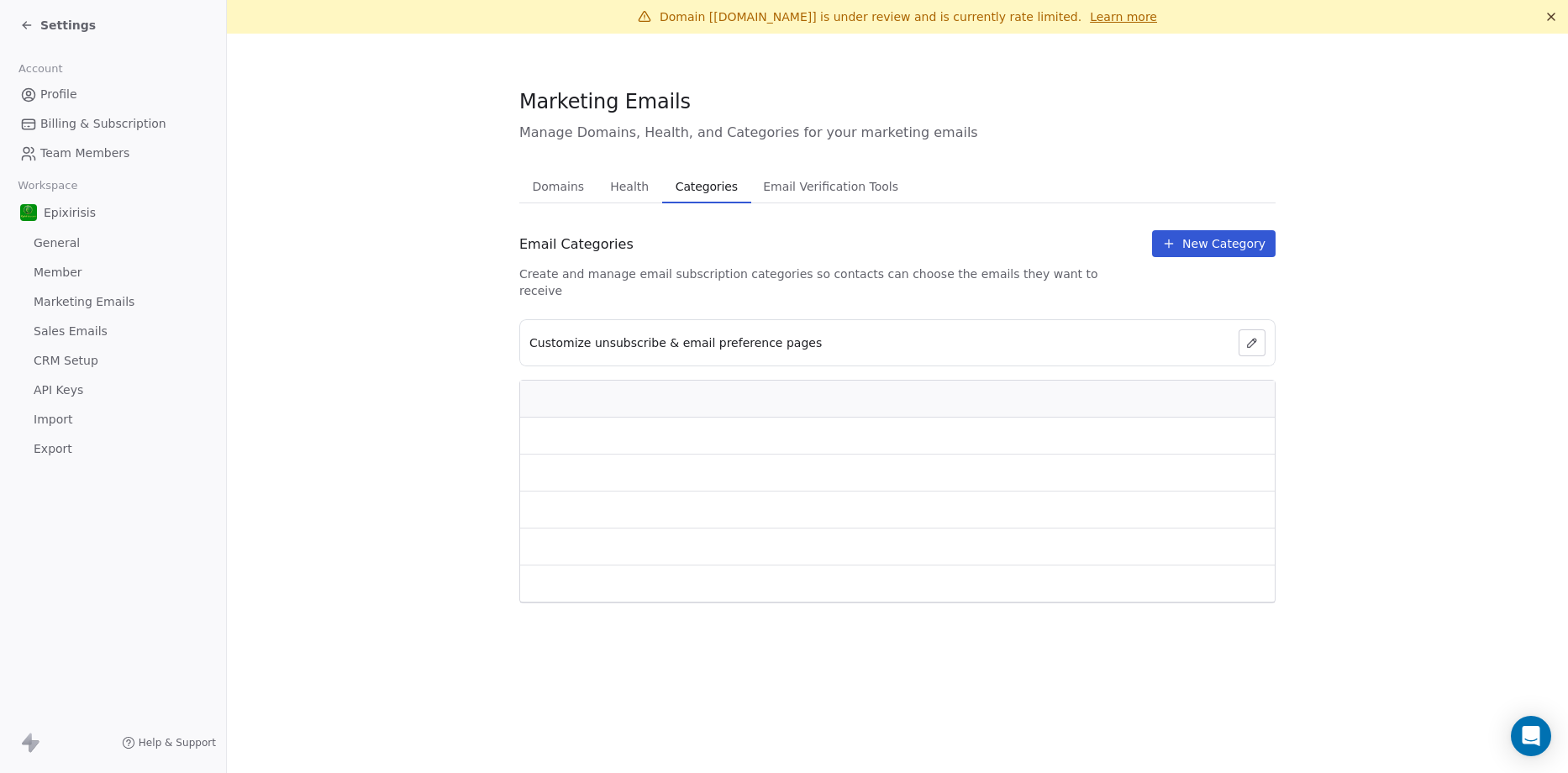
click at [684, 162] on div "Marketing Emails Manage Domains, Health, and Categories for your marketing emai…" at bounding box center [896, 346] width 756 height 516
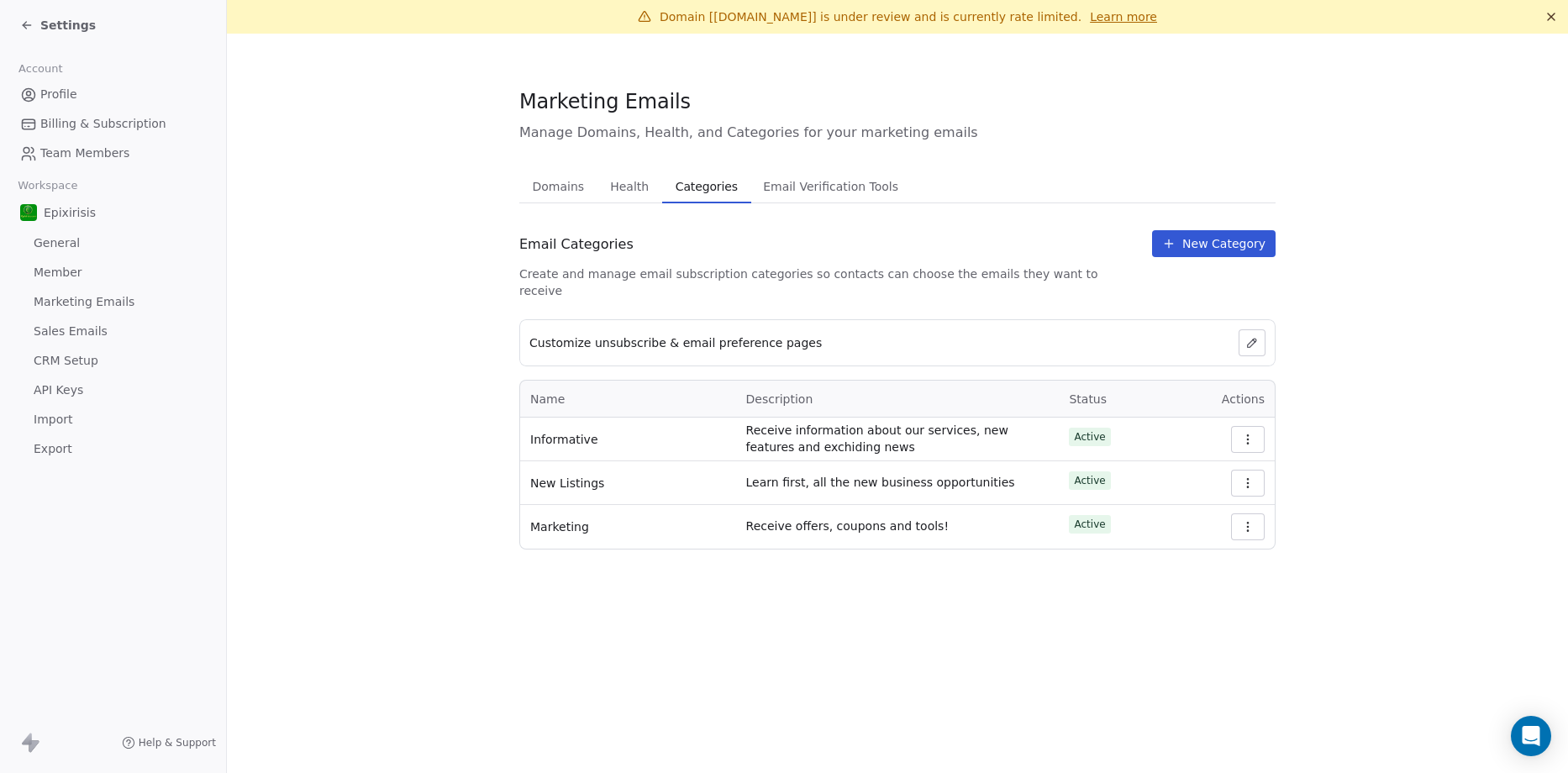
click at [797, 185] on span "Email Verification Tools" at bounding box center [829, 187] width 148 height 24
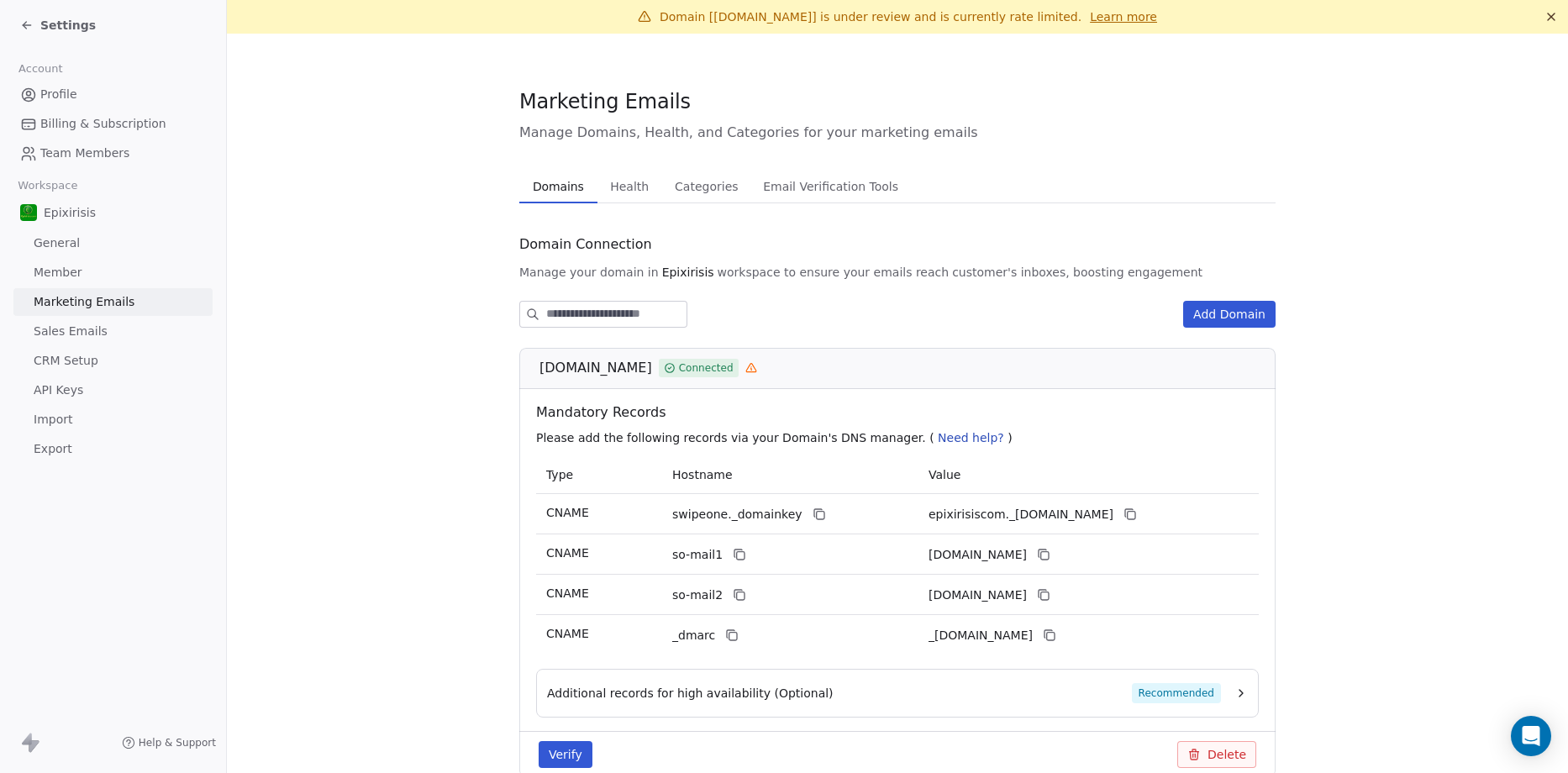
click at [586, 188] on div "Domains Domains Health Health Categories Categories Email Verification Tools Em…" at bounding box center [896, 186] width 756 height 34
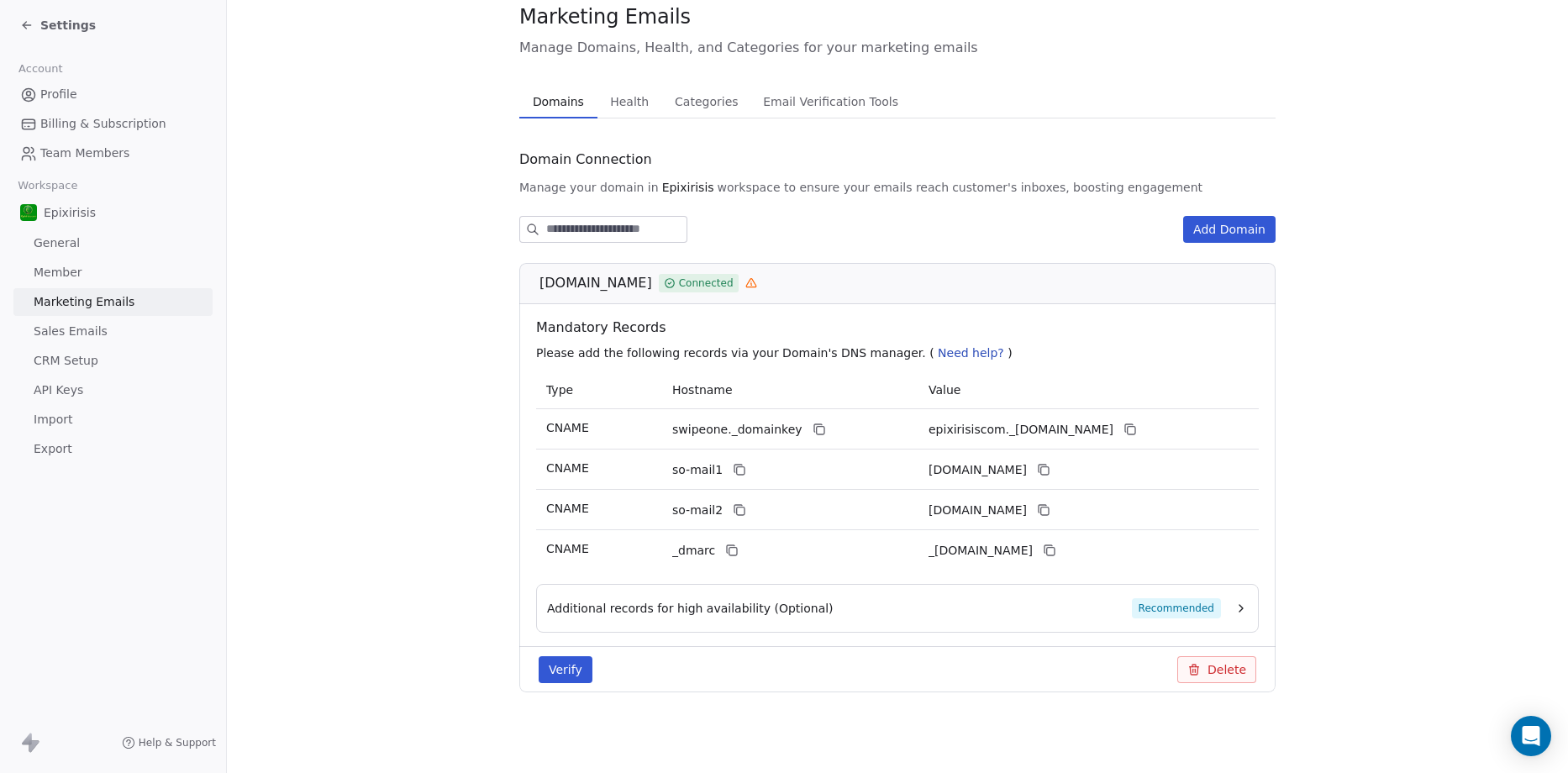
click at [125, 326] on link "Sales Emails" at bounding box center [113, 332] width 199 height 28
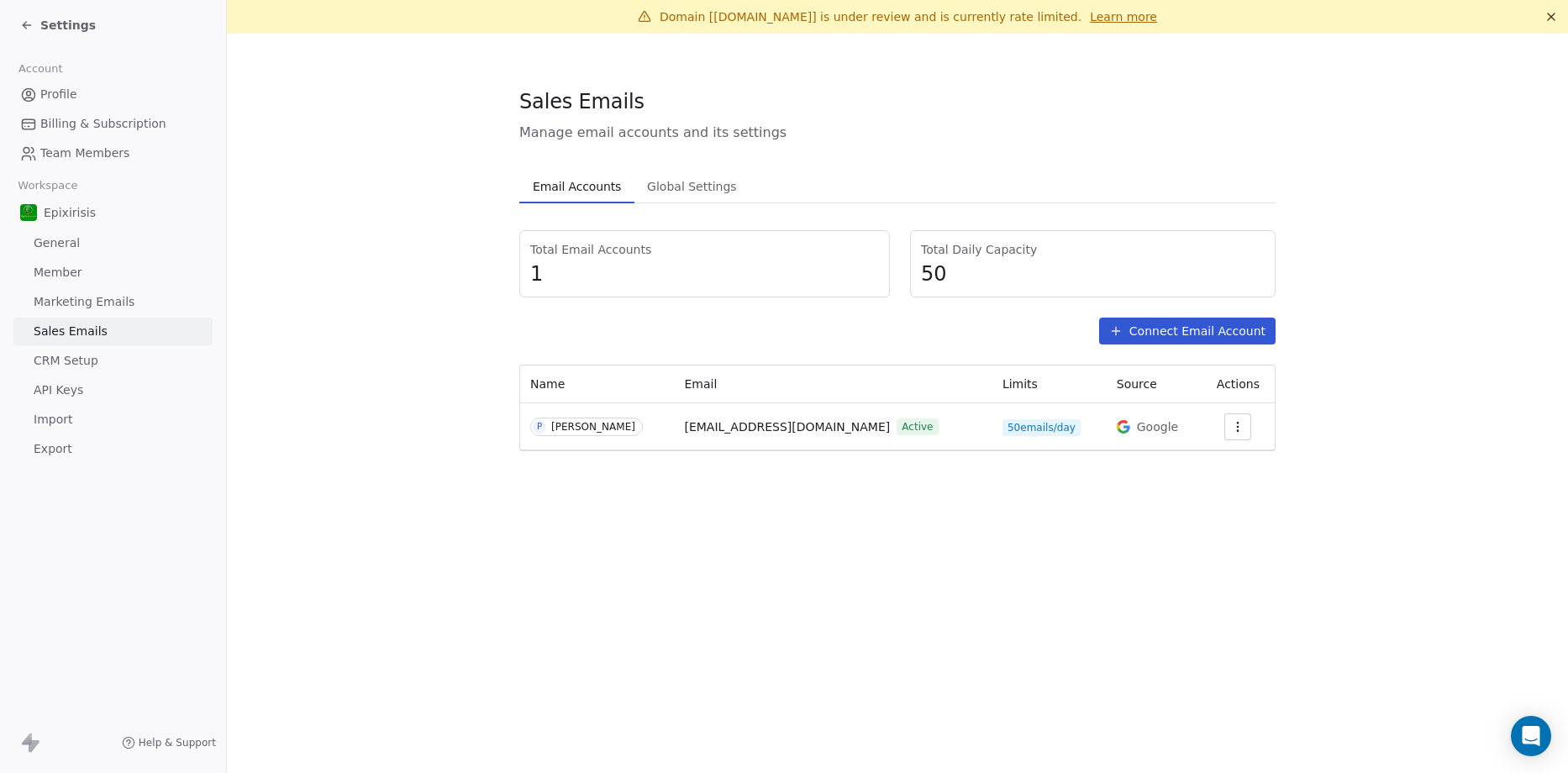
click at [115, 367] on link "CRM Setup" at bounding box center [113, 362] width 199 height 28
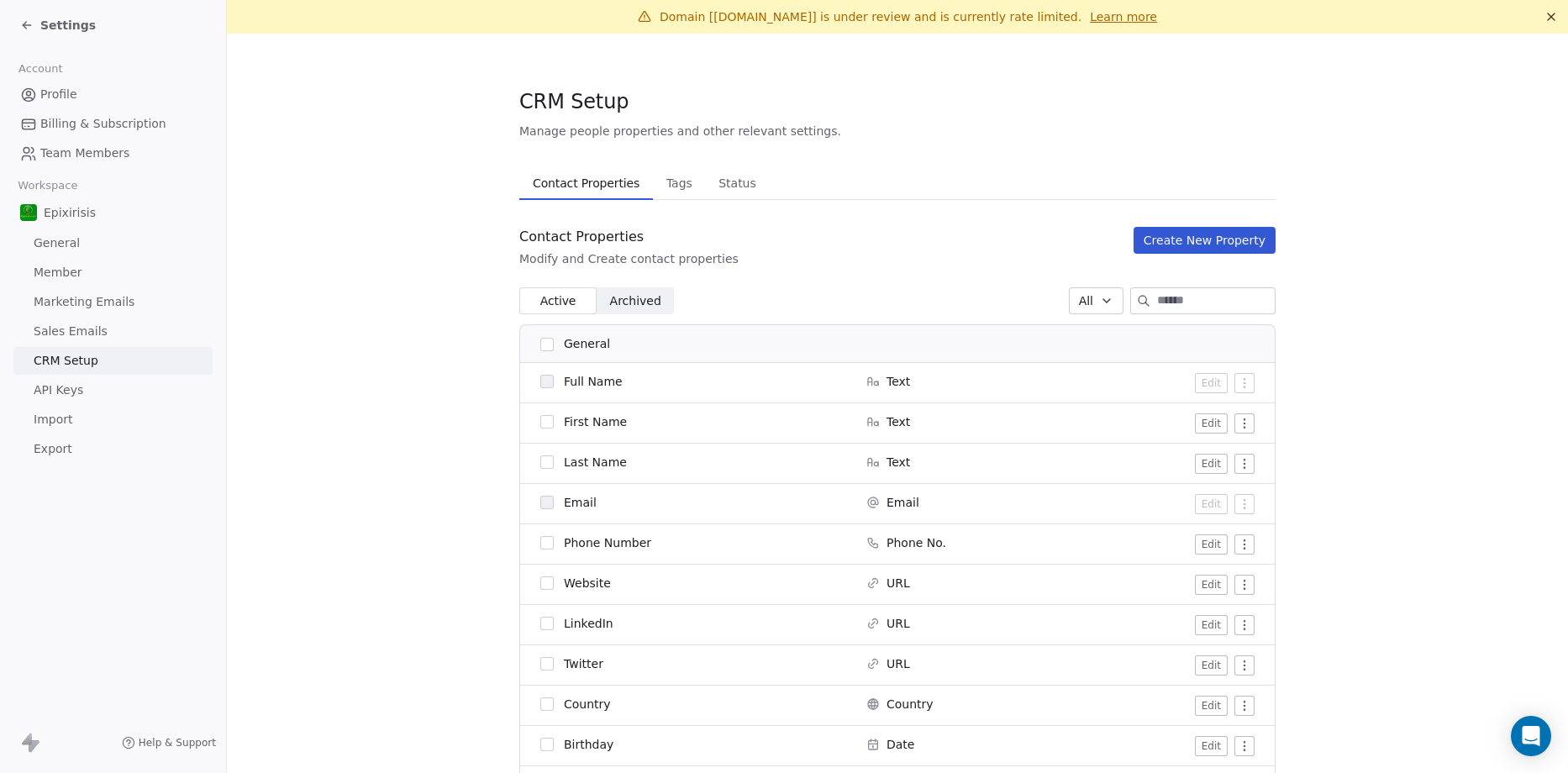
click at [75, 389] on span "API Keys" at bounding box center [59, 390] width 50 height 18
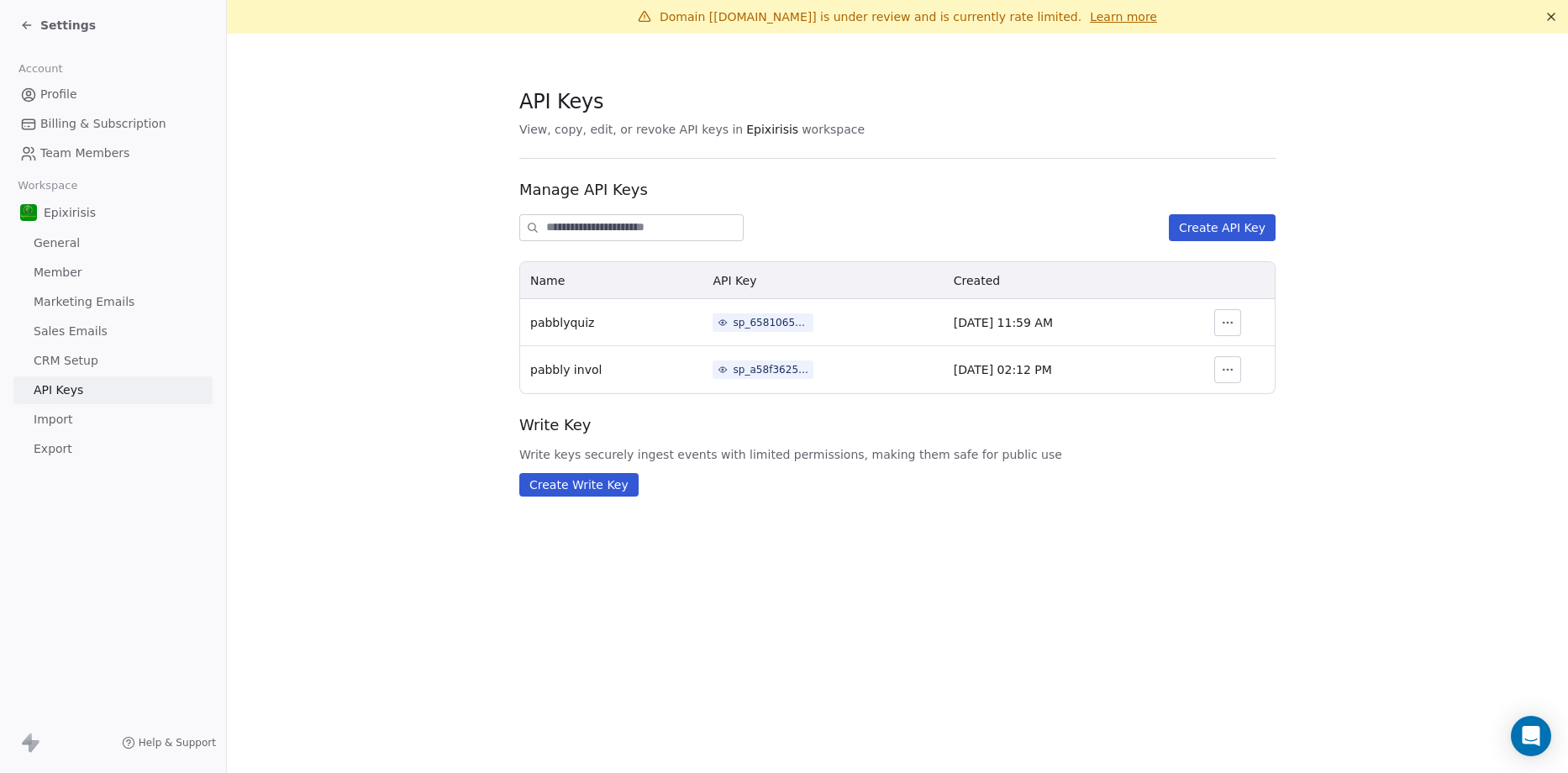
click at [72, 357] on span "CRM Setup" at bounding box center [66, 362] width 65 height 18
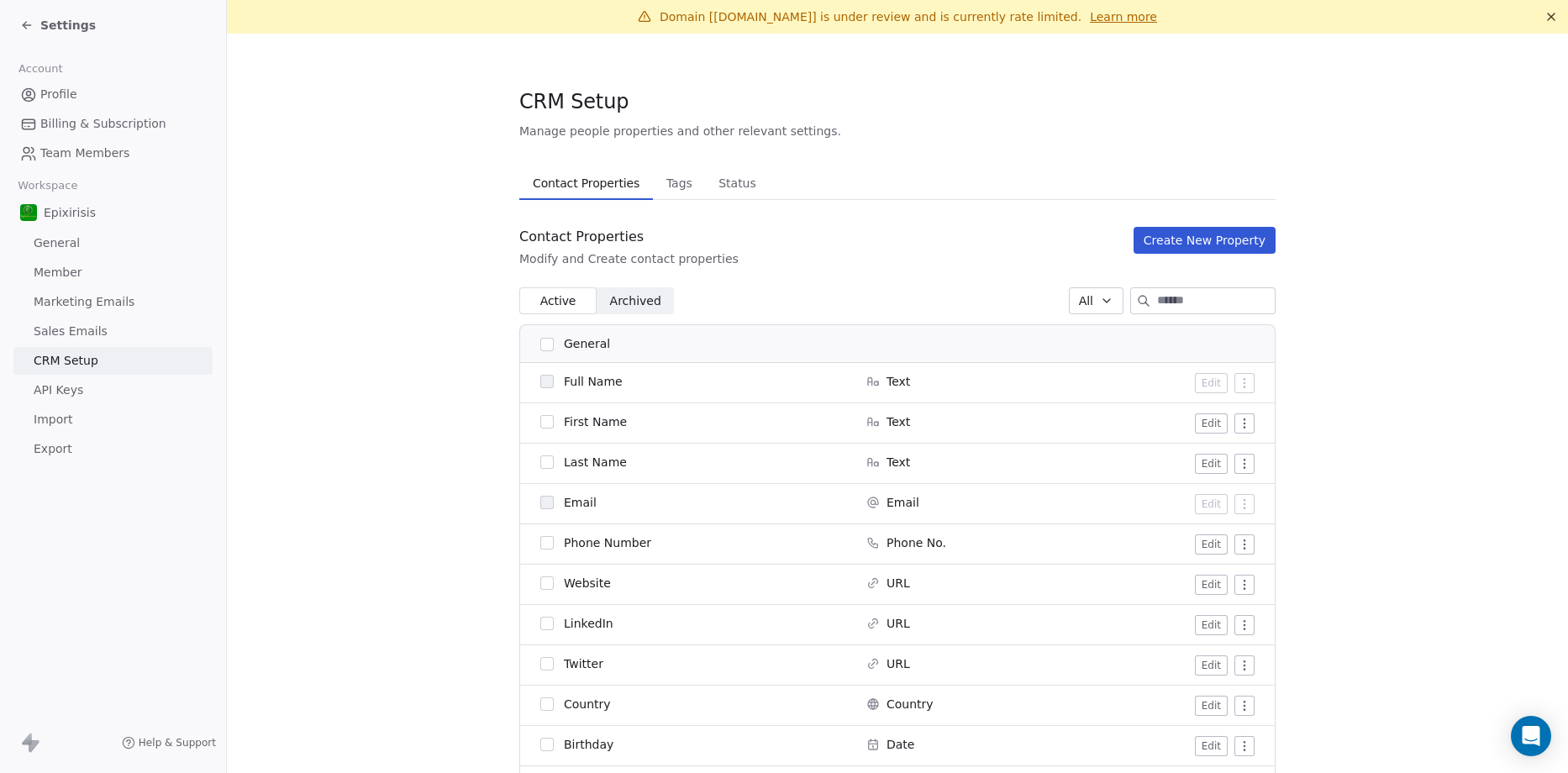
click at [546, 419] on button "button" at bounding box center [548, 422] width 14 height 14
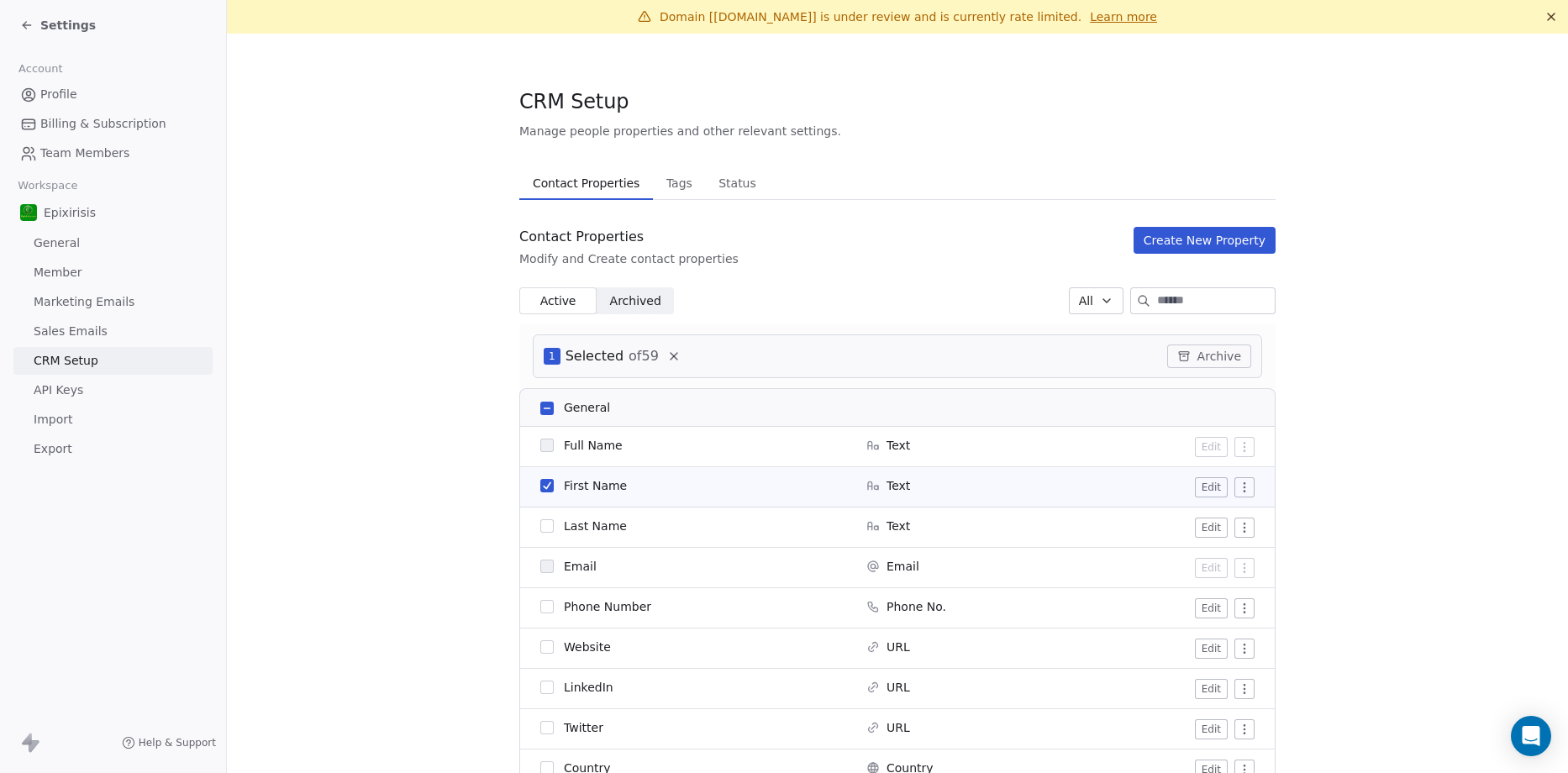
click at [541, 482] on button "button" at bounding box center [548, 486] width 14 height 14
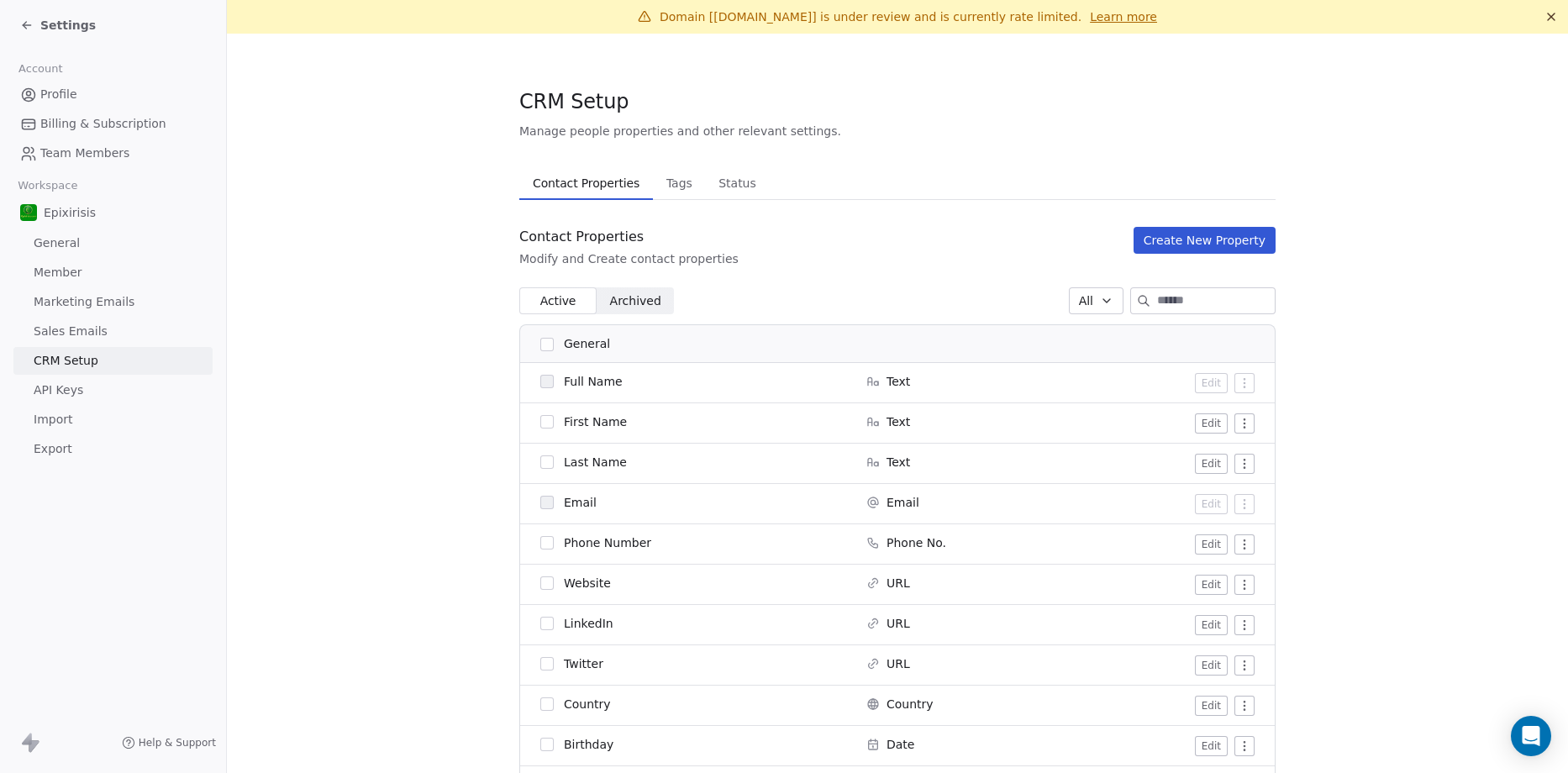
click at [678, 196] on button "Tags Tags" at bounding box center [679, 183] width 52 height 34
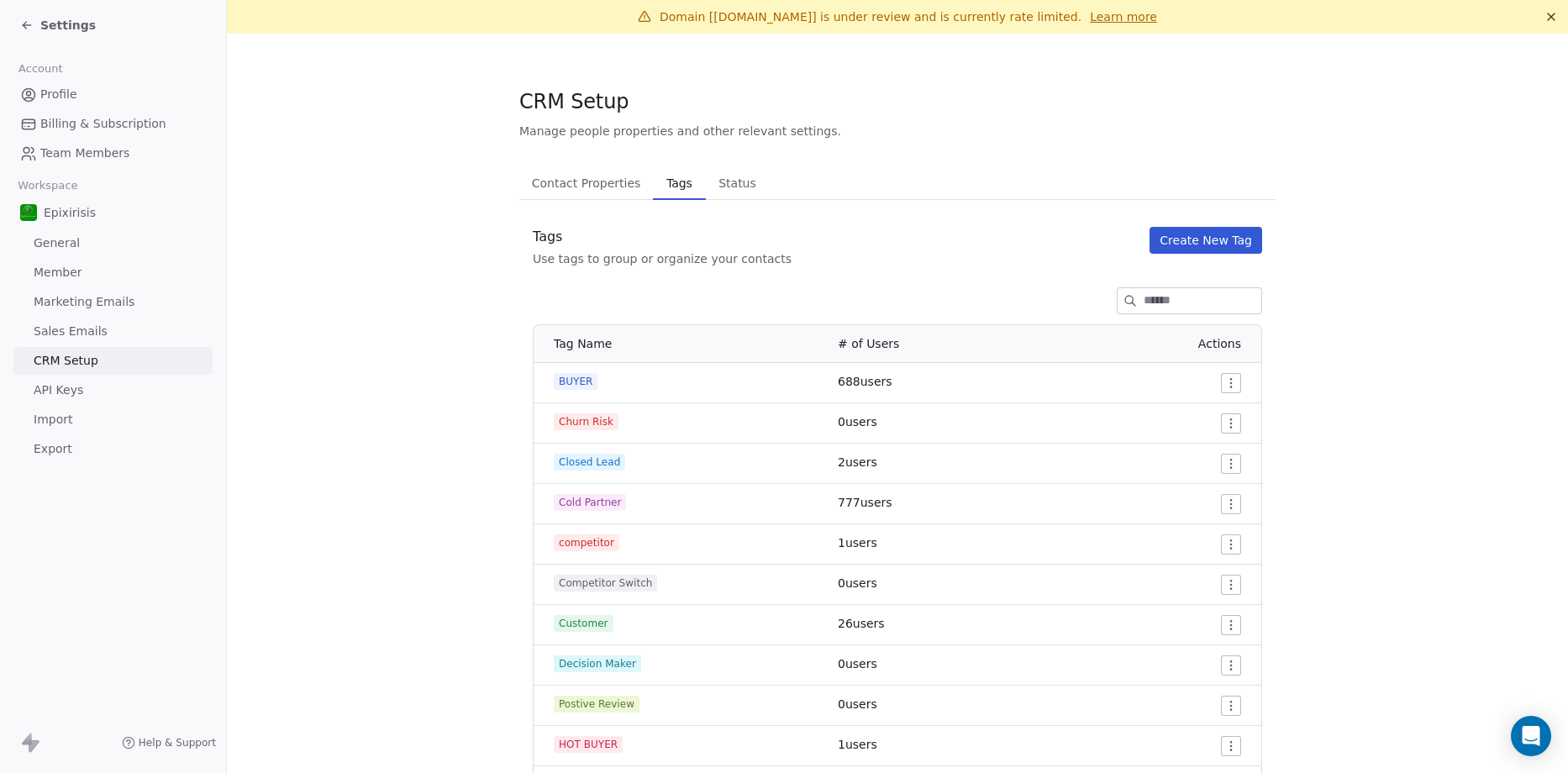
click at [712, 183] on span "Status" at bounding box center [737, 183] width 51 height 24
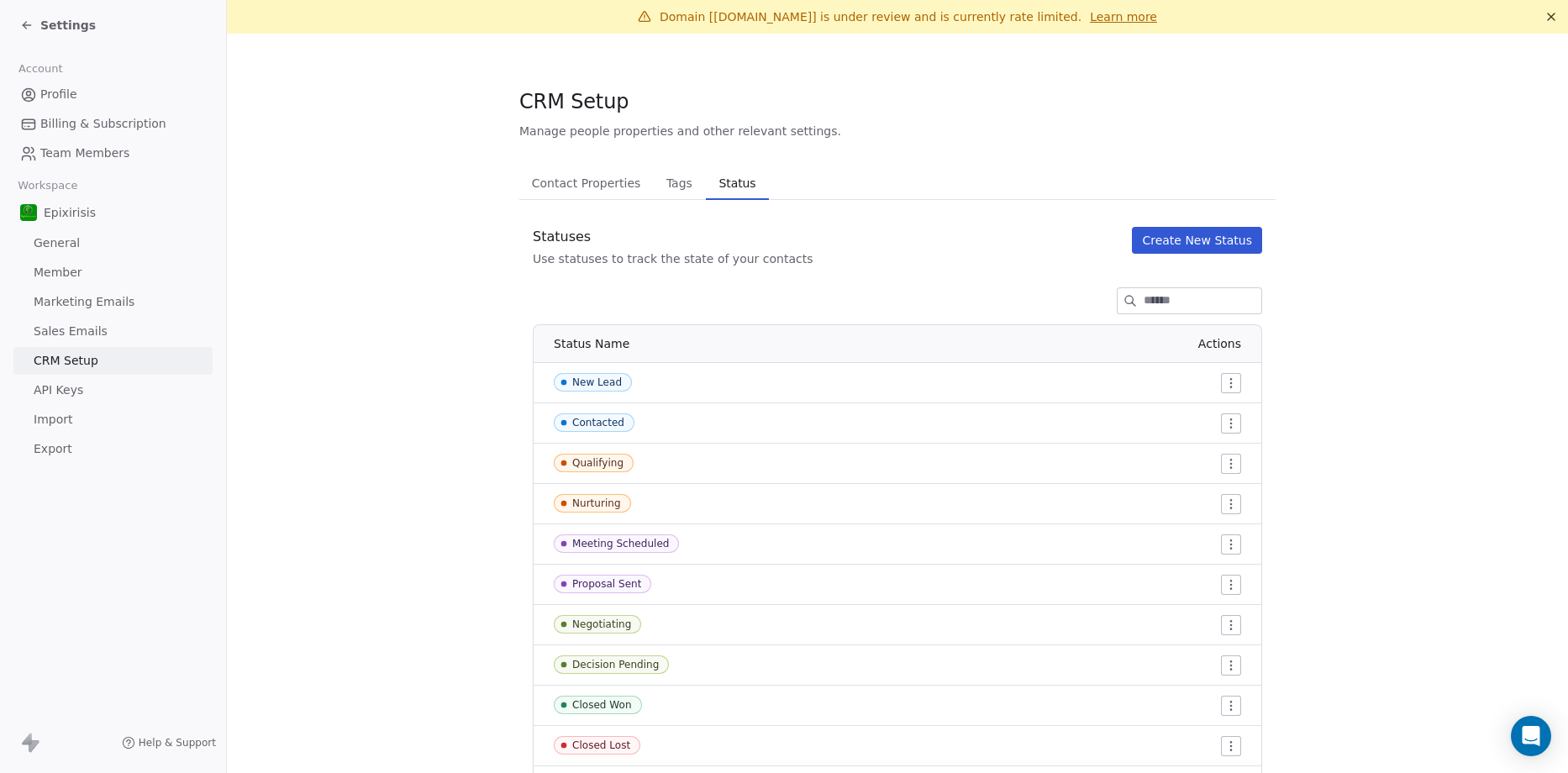
click at [559, 183] on span "Contact Properties" at bounding box center [585, 183] width 122 height 24
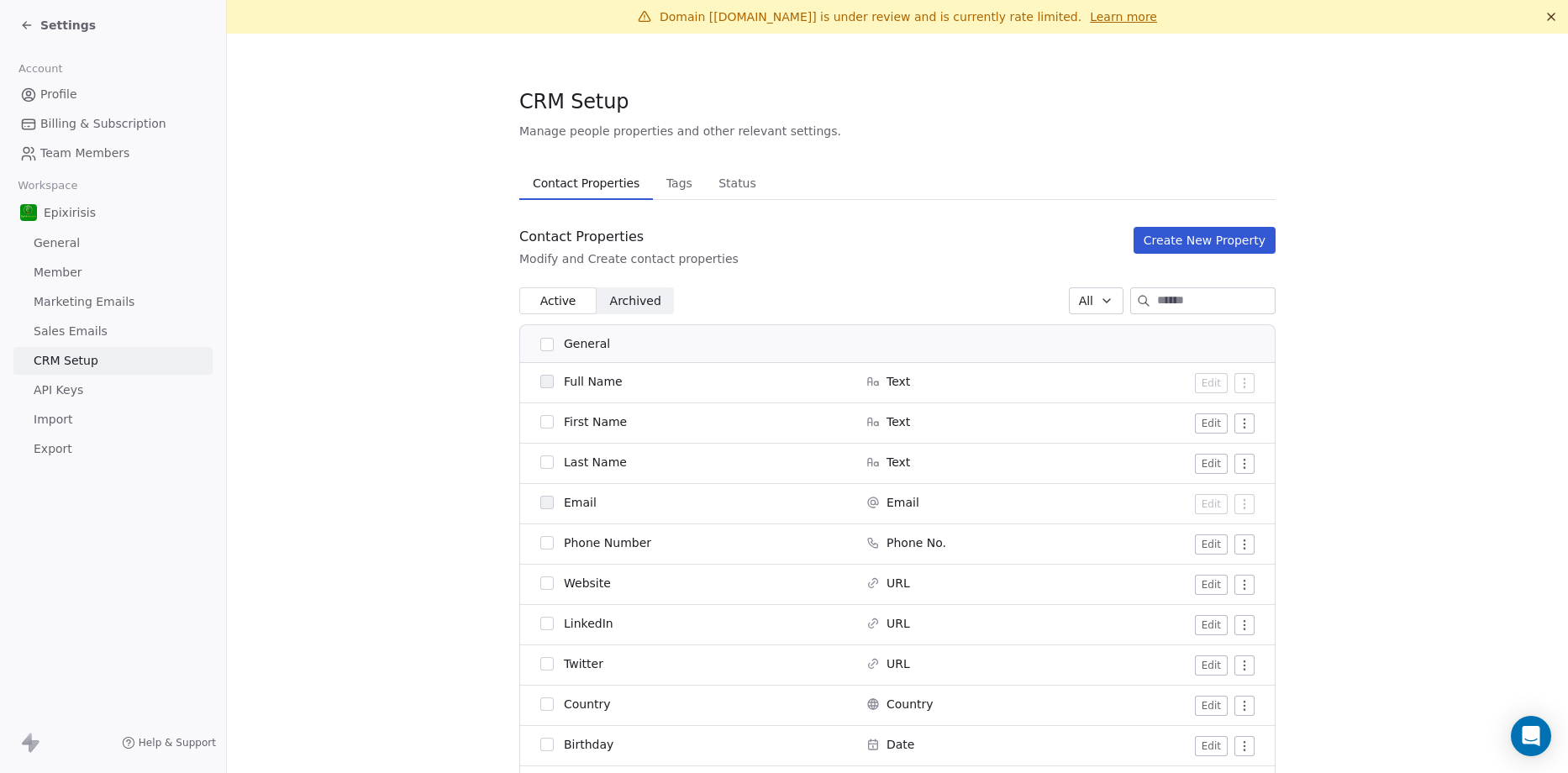
click at [713, 175] on span "Status" at bounding box center [737, 183] width 51 height 24
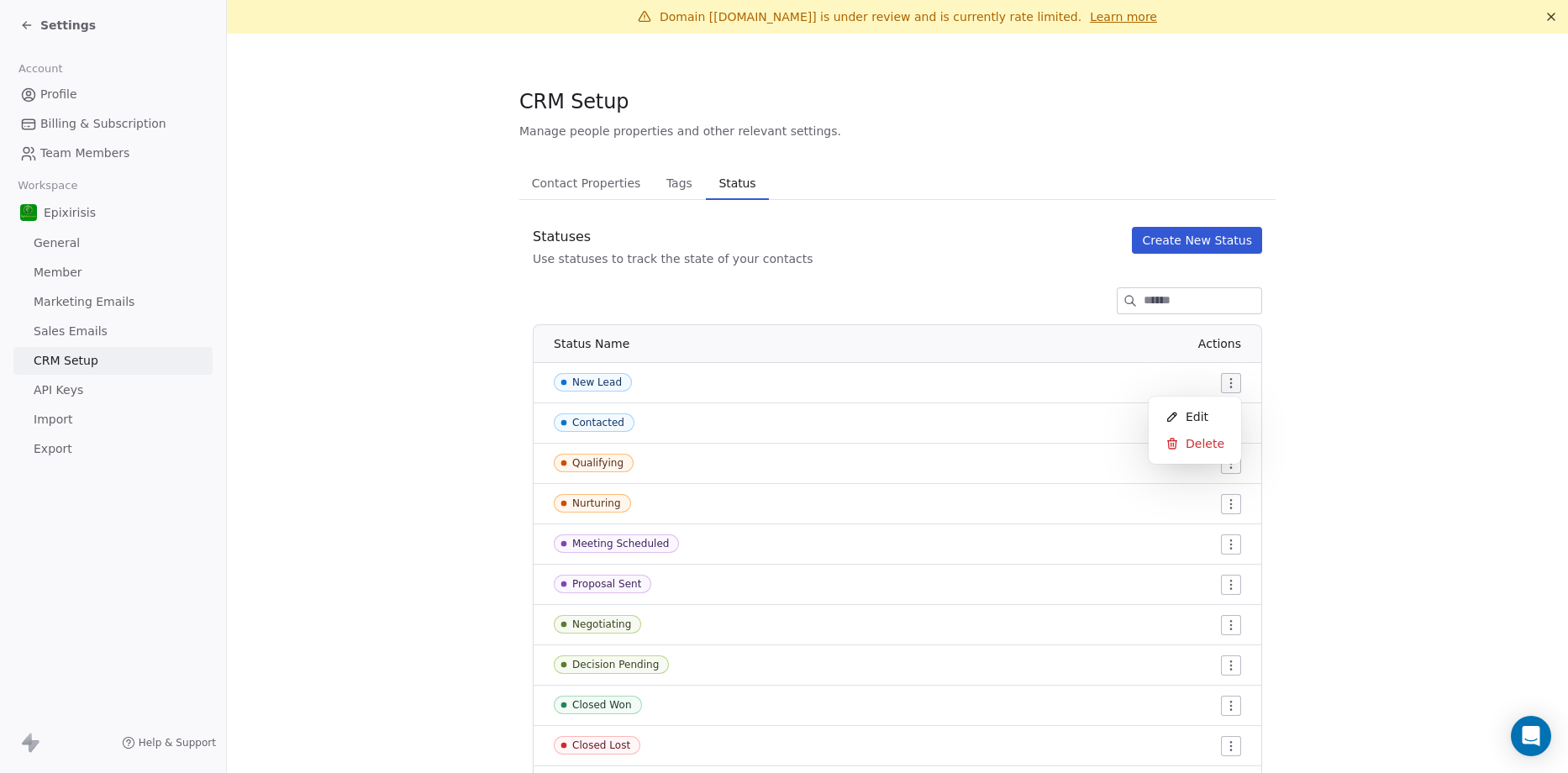
click at [1228, 385] on html "Settings Account Profile Billing & Subscription Team Members Workspace Epixiris…" at bounding box center [784, 386] width 1568 height 773
click at [573, 190] on html "Settings Account Profile Billing & Subscription Team Members Workspace Epixiris…" at bounding box center [784, 386] width 1568 height 773
click at [578, 184] on span "Contact Properties" at bounding box center [585, 183] width 122 height 24
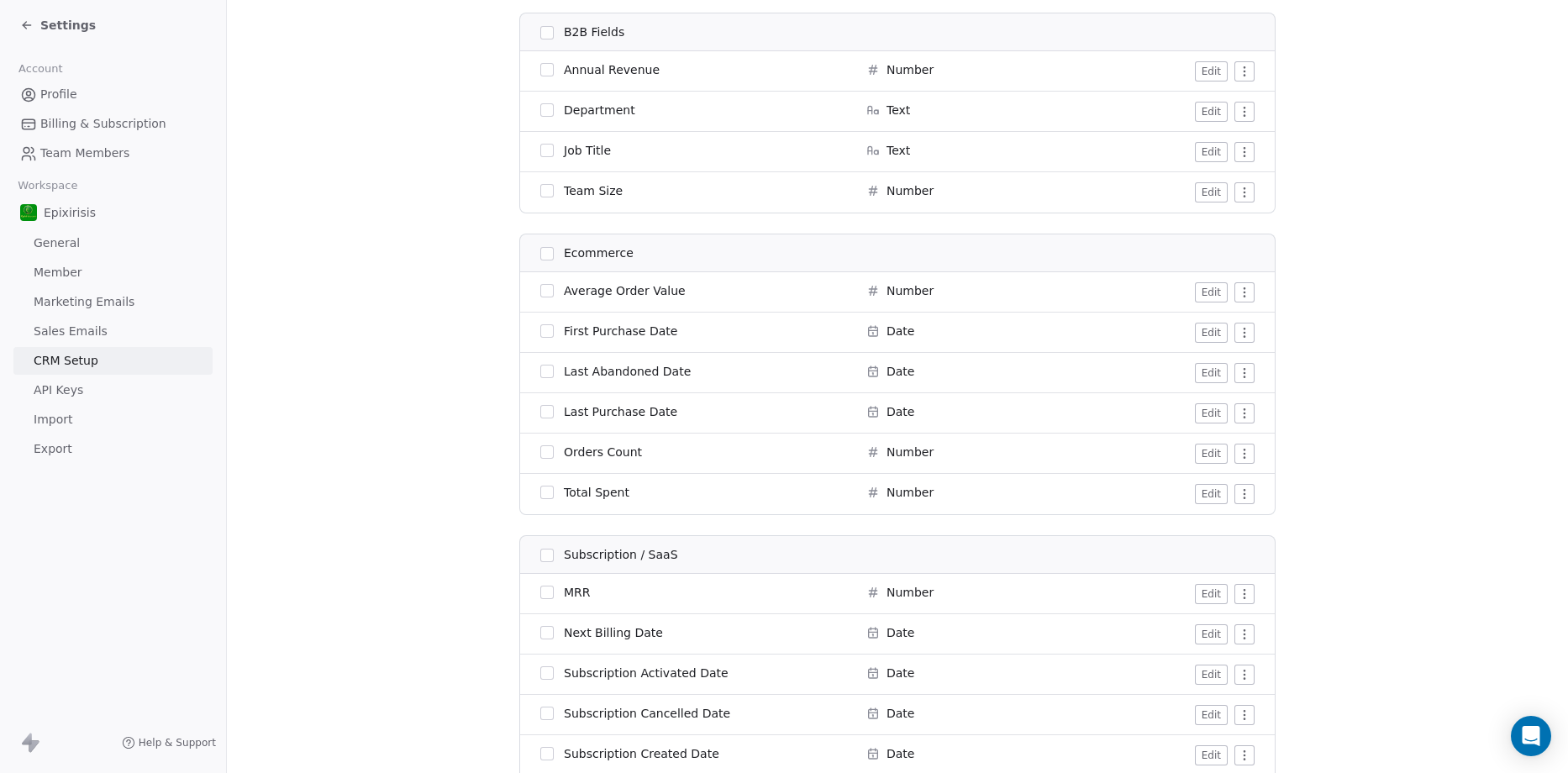
scroll to position [2269, 0]
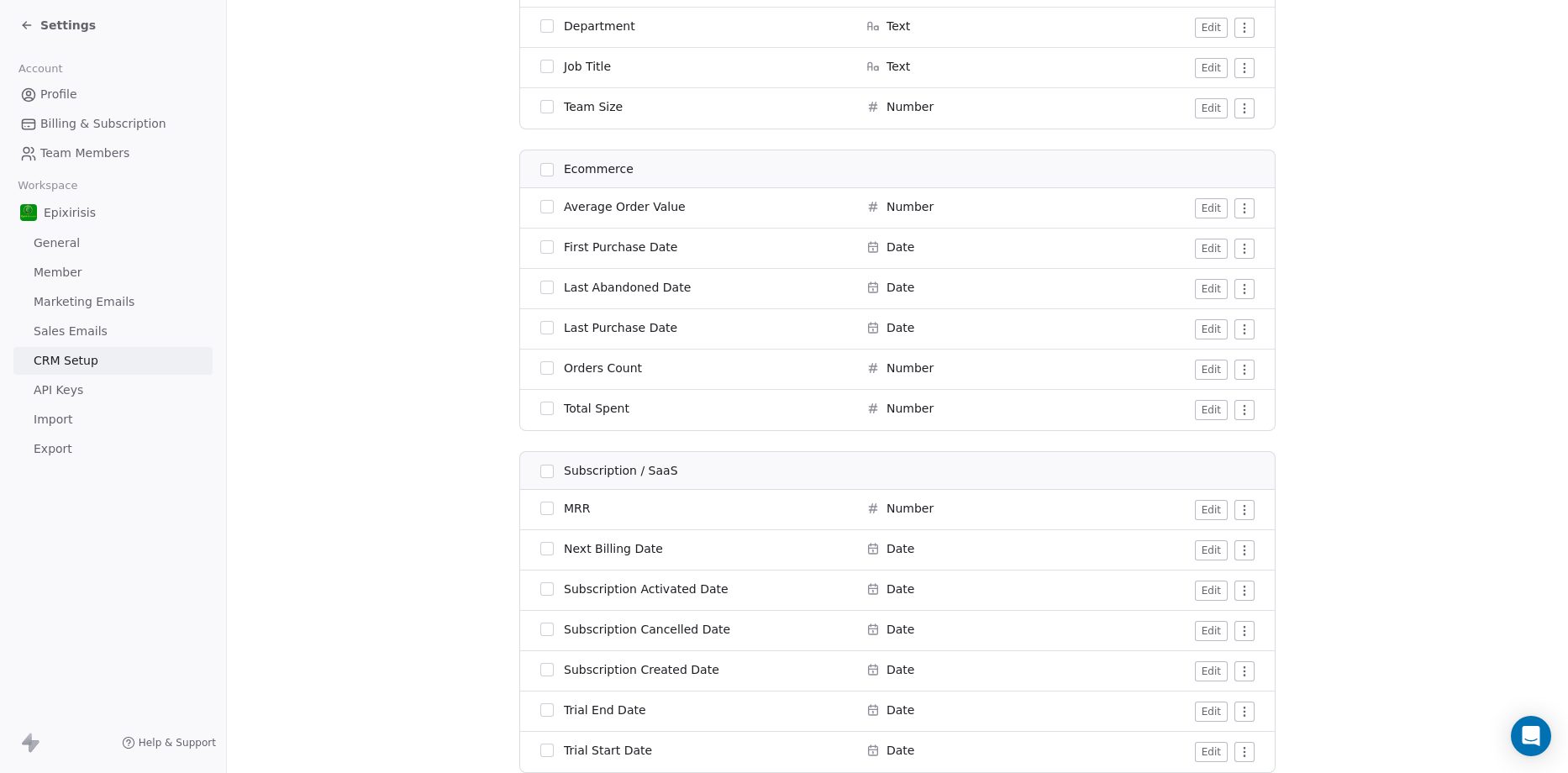
click at [78, 261] on link "Member" at bounding box center [113, 273] width 199 height 28
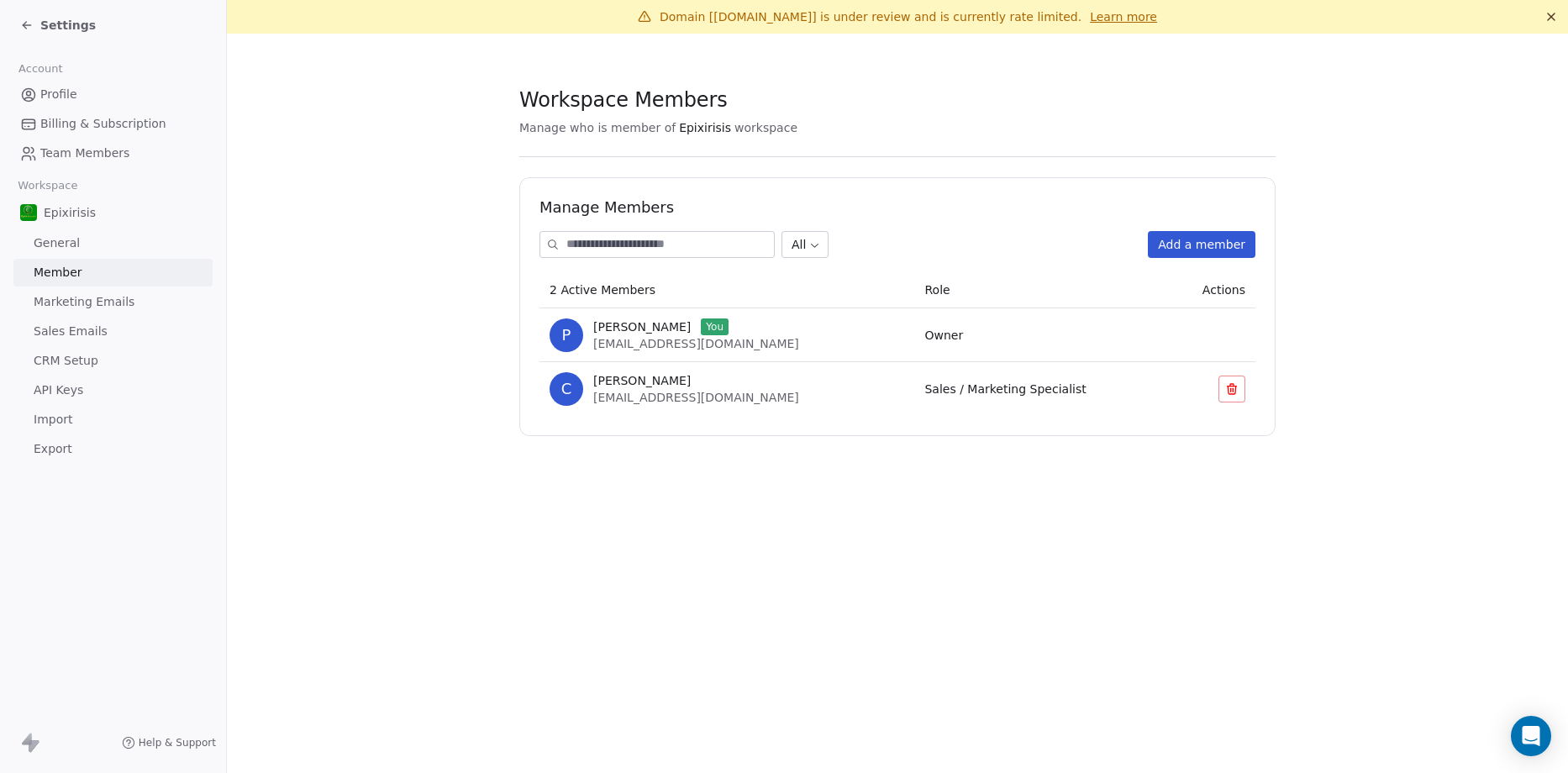
click at [65, 237] on span "General" at bounding box center [57, 243] width 46 height 18
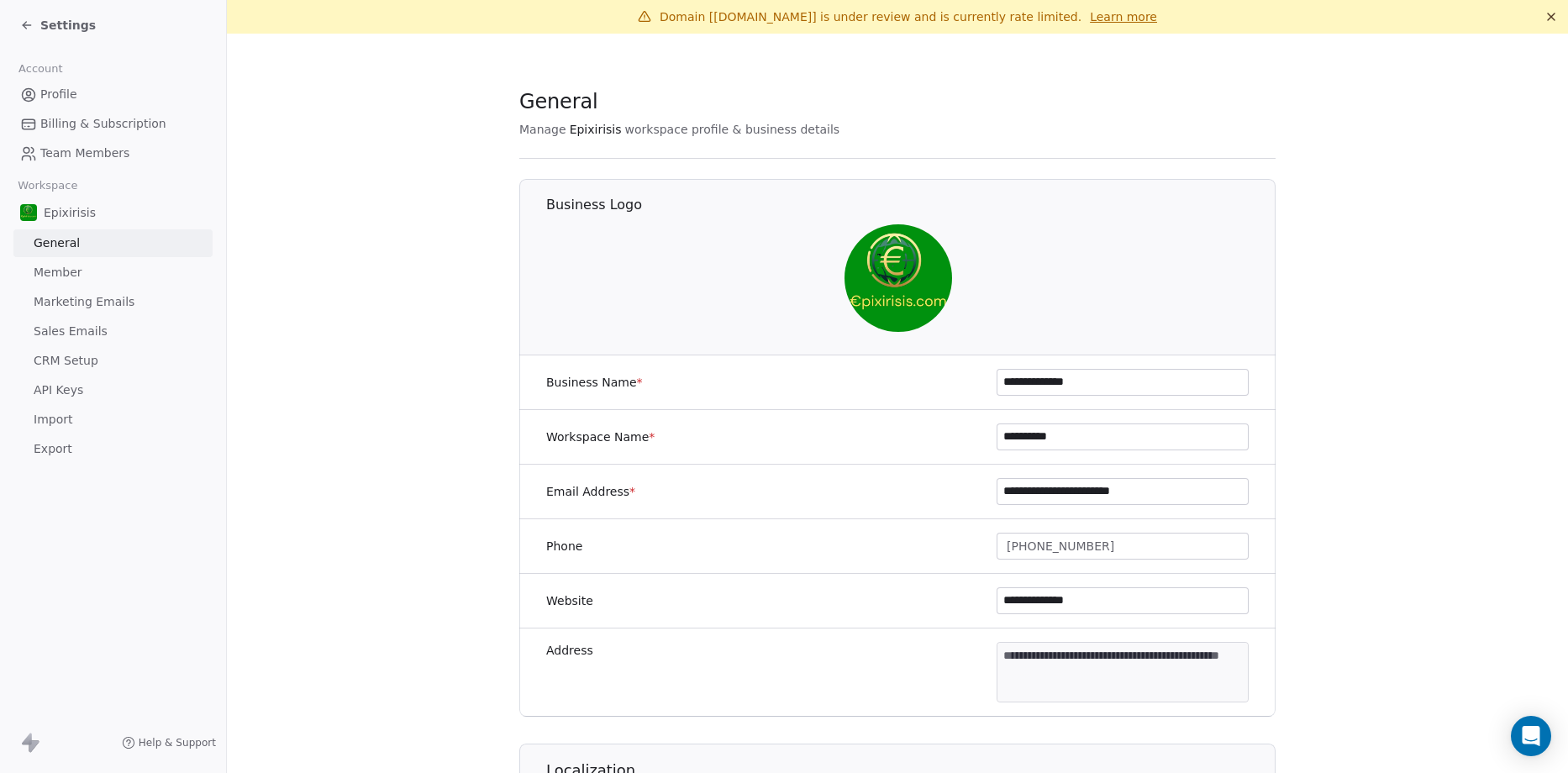
click at [78, 271] on link "Member" at bounding box center [113, 273] width 199 height 28
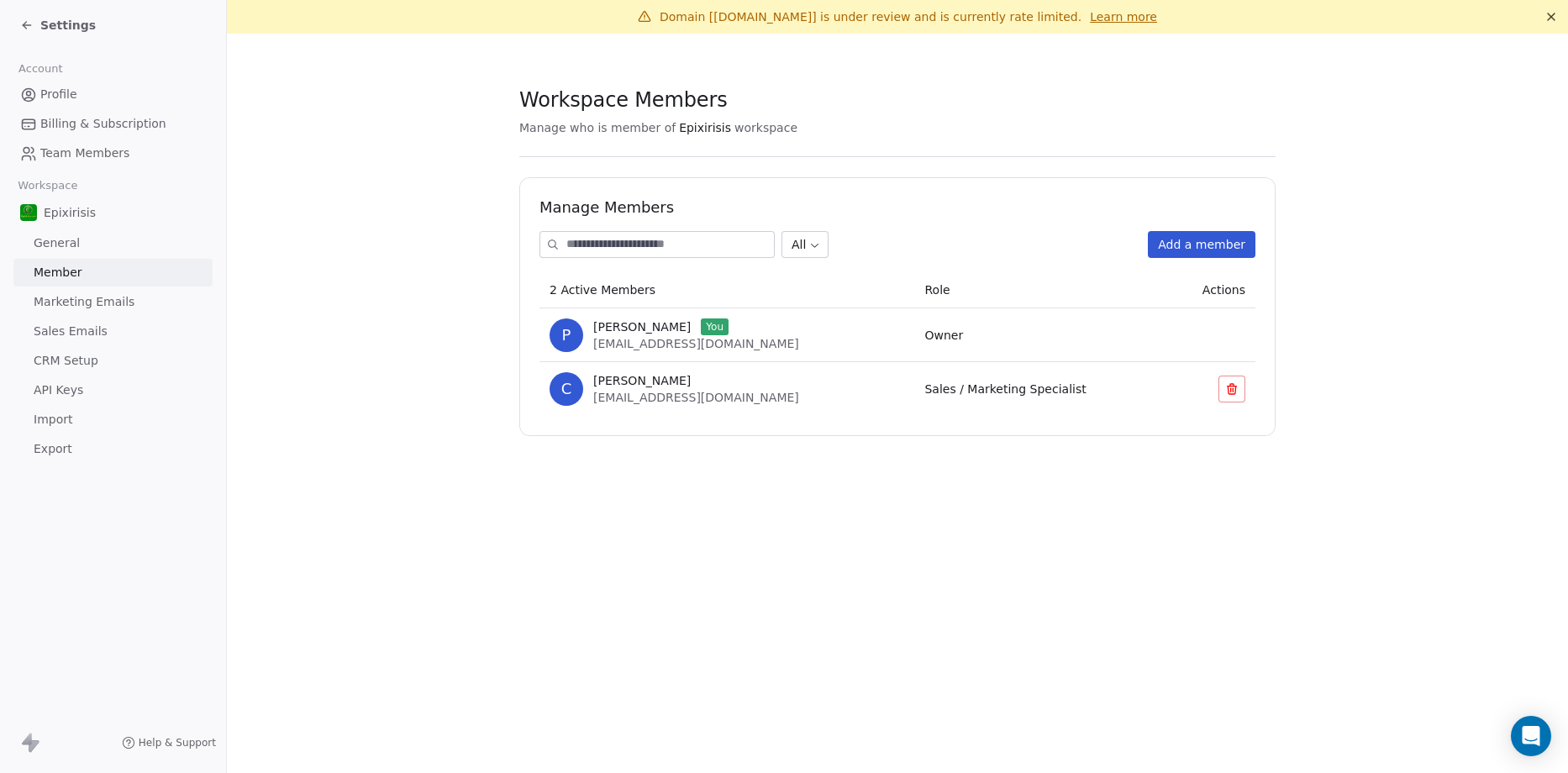
click at [35, 735] on icon at bounding box center [30, 743] width 20 height 20
click at [66, 94] on span "Profile" at bounding box center [59, 95] width 37 height 18
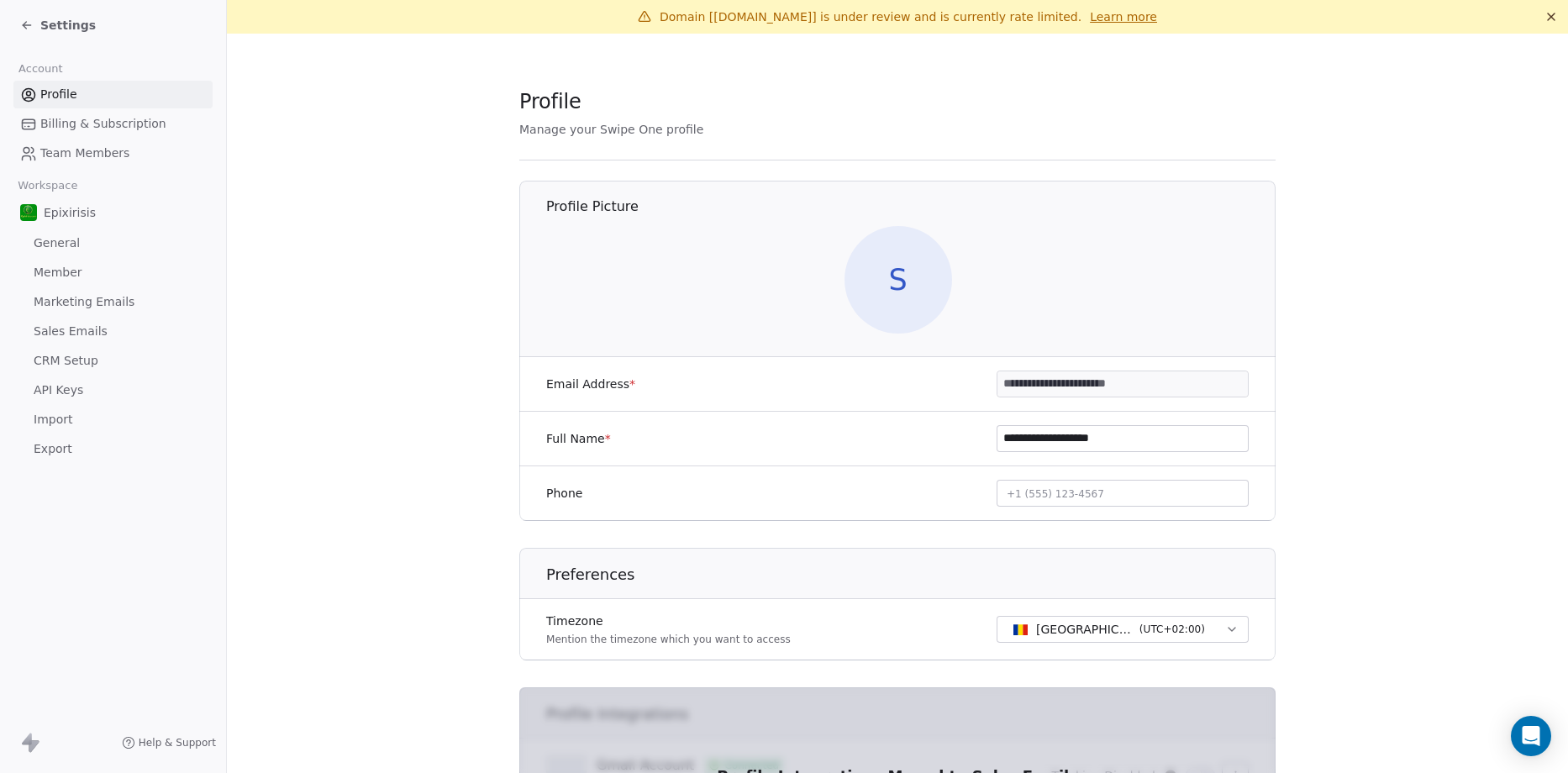
click at [110, 125] on span "Billing & Subscription" at bounding box center [104, 125] width 126 height 18
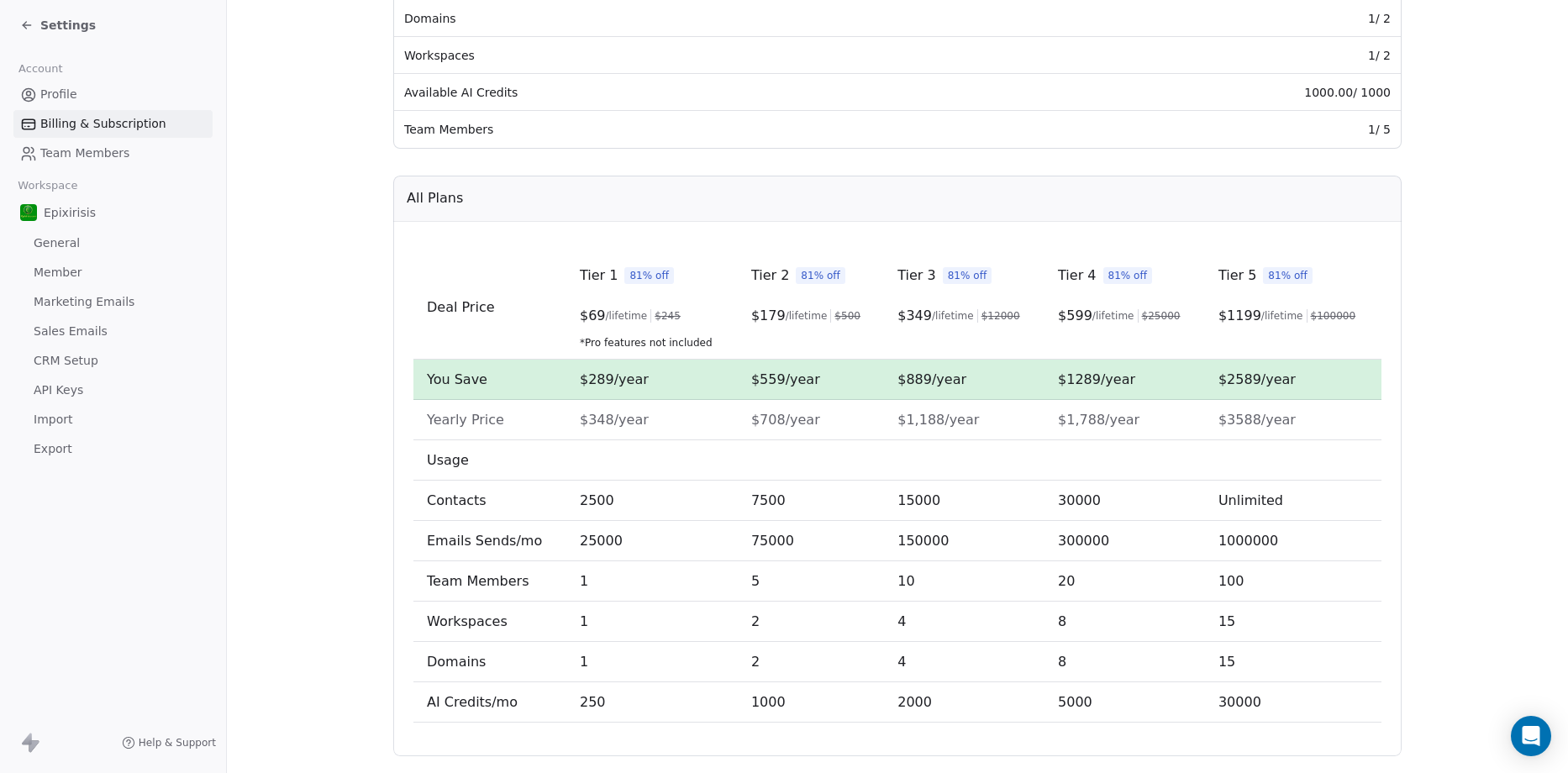
scroll to position [457, 0]
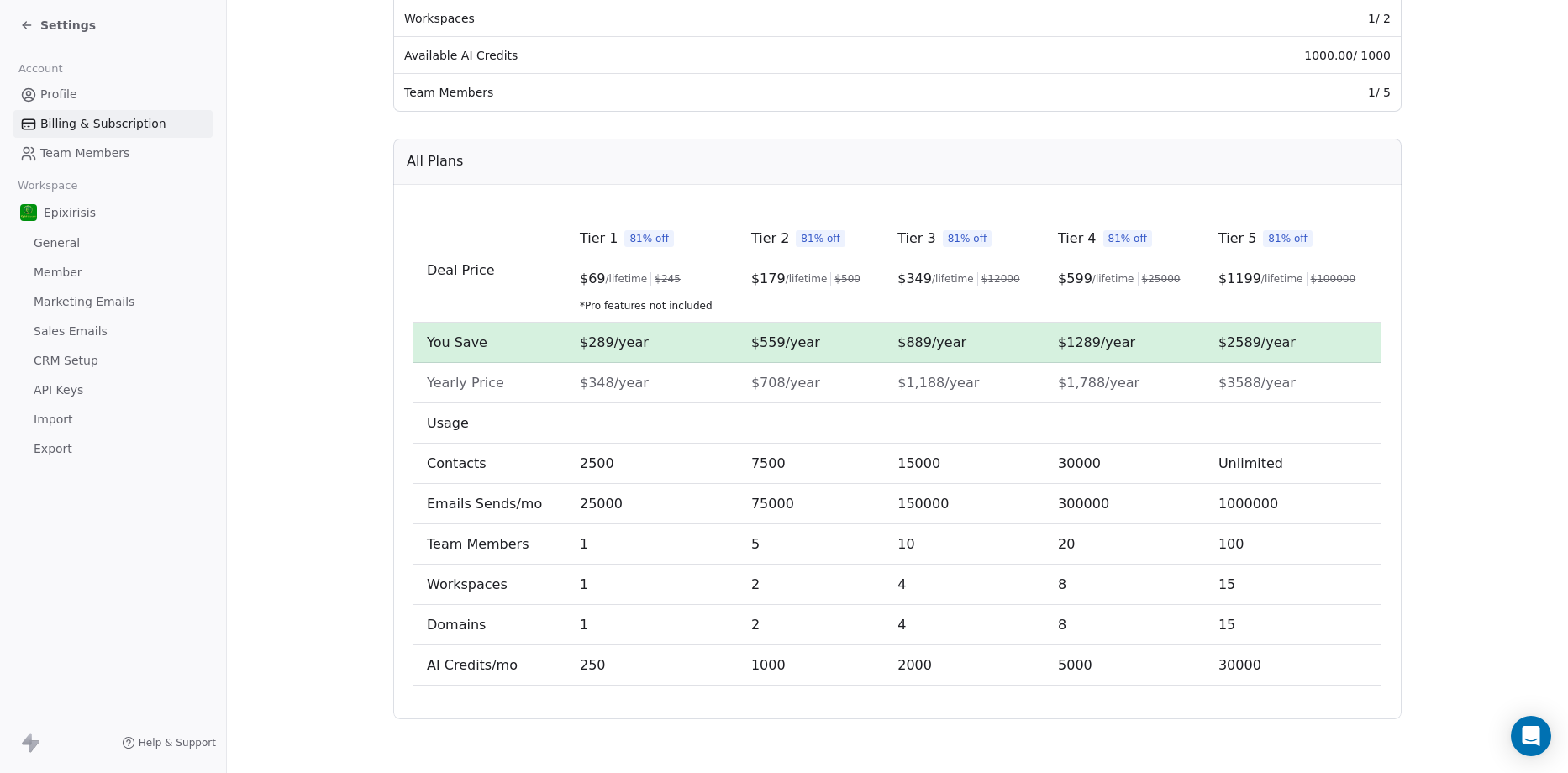
click at [24, 26] on icon at bounding box center [24, 26] width 3 height 3
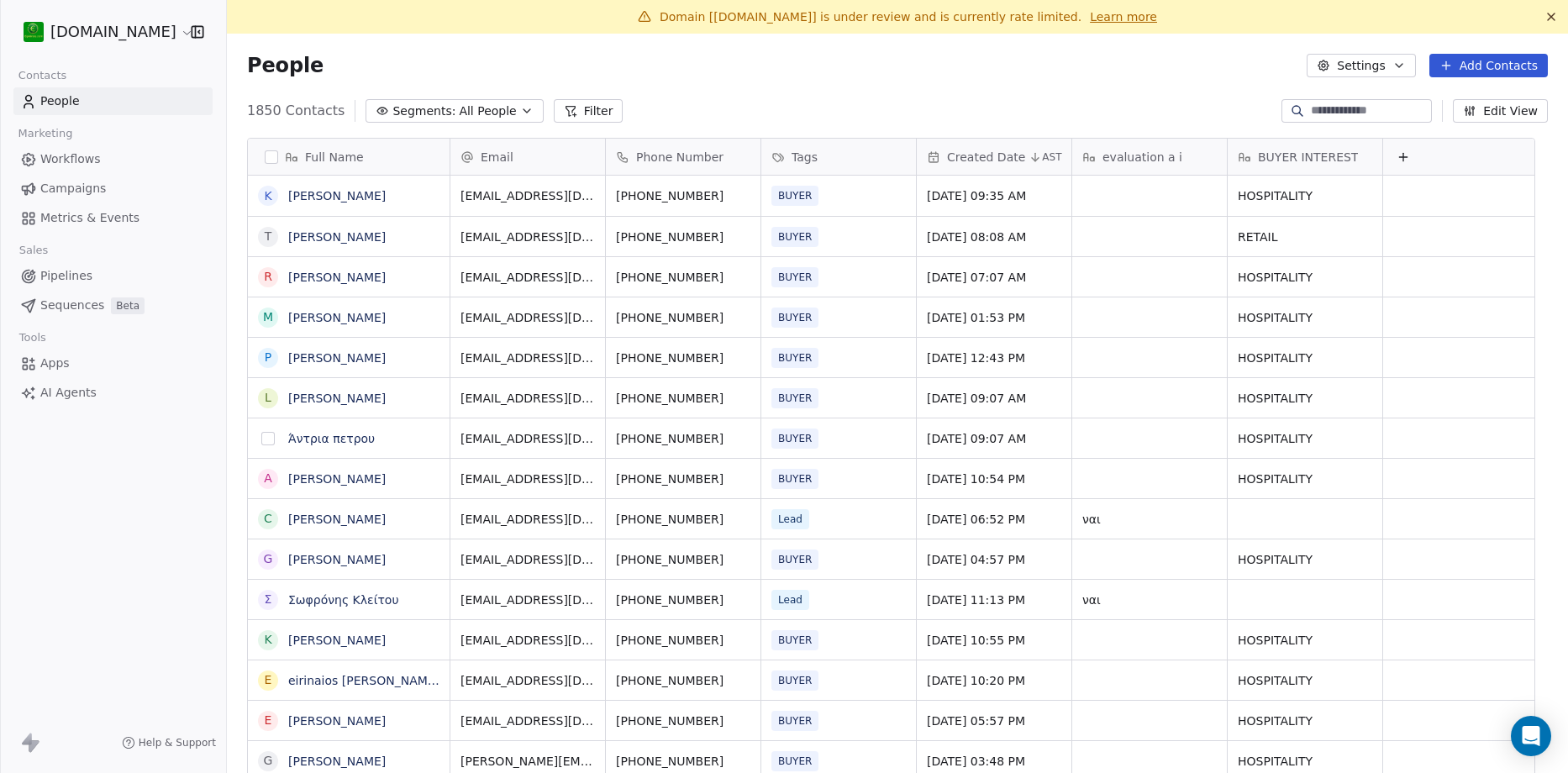
scroll to position [667, 1315]
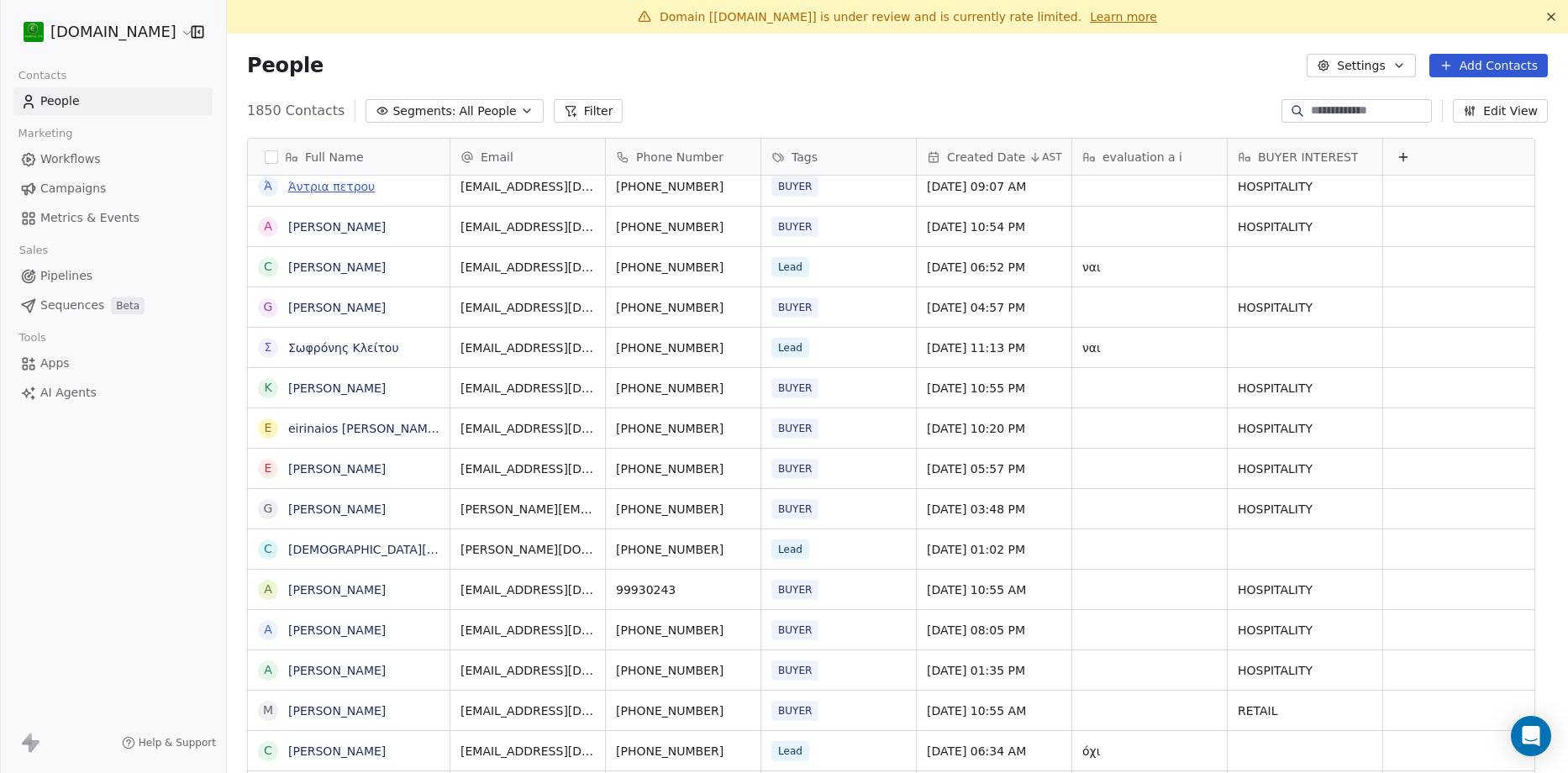
click at [352, 185] on link "Άντρια πετρου" at bounding box center [331, 187] width 87 height 14
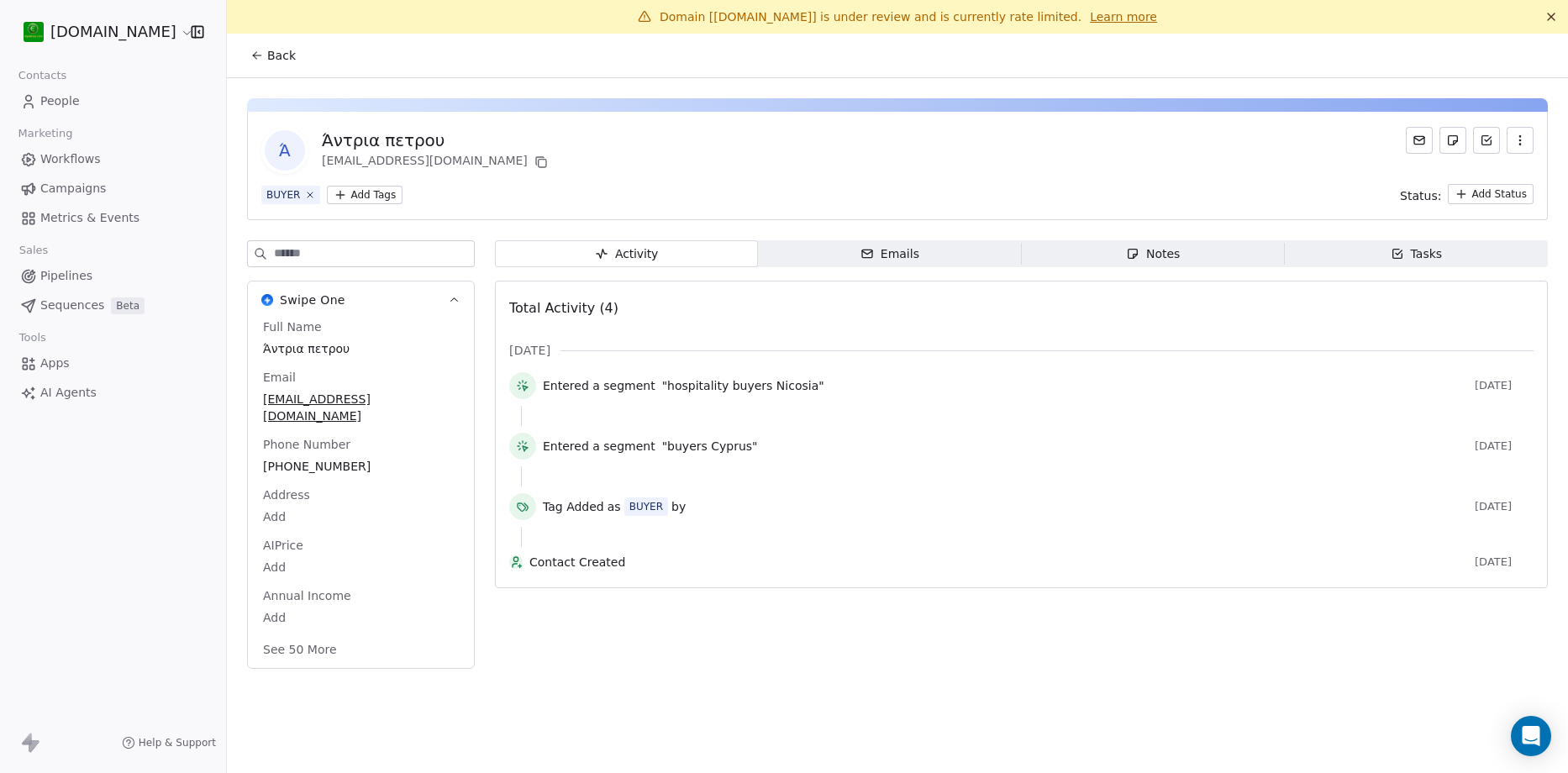
click at [1525, 137] on icon "button" at bounding box center [1520, 140] width 14 height 14
click at [52, 103] on span "People" at bounding box center [61, 102] width 40 height 18
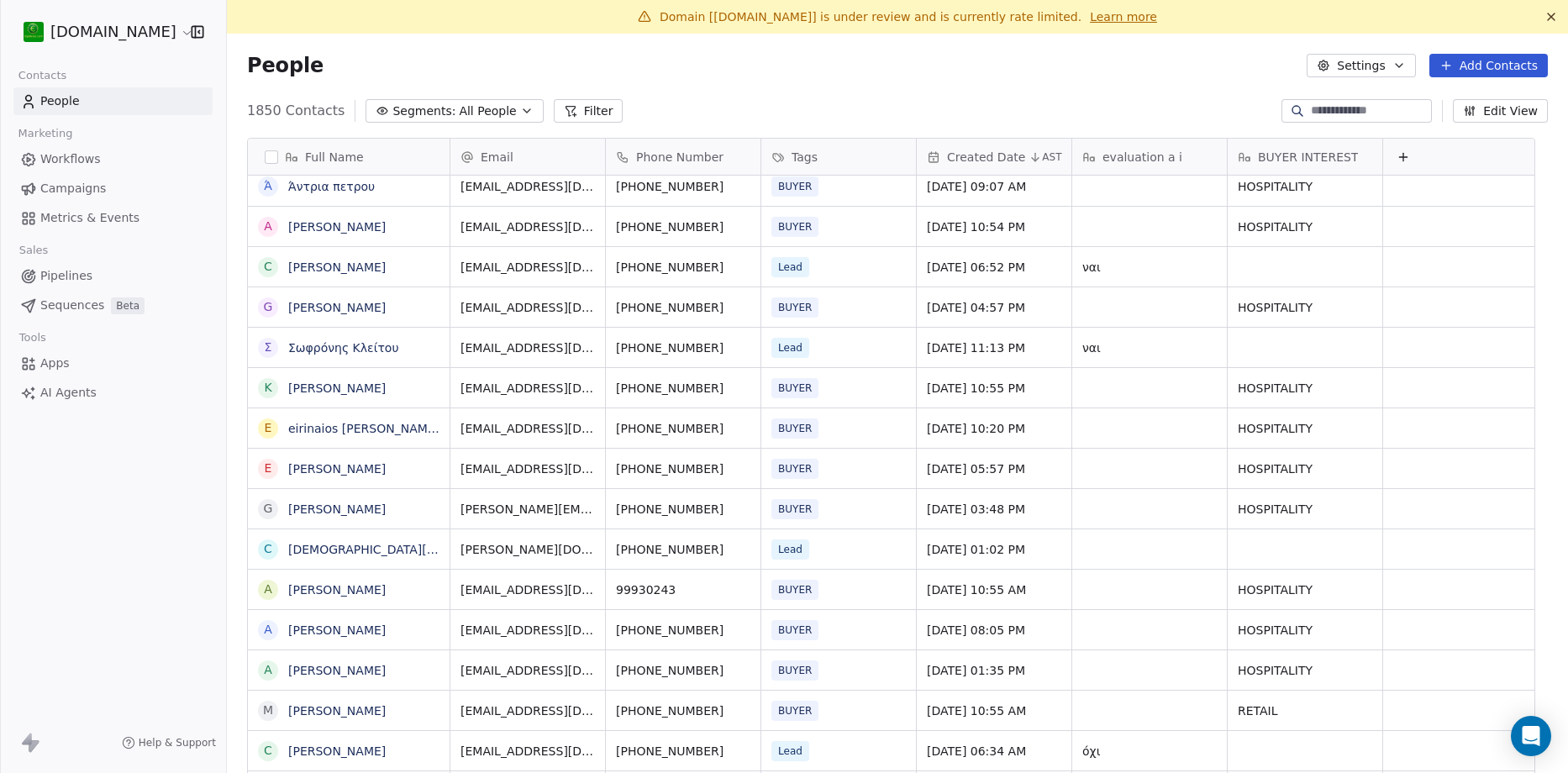
scroll to position [504, 0]
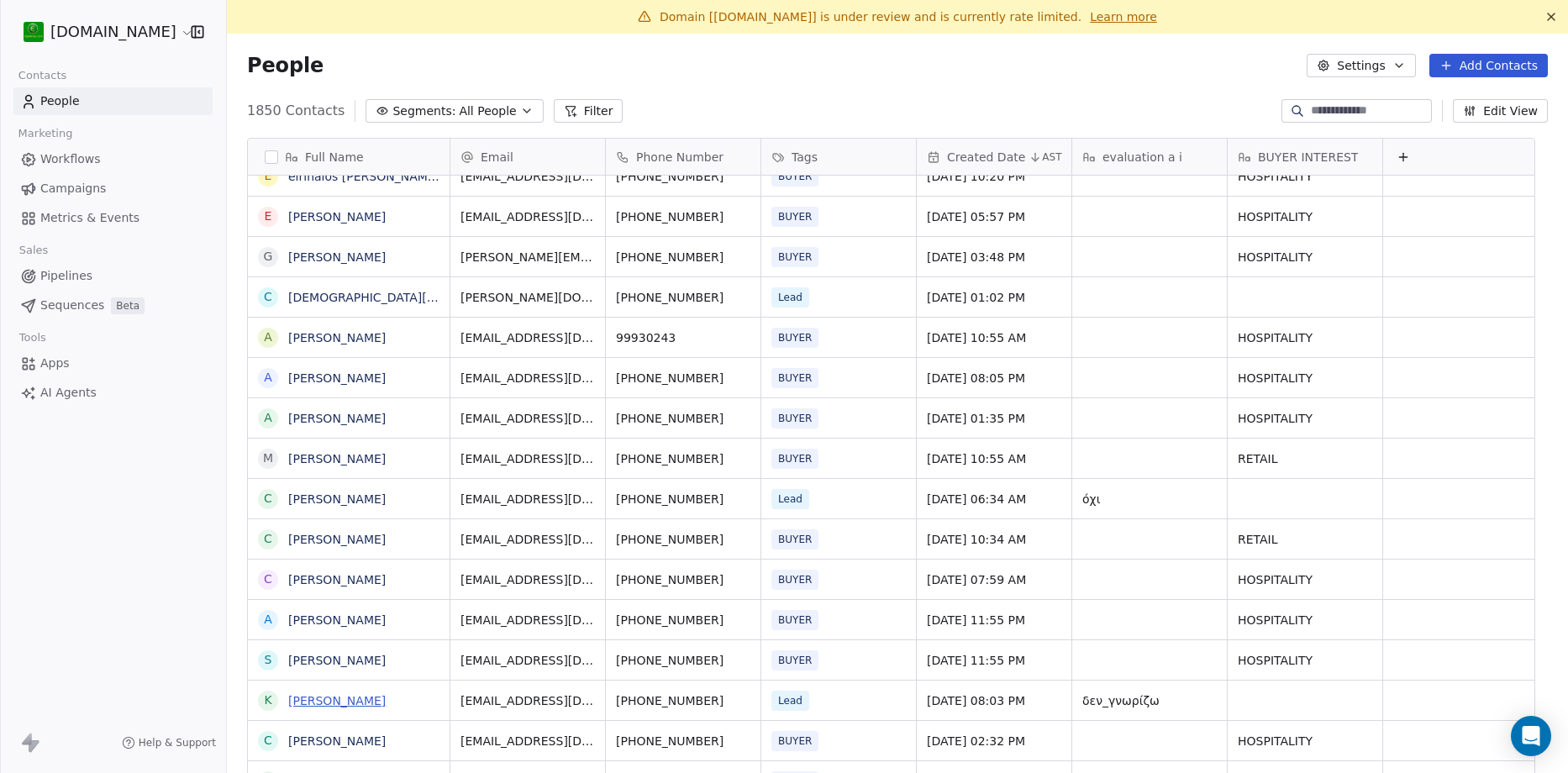
click at [326, 704] on link "[PERSON_NAME]" at bounding box center [336, 701] width 98 height 14
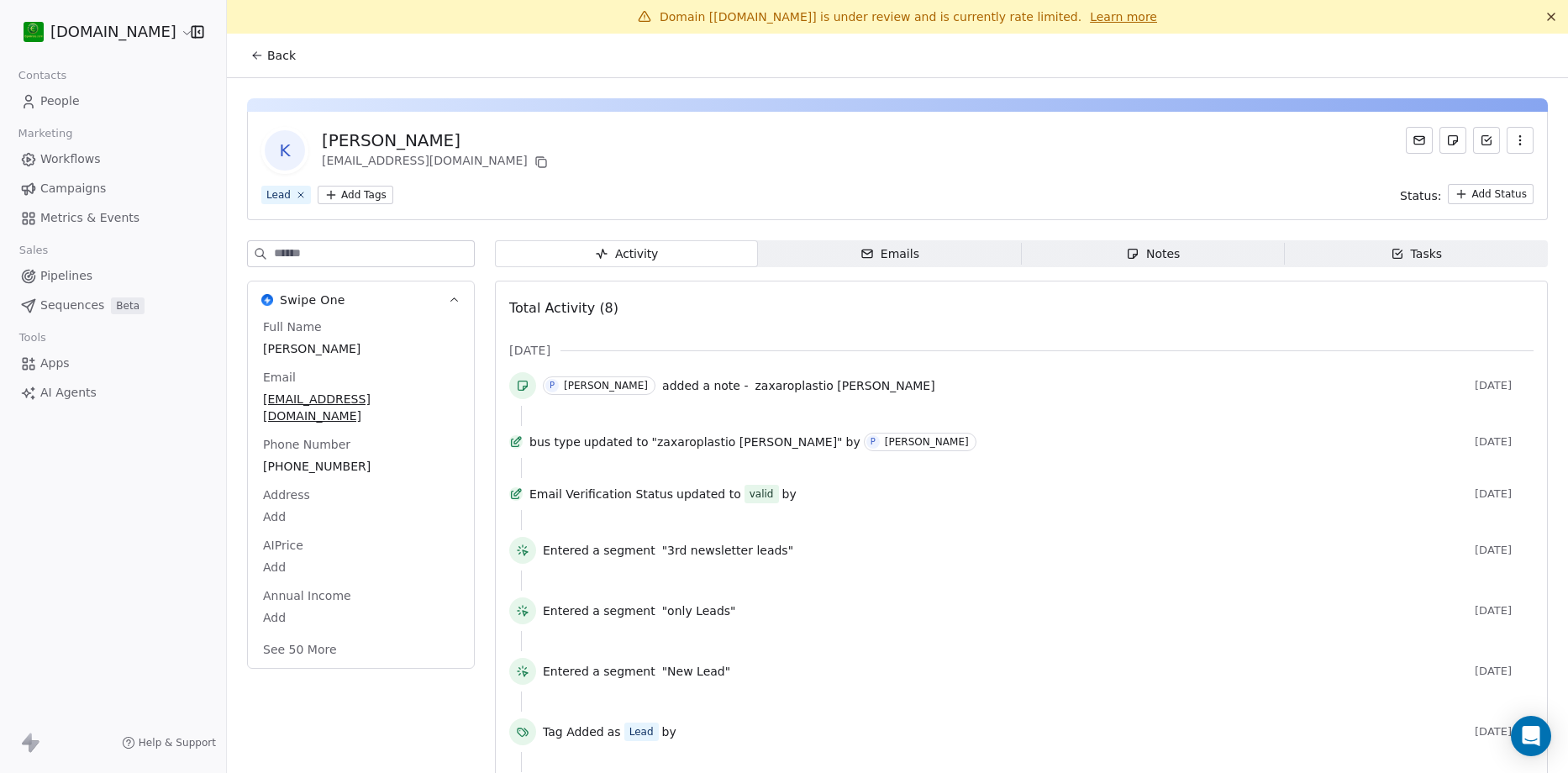
scroll to position [78, 0]
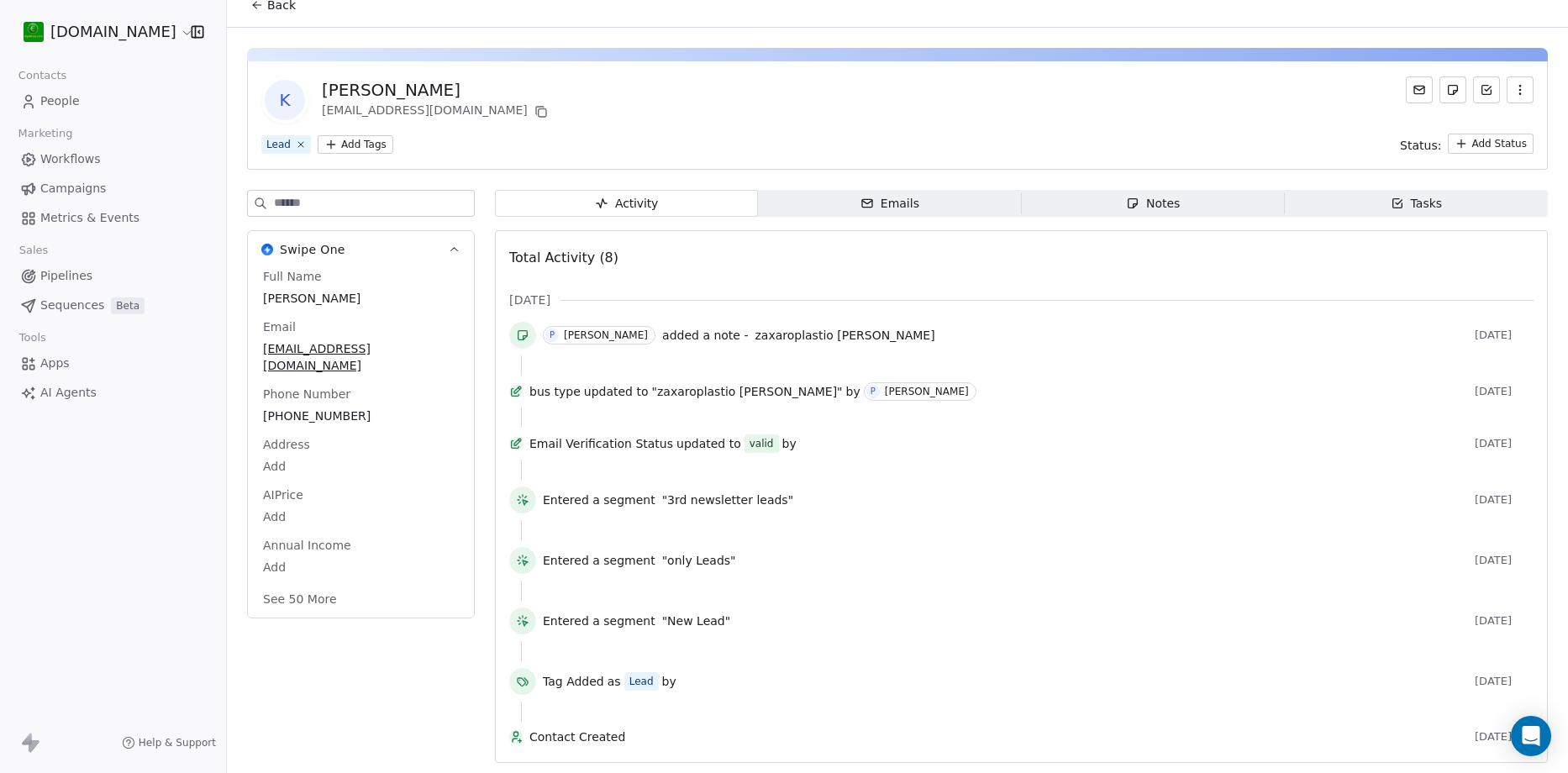
click at [53, 97] on span "People" at bounding box center [61, 102] width 40 height 18
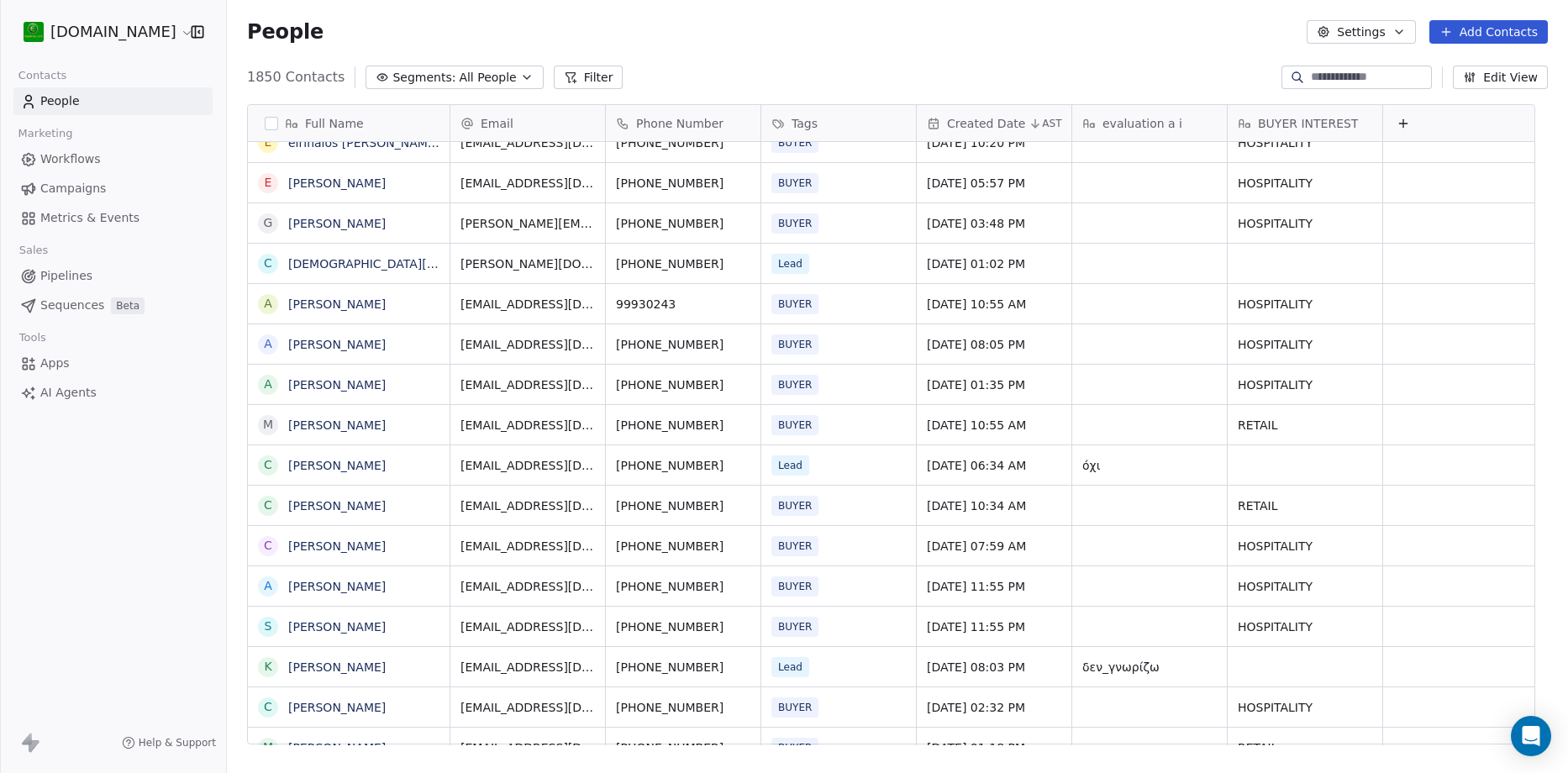
scroll to position [589, 0]
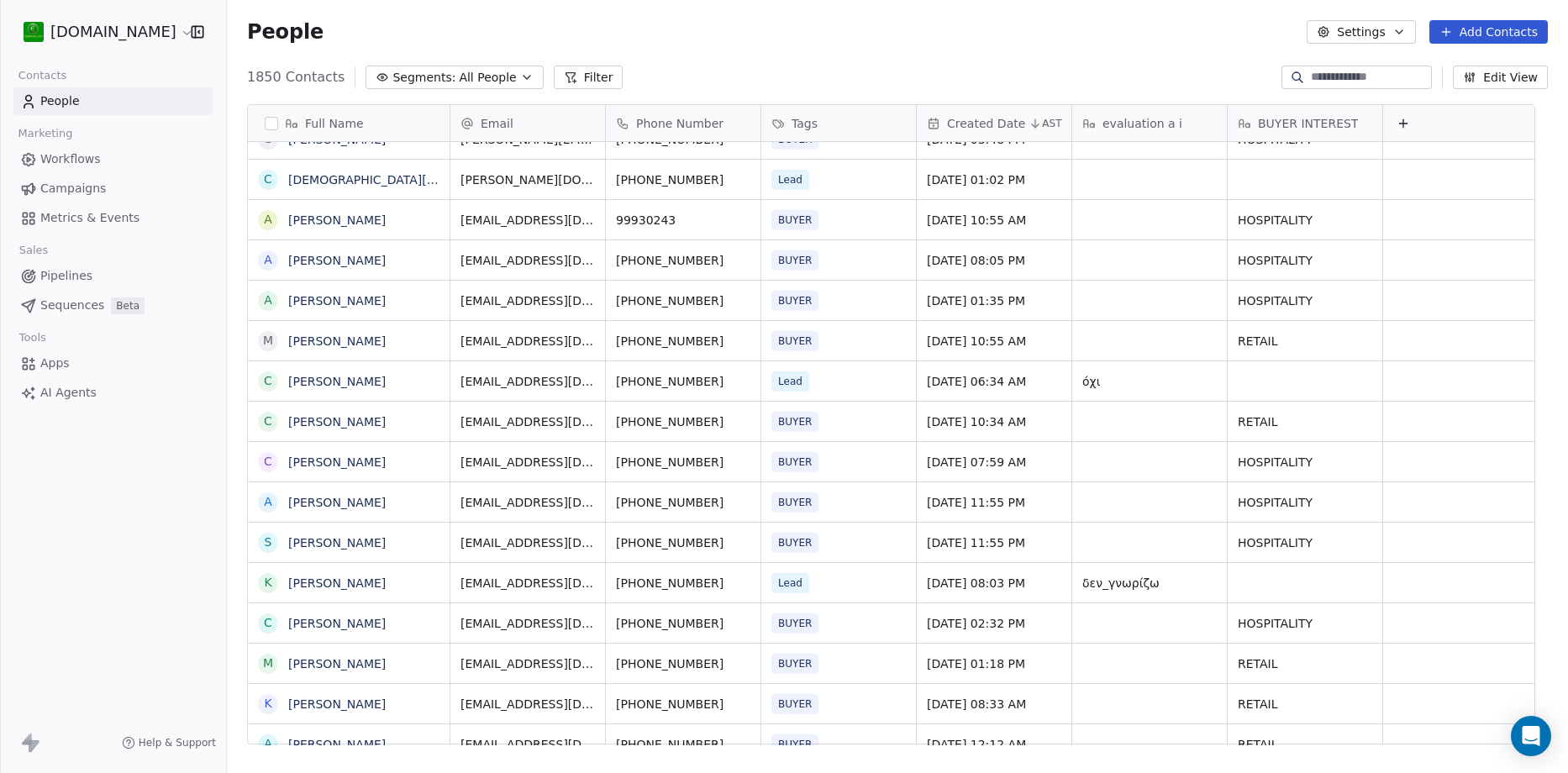
click at [82, 153] on span "Workflows" at bounding box center [71, 159] width 61 height 18
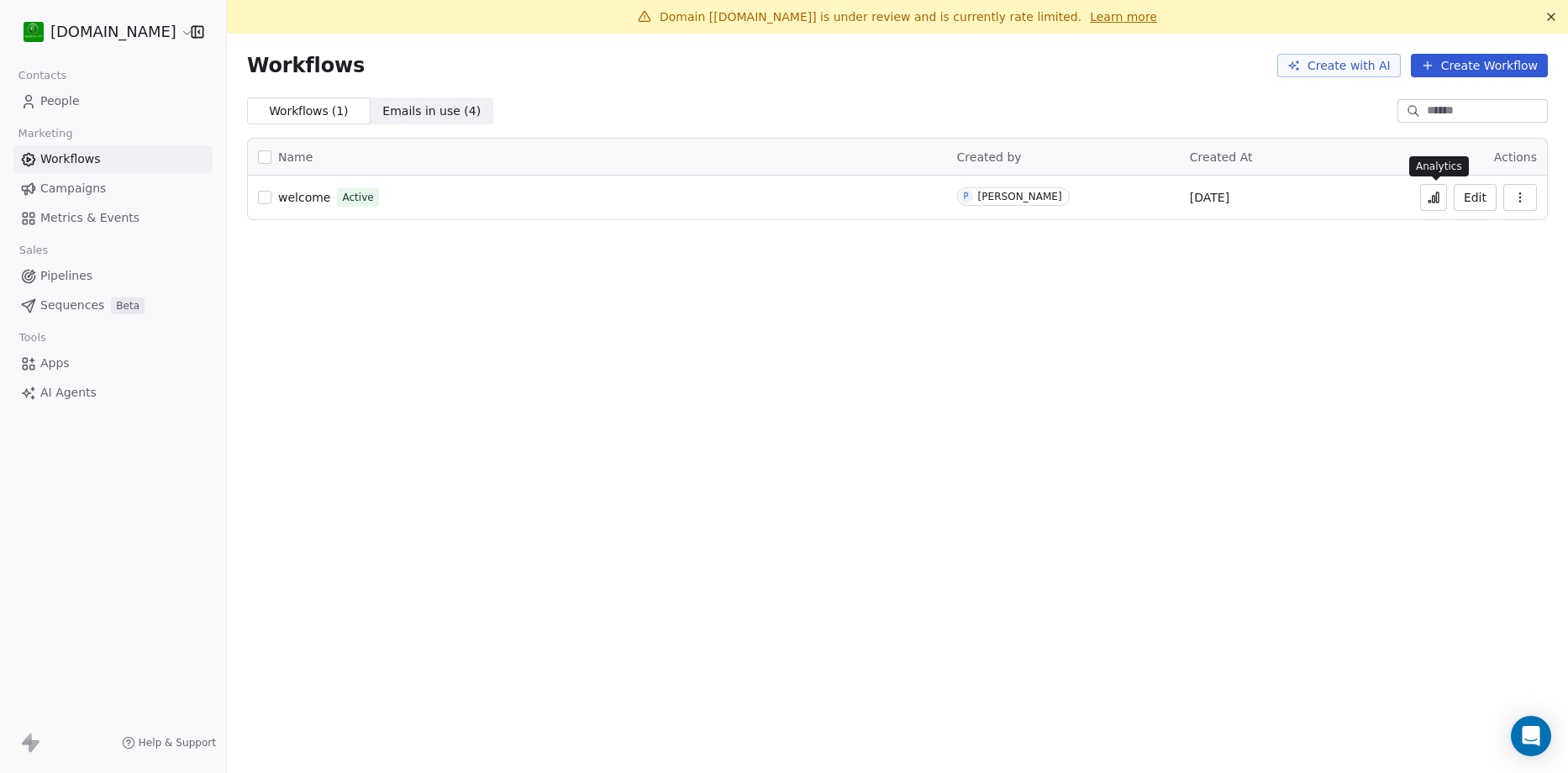
click at [1429, 197] on button at bounding box center [1433, 197] width 27 height 27
